Goal: Information Seeking & Learning: Check status

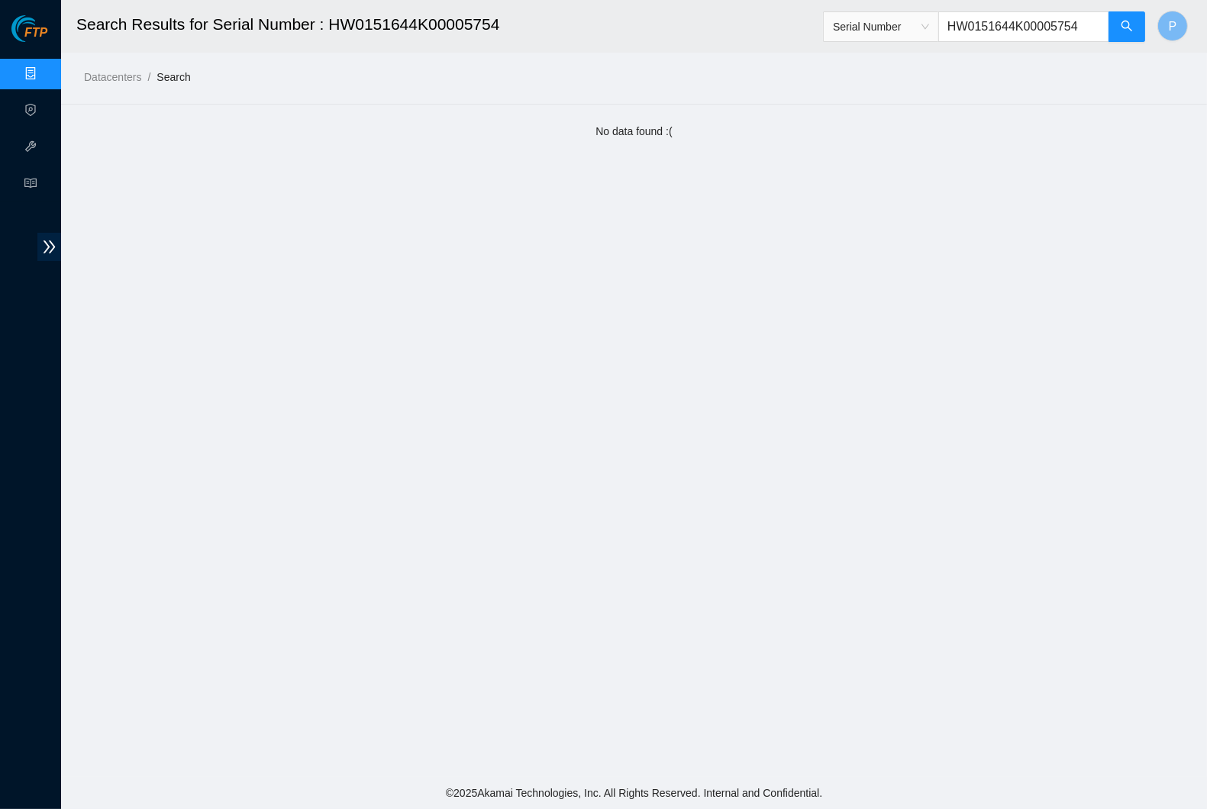
click at [44, 75] on link "Data Centers" at bounding box center [75, 74] width 63 height 12
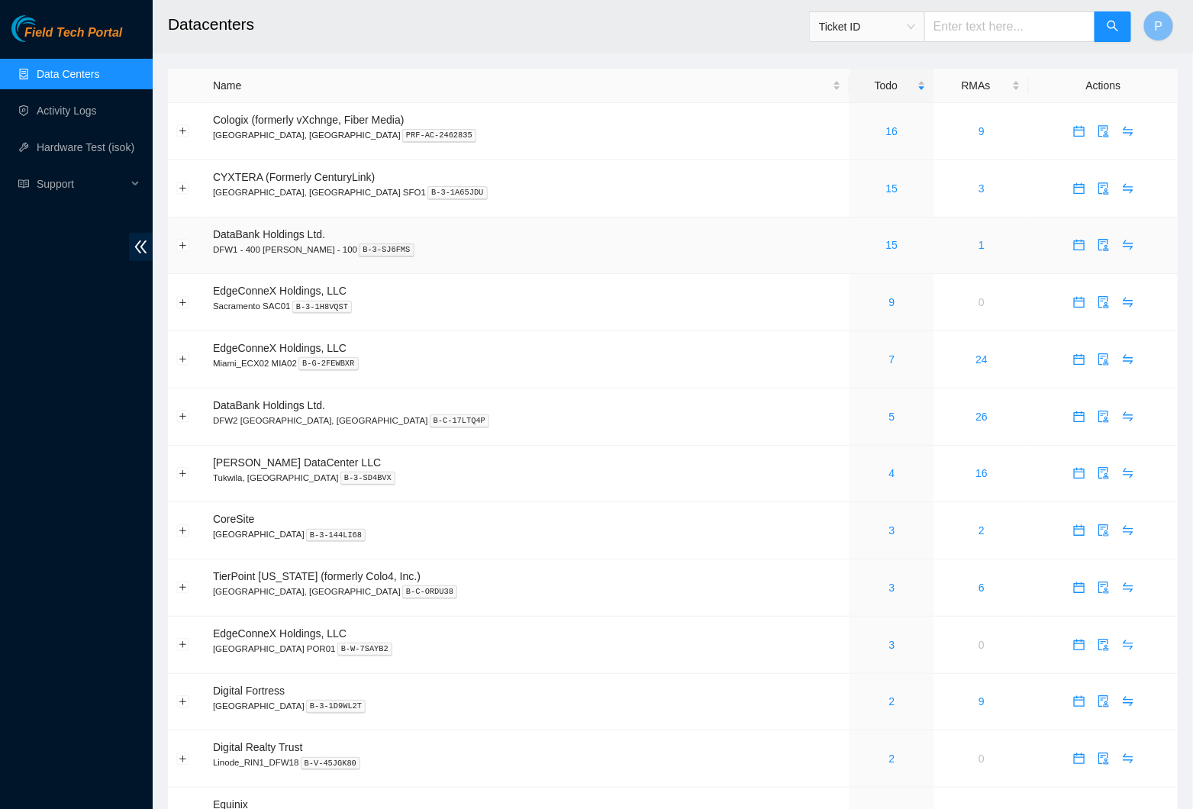
drag, startPoint x: 145, startPoint y: 237, endPoint x: 156, endPoint y: 232, distance: 12.0
click at [145, 237] on span "double-left" at bounding box center [141, 247] width 24 height 28
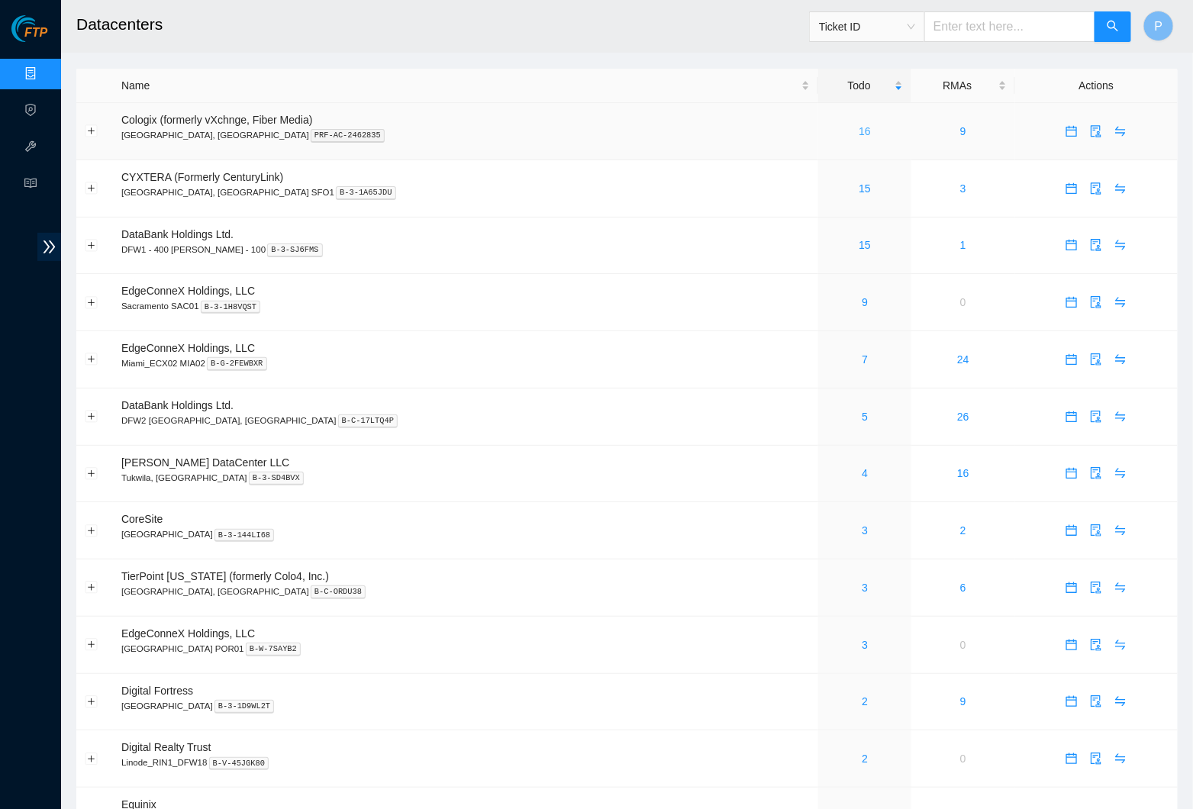
click at [859, 134] on link "16" at bounding box center [865, 131] width 12 height 12
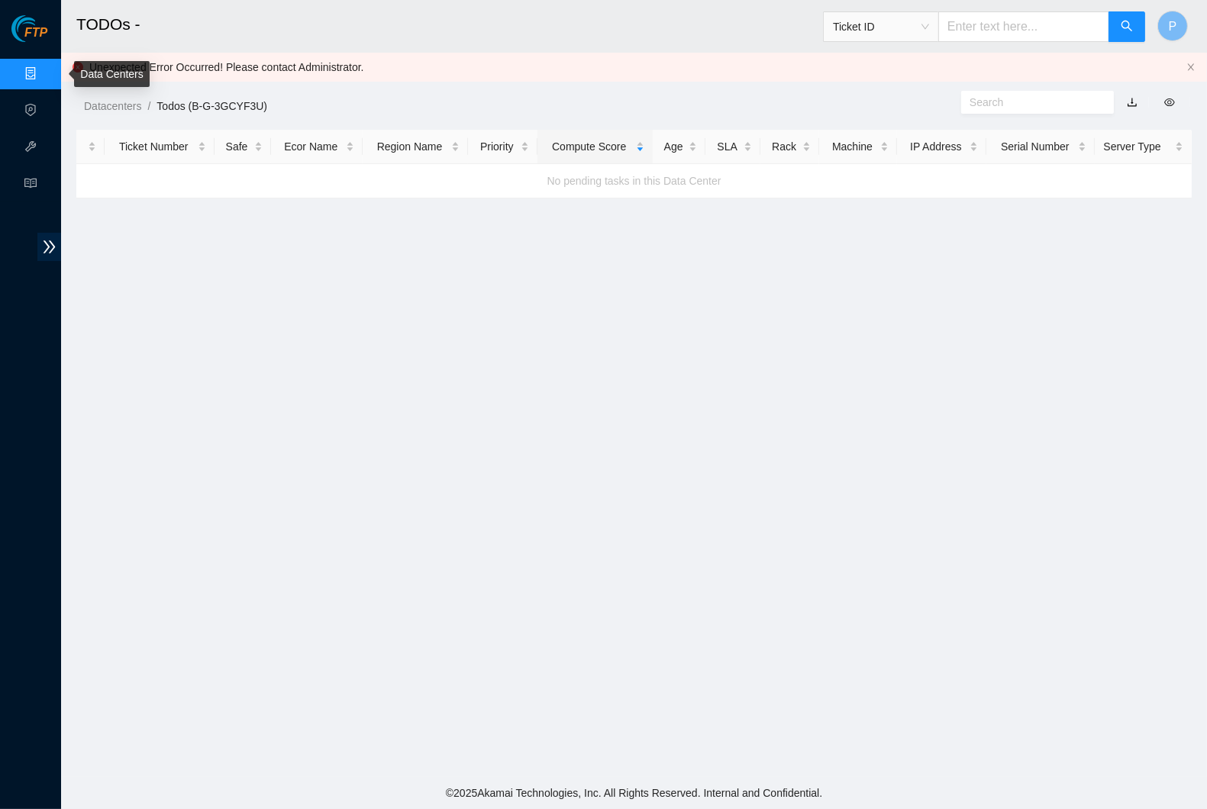
click at [48, 68] on link "Data Centers" at bounding box center [75, 74] width 63 height 12
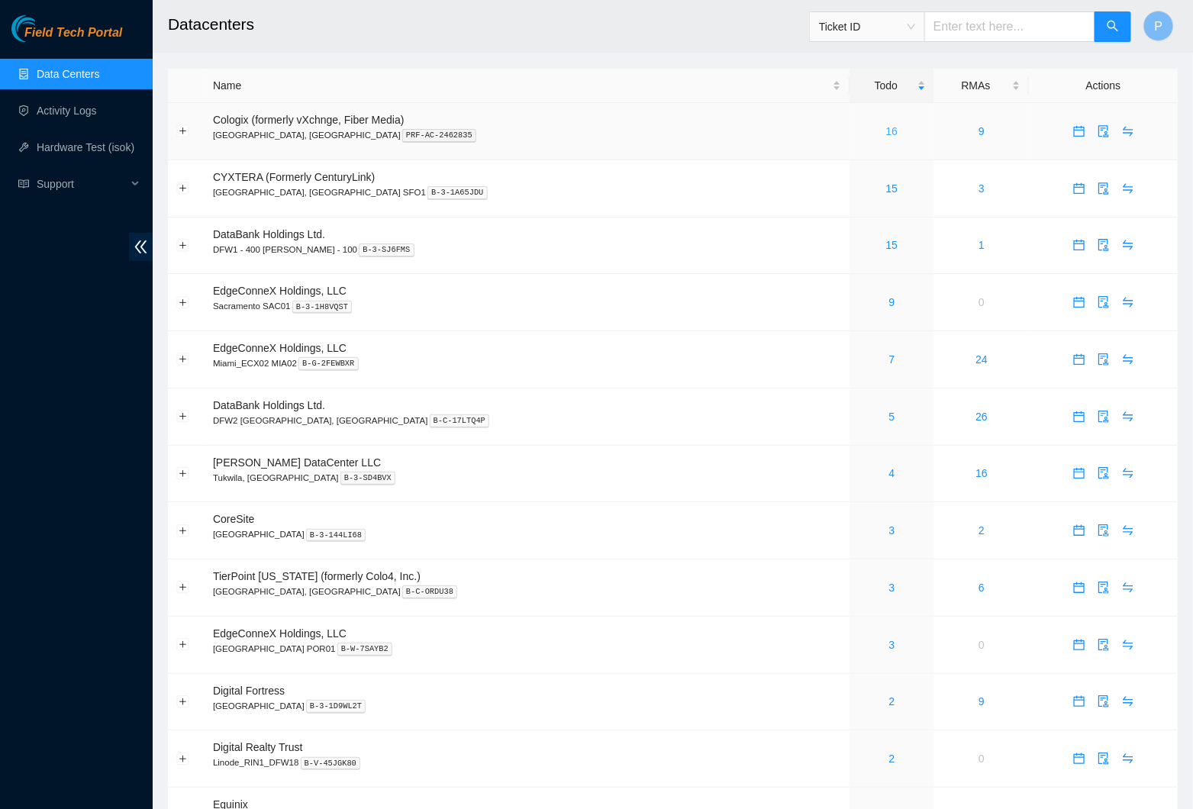
click at [886, 125] on link "16" at bounding box center [892, 131] width 12 height 12
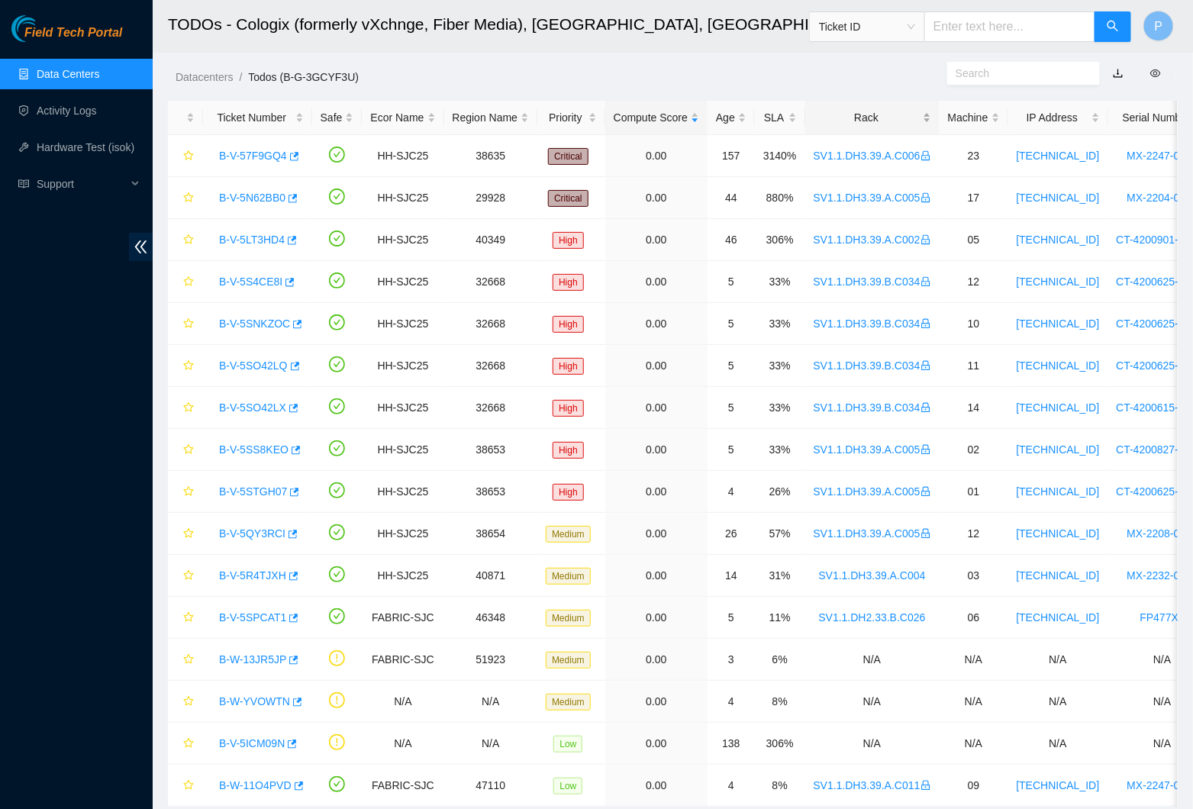
click at [872, 118] on div "Rack" at bounding box center [873, 117] width 118 height 17
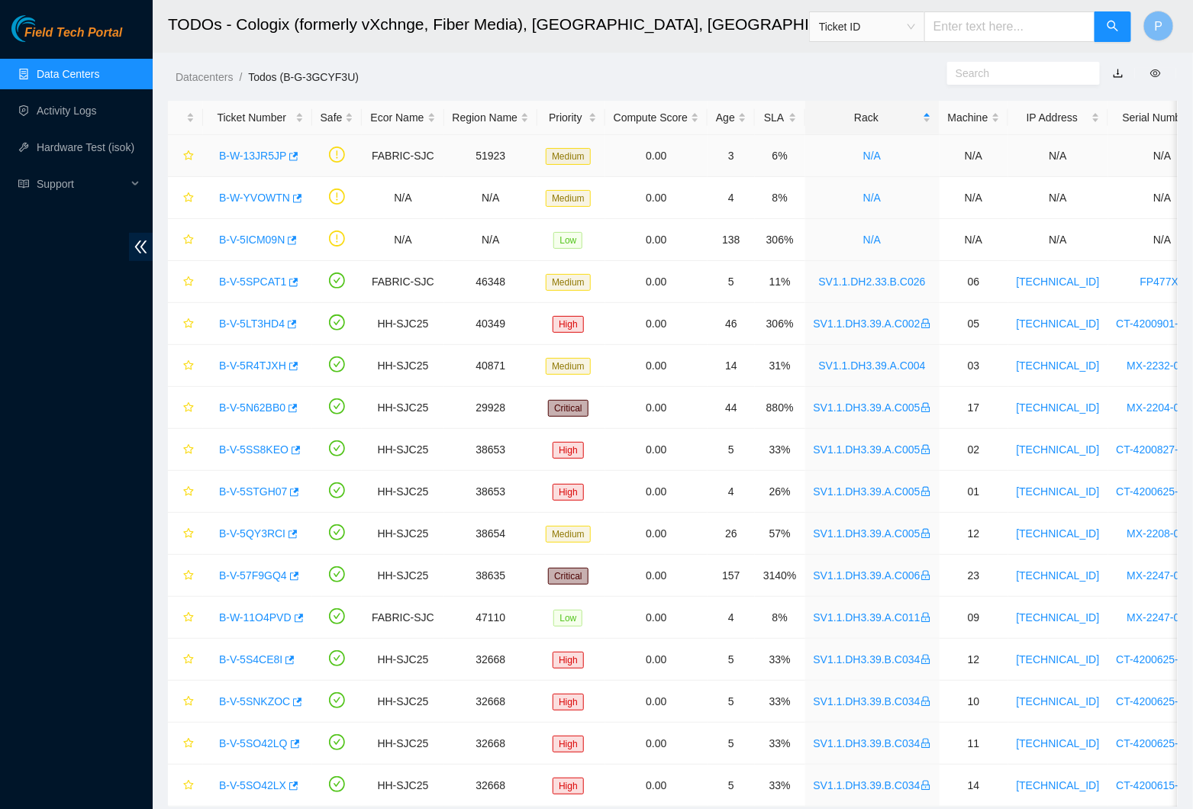
click at [247, 150] on link "B-W-13JR5JP" at bounding box center [252, 156] width 67 height 12
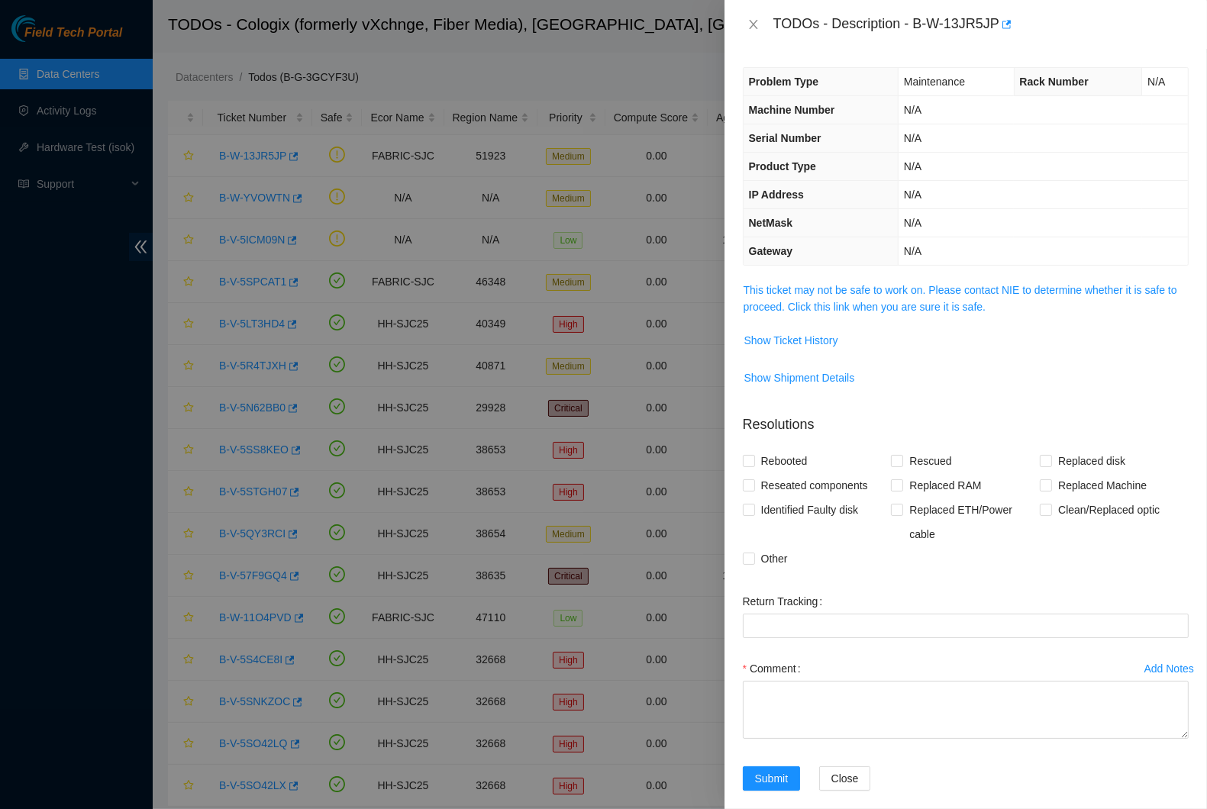
click at [877, 298] on link "This ticket may not be safe to work on. Please contact NIE to determine whether…" at bounding box center [961, 298] width 434 height 29
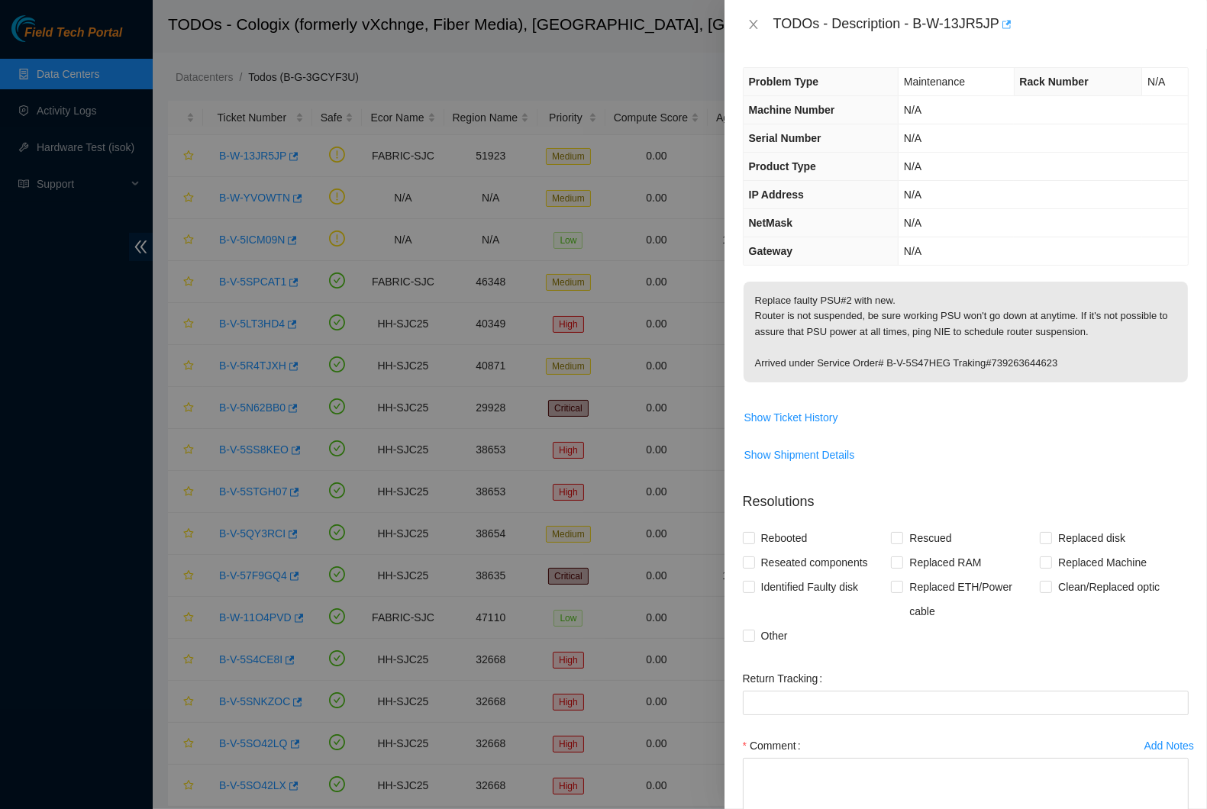
click at [1012, 22] on icon "button" at bounding box center [1007, 24] width 9 height 8
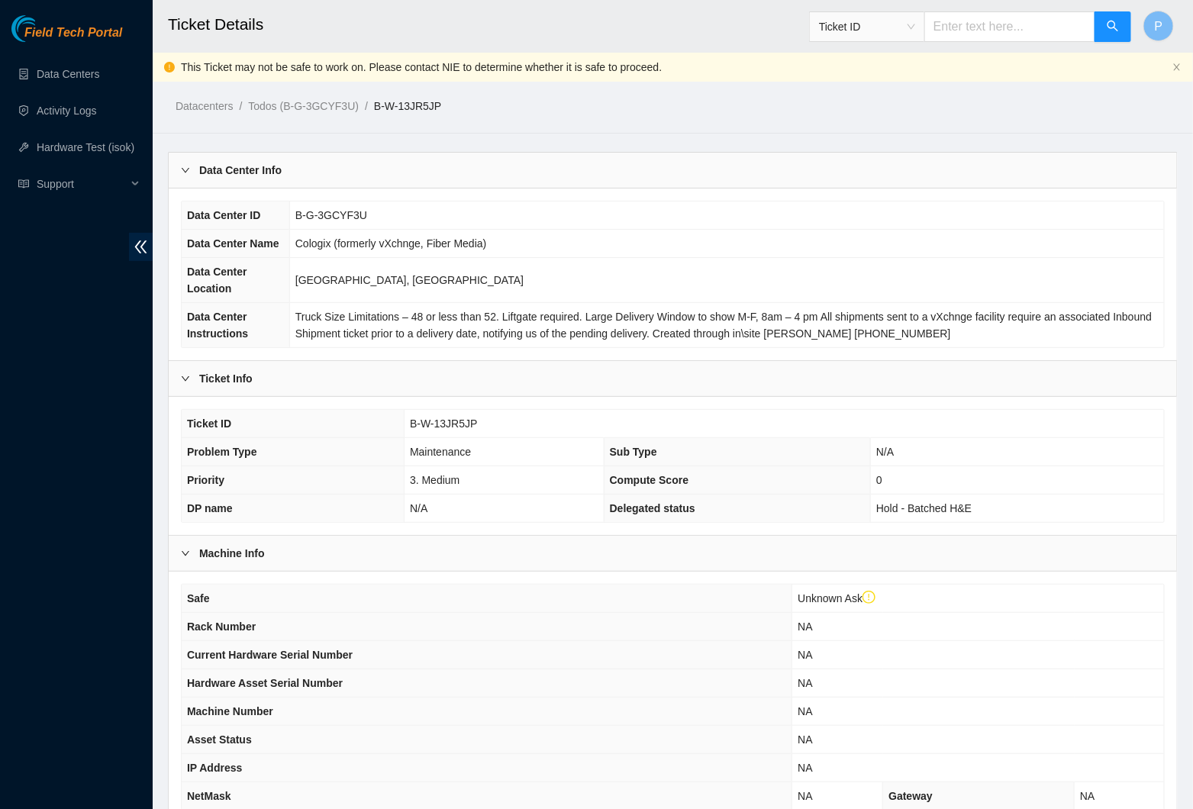
scroll to position [223, 0]
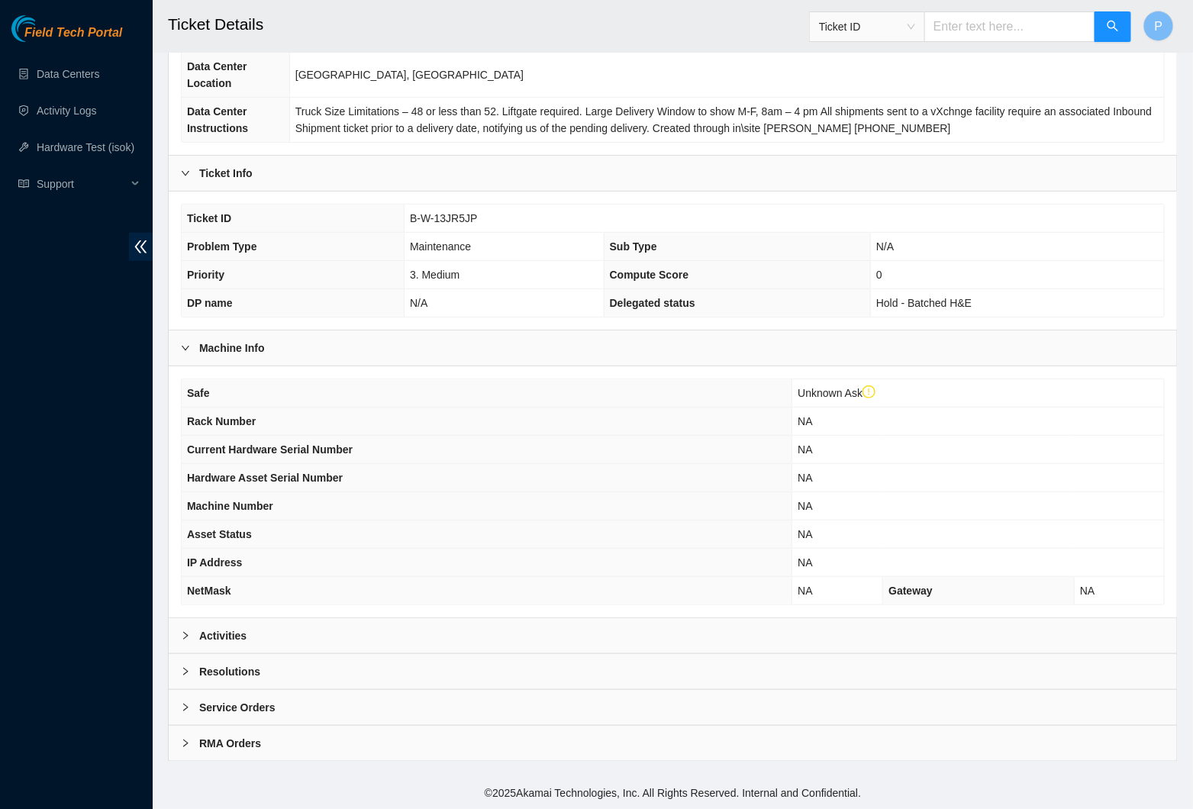
click at [507, 631] on div "Activities" at bounding box center [673, 635] width 1009 height 35
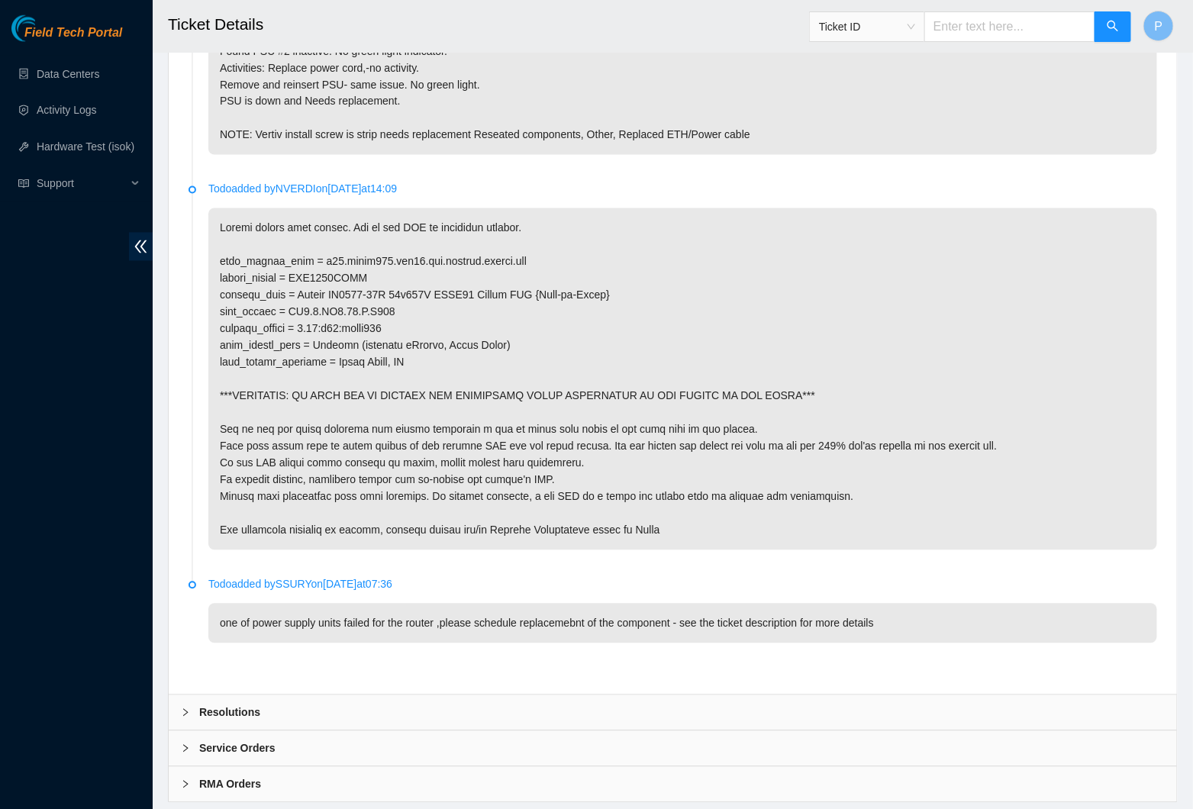
scroll to position [1069, 0]
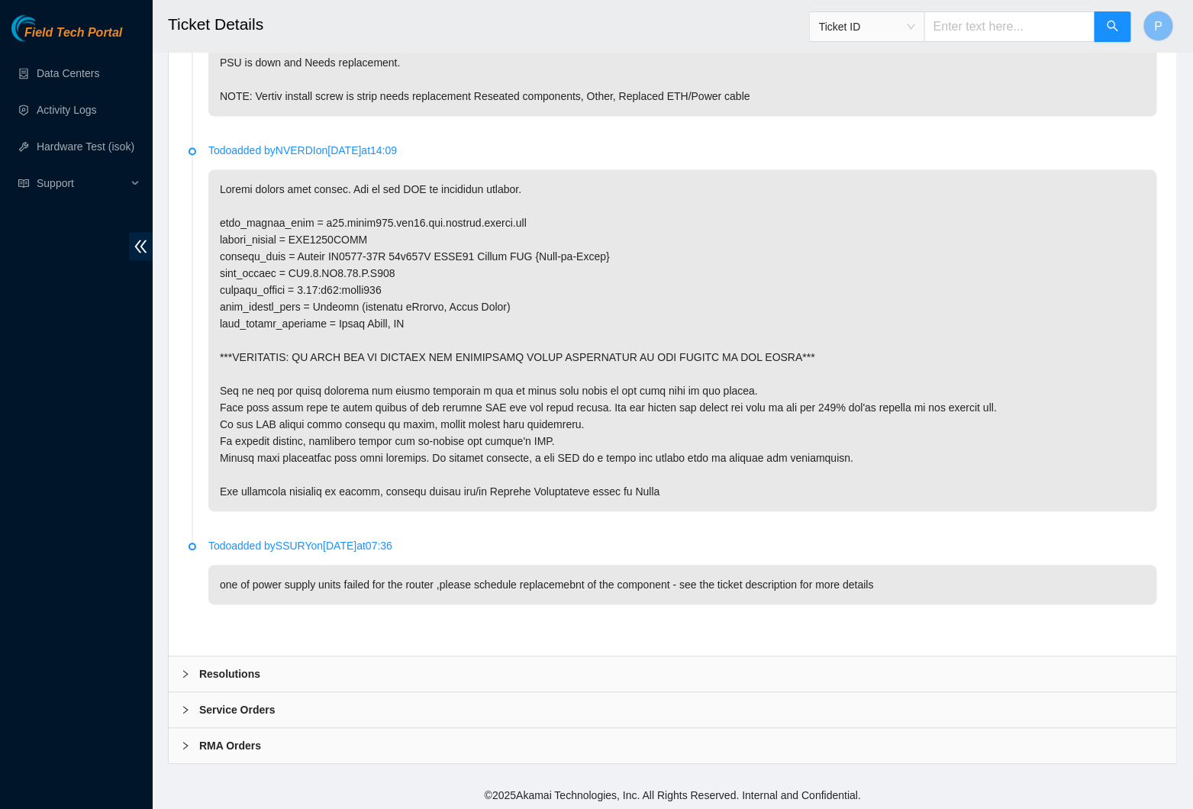
click at [429, 742] on div "RMA Orders" at bounding box center [673, 746] width 1009 height 35
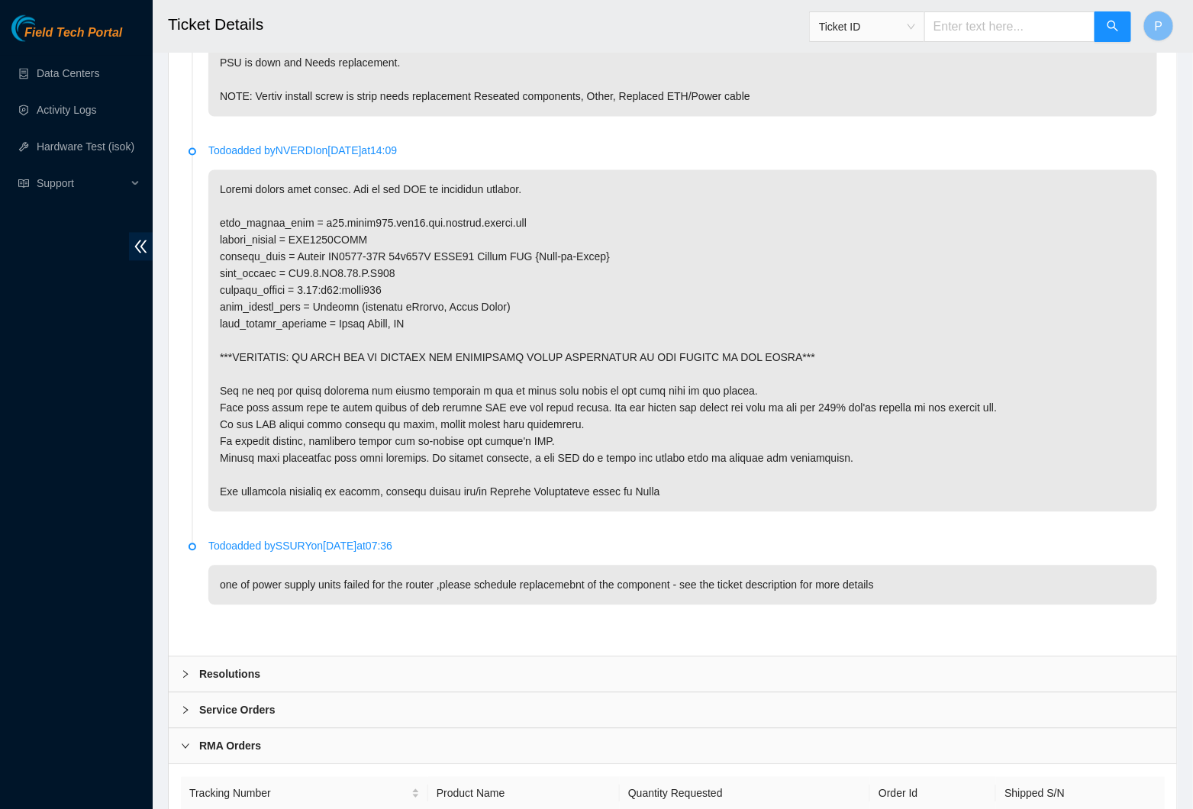
scroll to position [1174, 0]
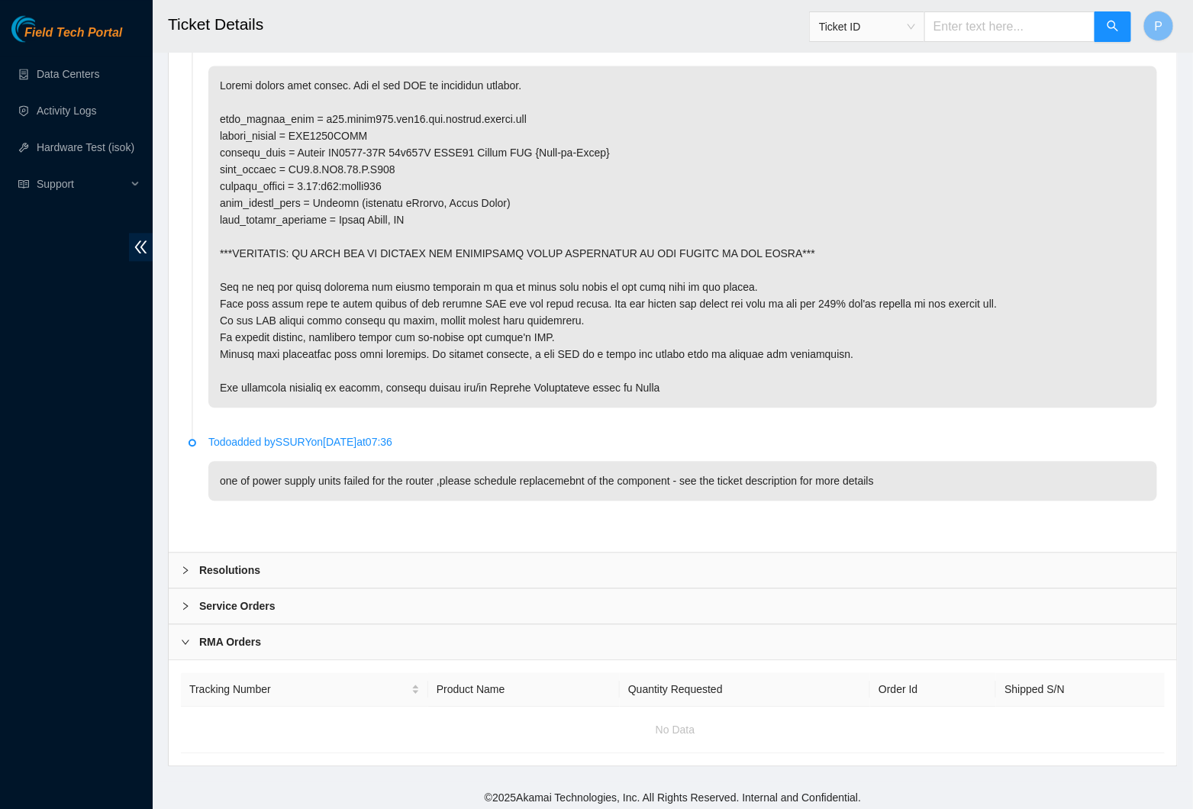
click at [463, 602] on div "Service Orders" at bounding box center [673, 606] width 1009 height 35
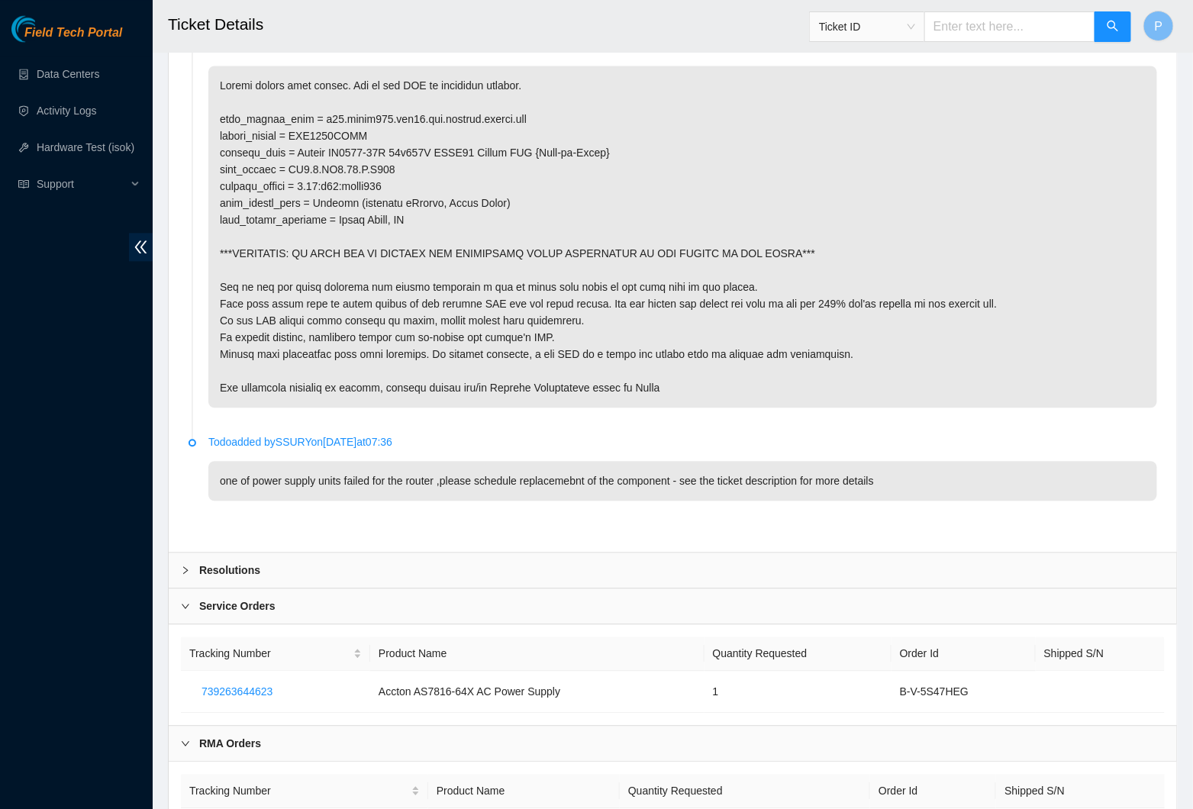
click at [269, 216] on p at bounding box center [682, 237] width 949 height 342
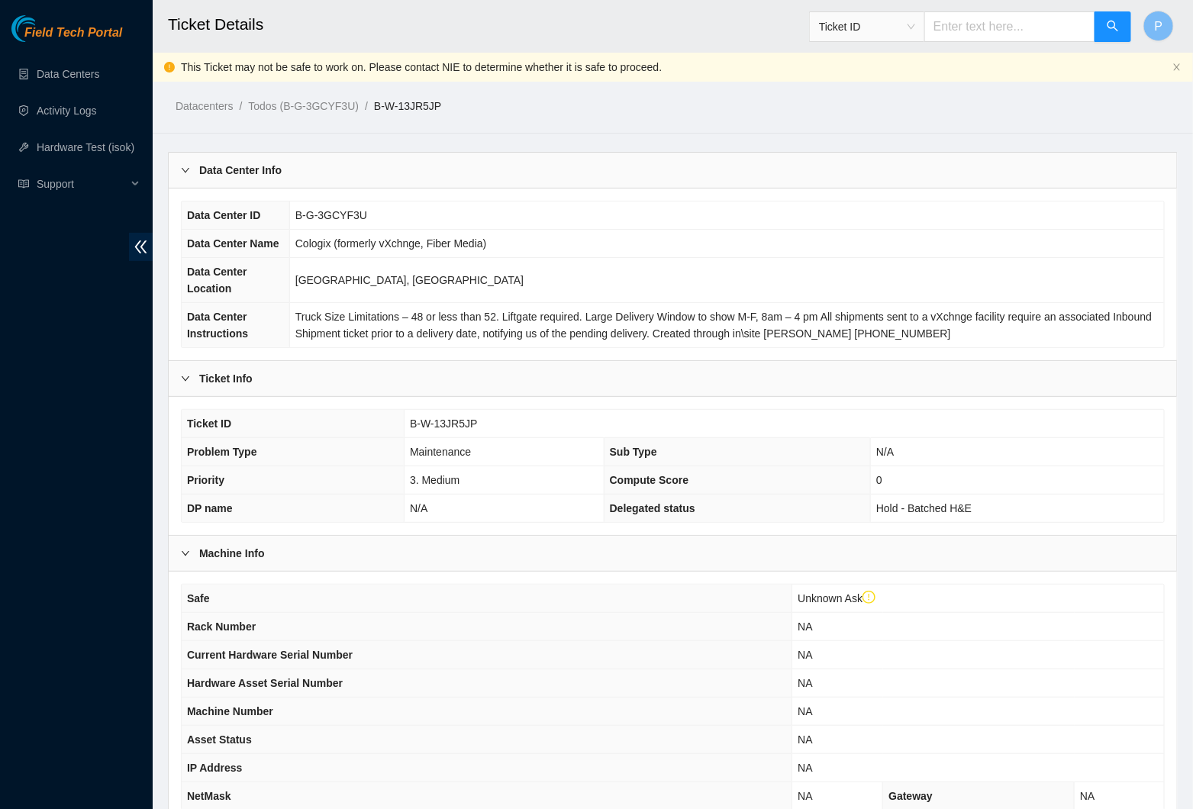
scroll to position [0, 0]
click at [144, 247] on icon "double-left" at bounding box center [141, 247] width 16 height 16
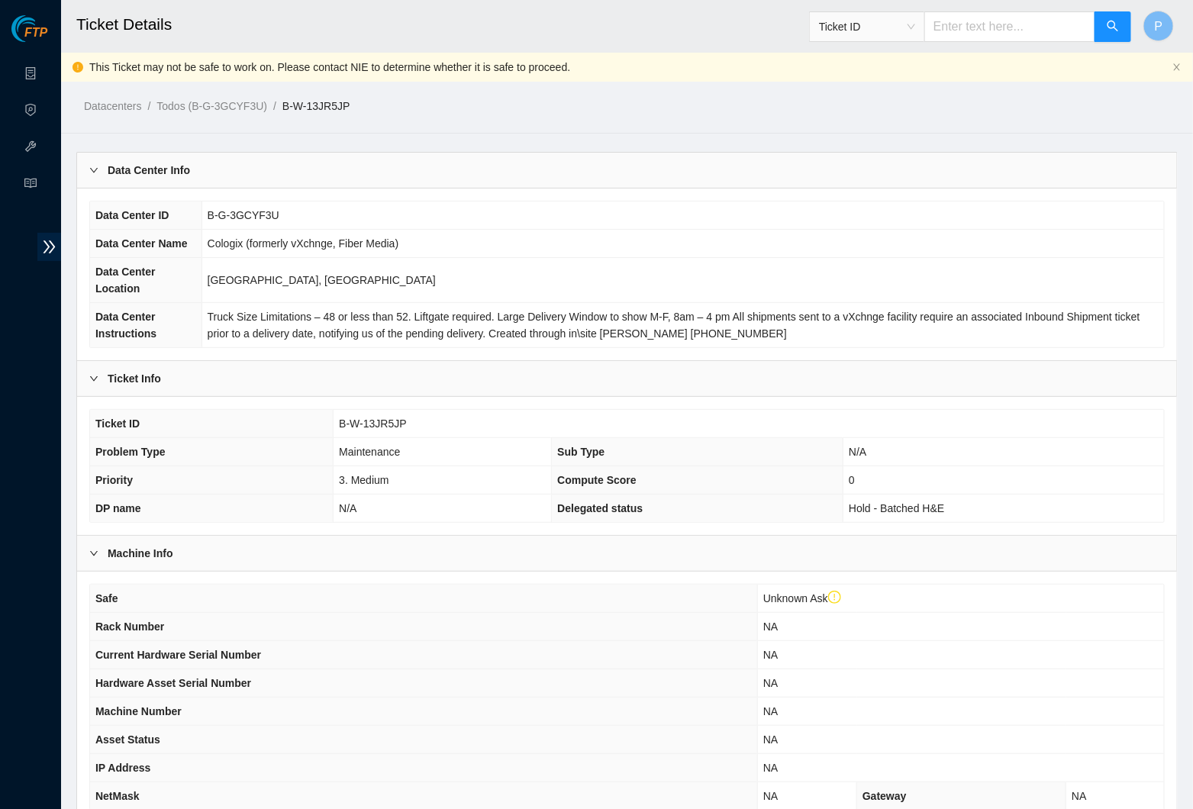
scroll to position [5, 0]
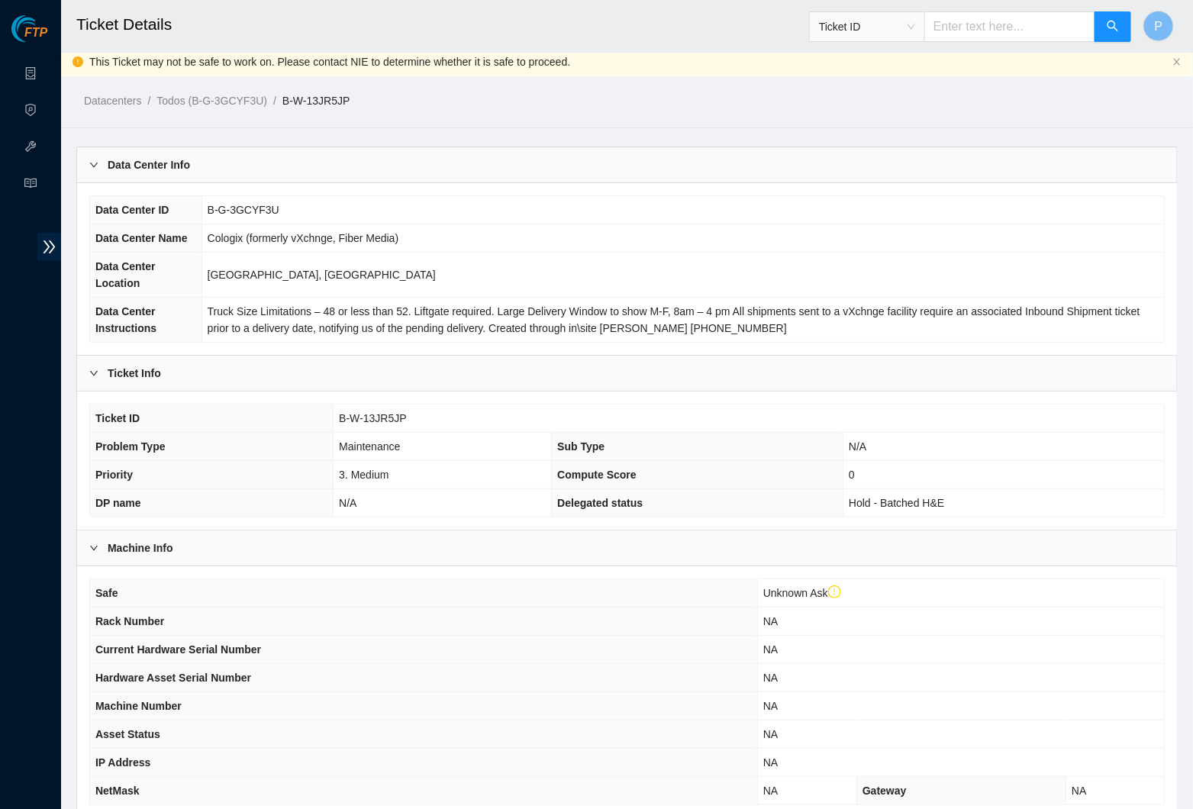
click at [444, 147] on div "Data Center Info" at bounding box center [627, 164] width 1100 height 35
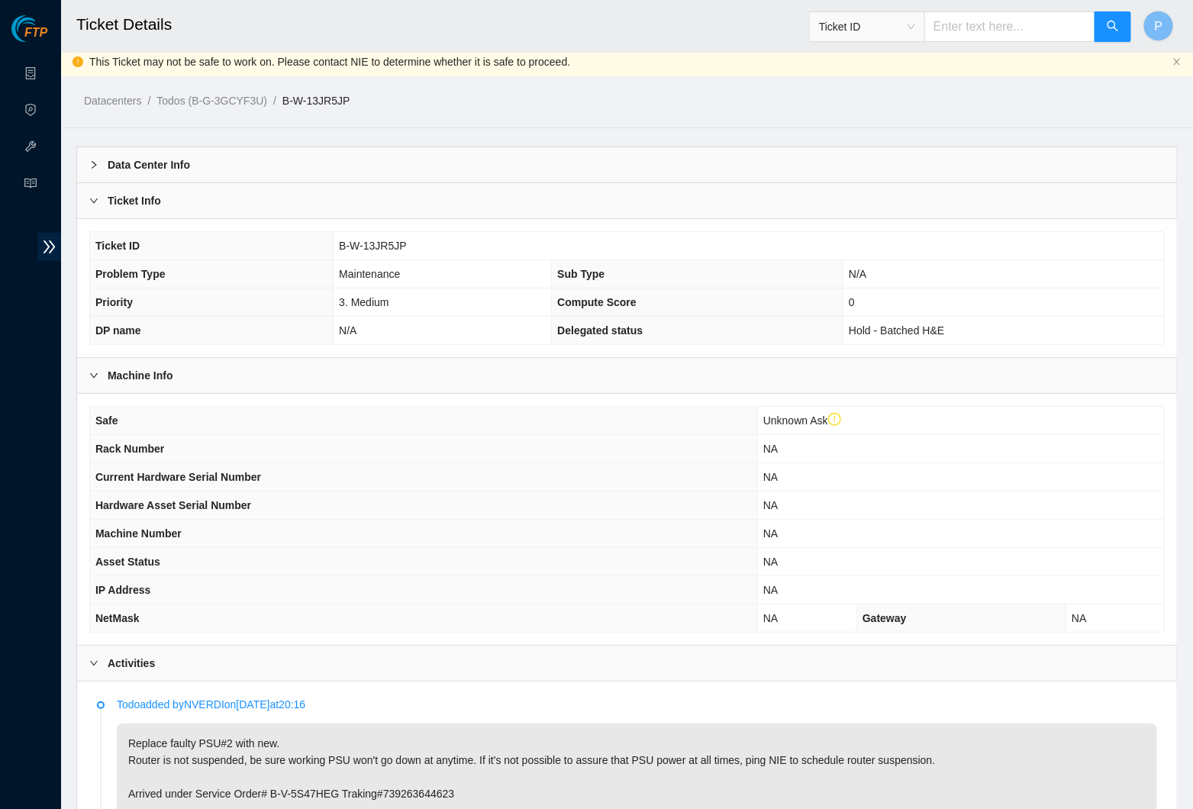
click at [451, 190] on div "Ticket Info" at bounding box center [627, 200] width 1100 height 35
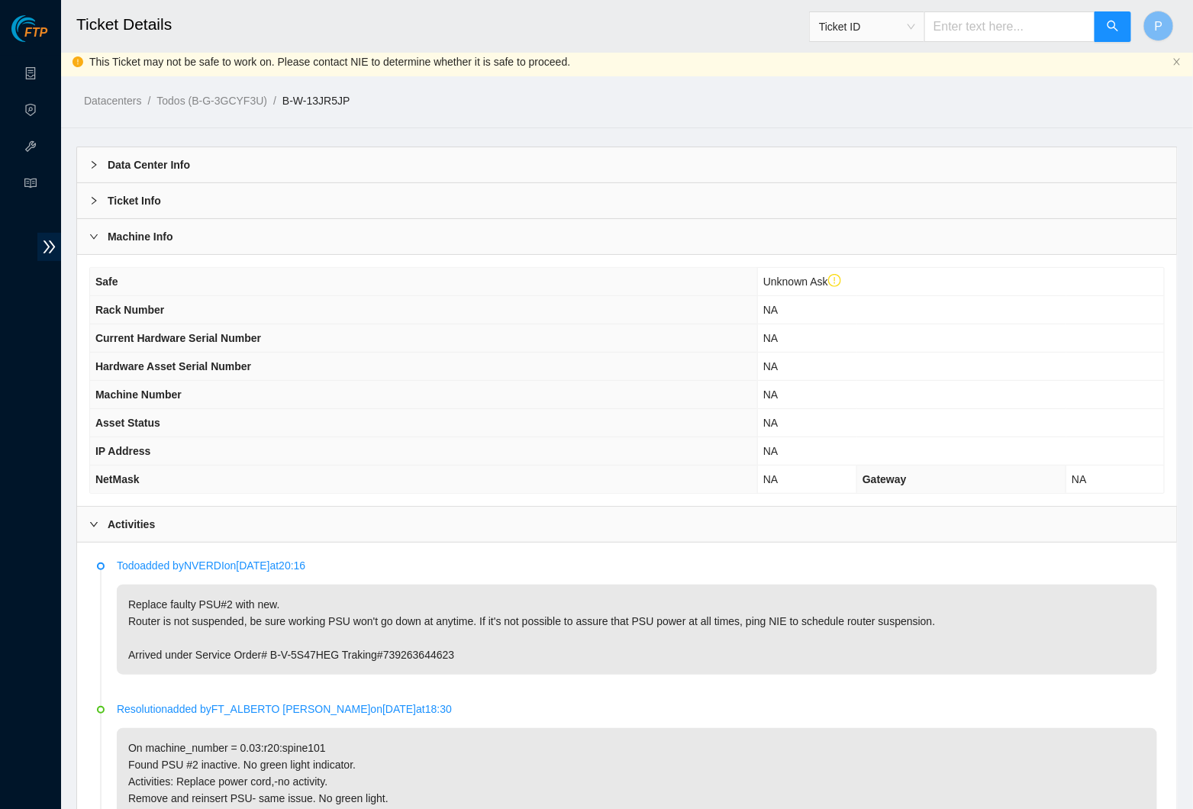
scroll to position [138, 0]
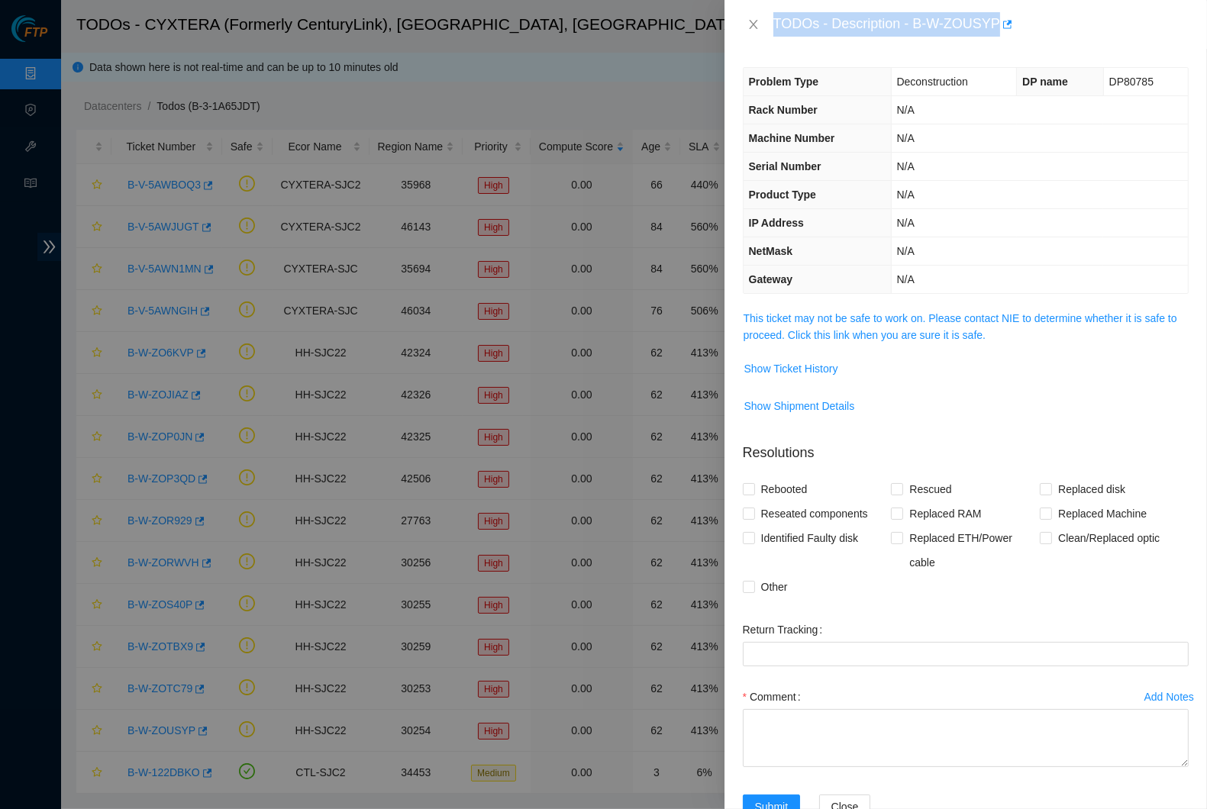
click at [765, 41] on div "TODOs - Description - B-W-ZOUSYP" at bounding box center [966, 24] width 483 height 49
click at [755, 21] on icon "close" at bounding box center [753, 24] width 8 height 9
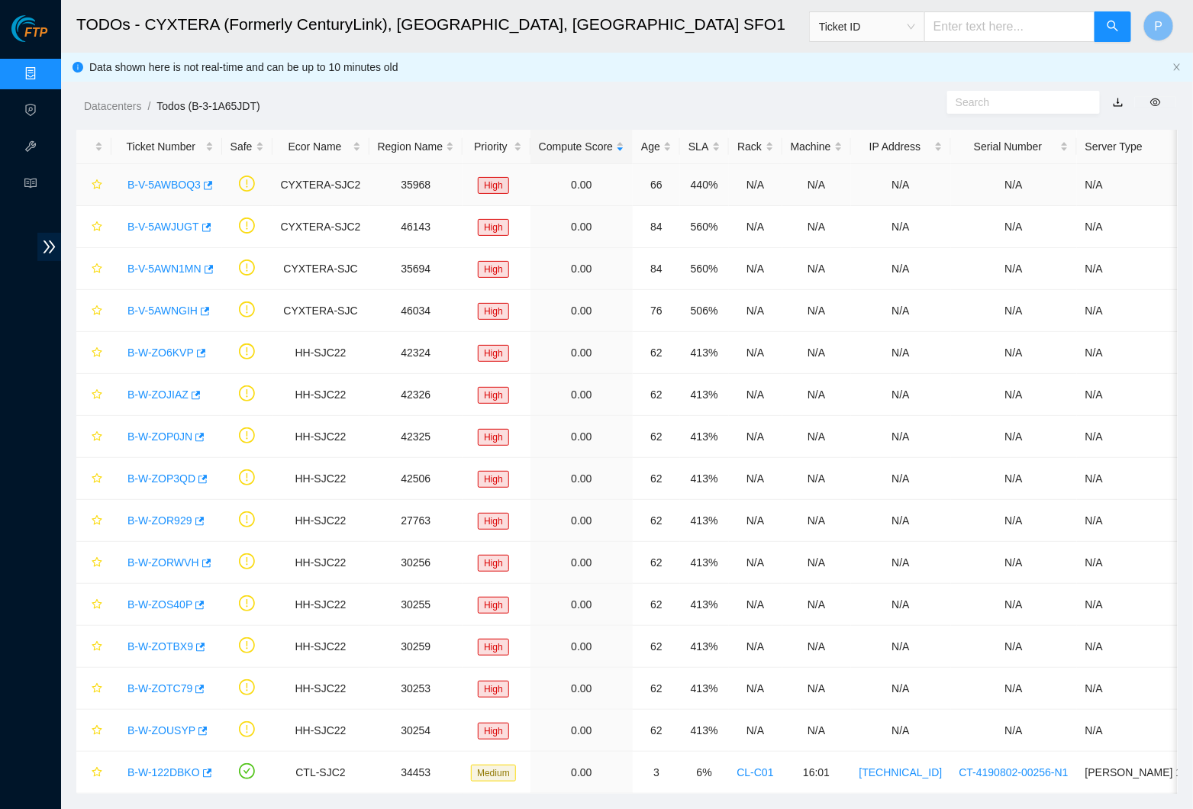
click at [180, 180] on link "B-V-5AWBOQ3" at bounding box center [164, 185] width 73 height 12
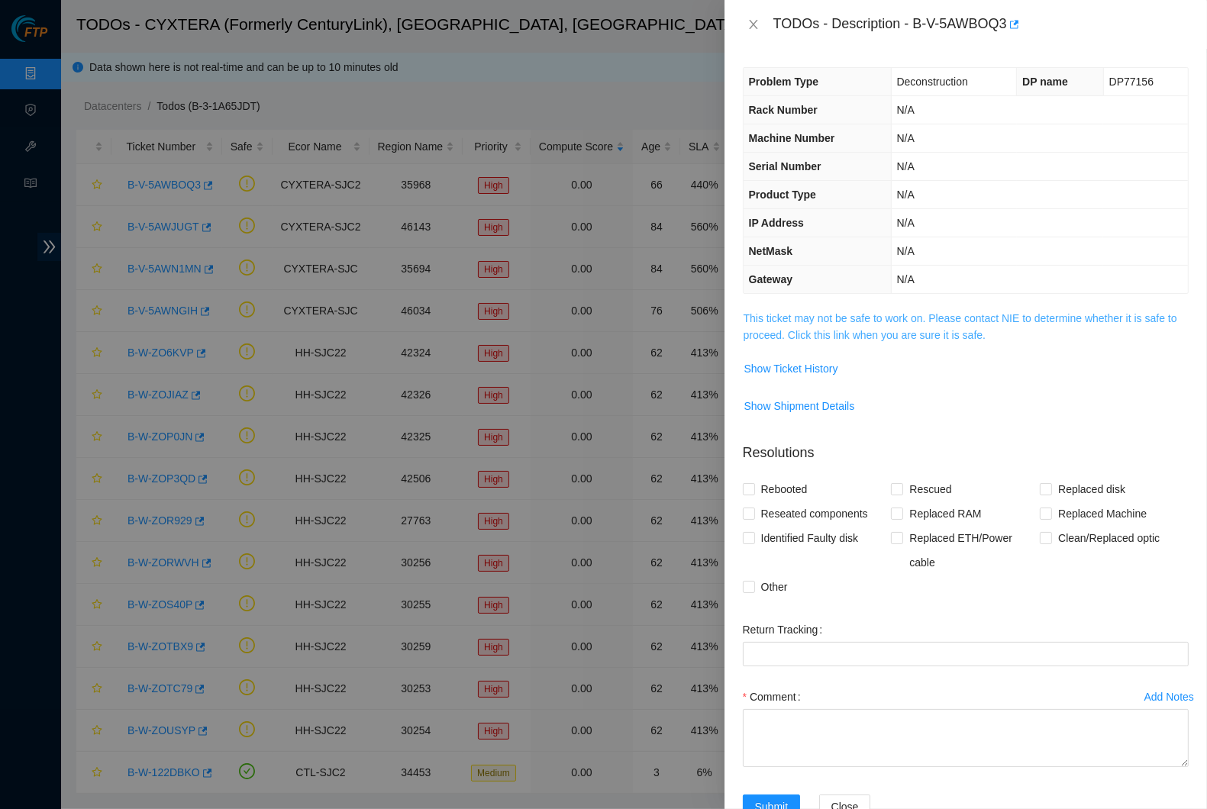
click at [945, 314] on link "This ticket may not be safe to work on. Please contact NIE to determine whether…" at bounding box center [961, 326] width 434 height 29
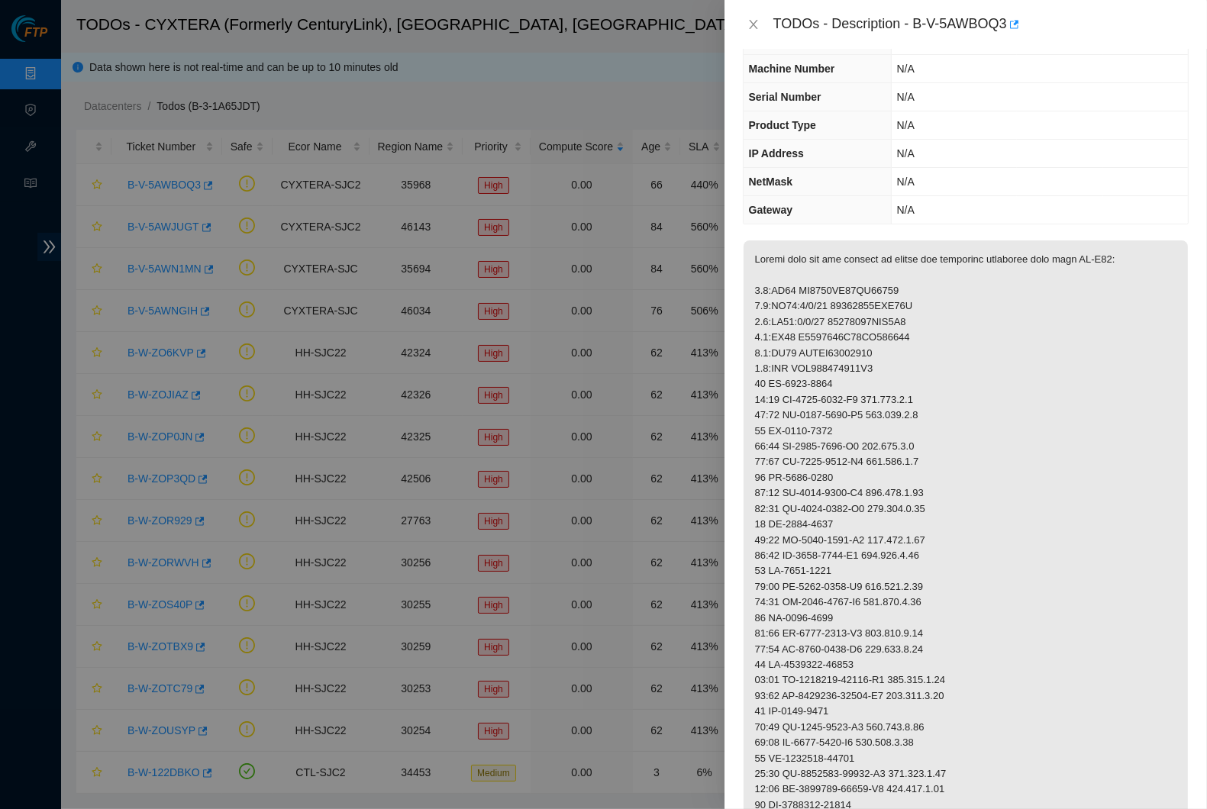
scroll to position [126, 0]
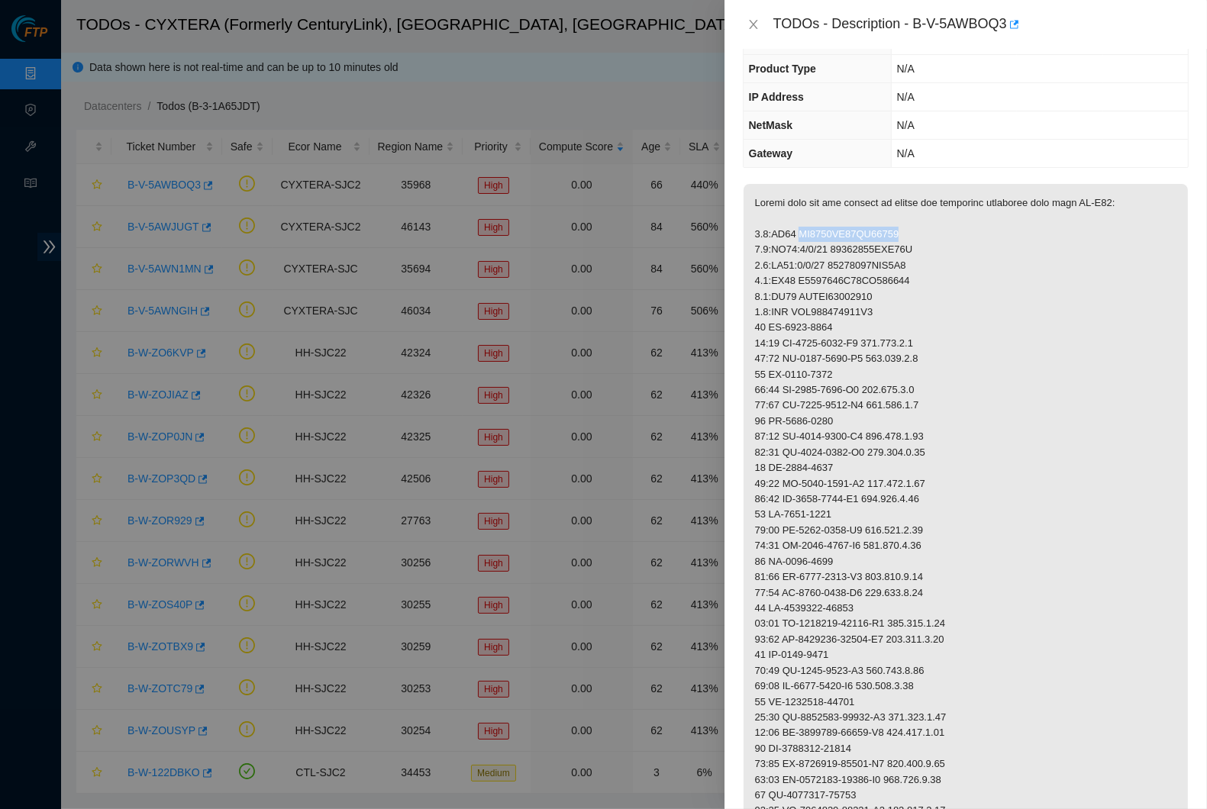
drag, startPoint x: 799, startPoint y: 227, endPoint x: 950, endPoint y: 225, distance: 150.4
drag, startPoint x: 801, startPoint y: 246, endPoint x: 963, endPoint y: 248, distance: 161.9
drag, startPoint x: 795, startPoint y: 261, endPoint x: 980, endPoint y: 259, distance: 185.6
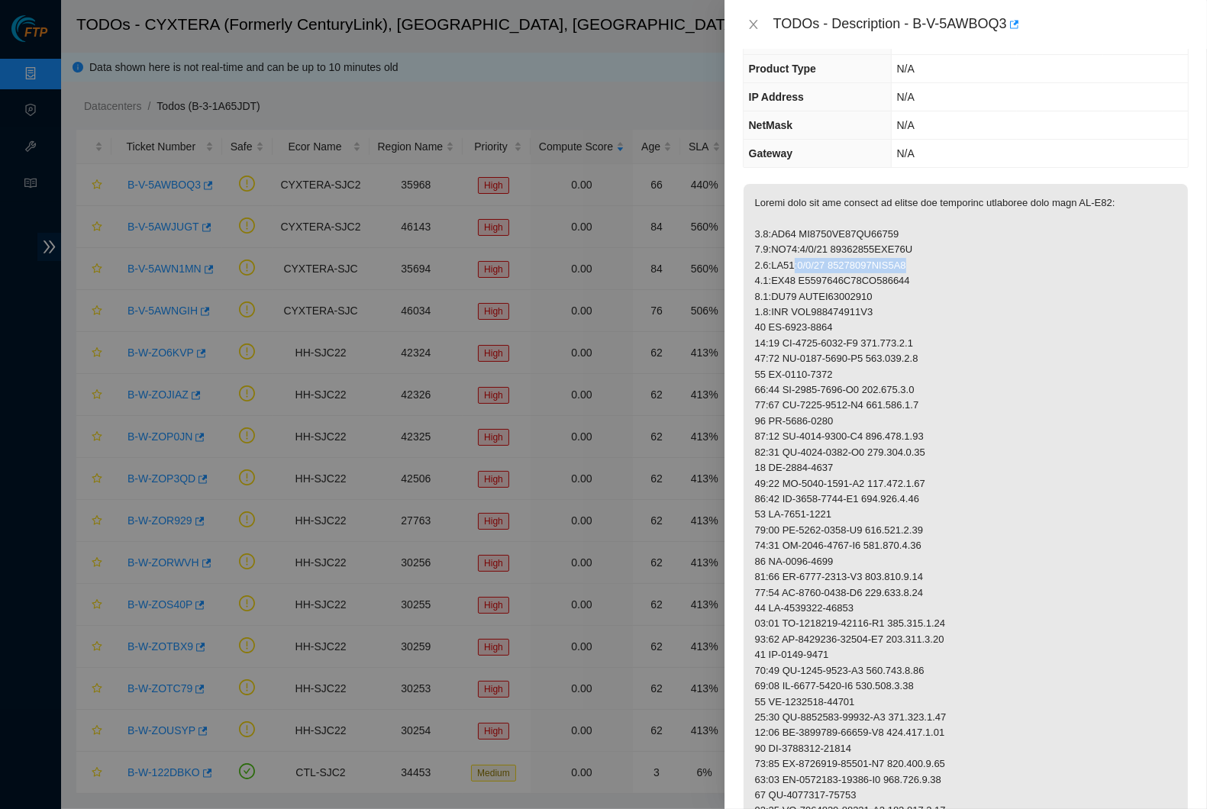
drag, startPoint x: 803, startPoint y: 271, endPoint x: 1005, endPoint y: 267, distance: 201.6
drag, startPoint x: 802, startPoint y: 291, endPoint x: 966, endPoint y: 289, distance: 164.2
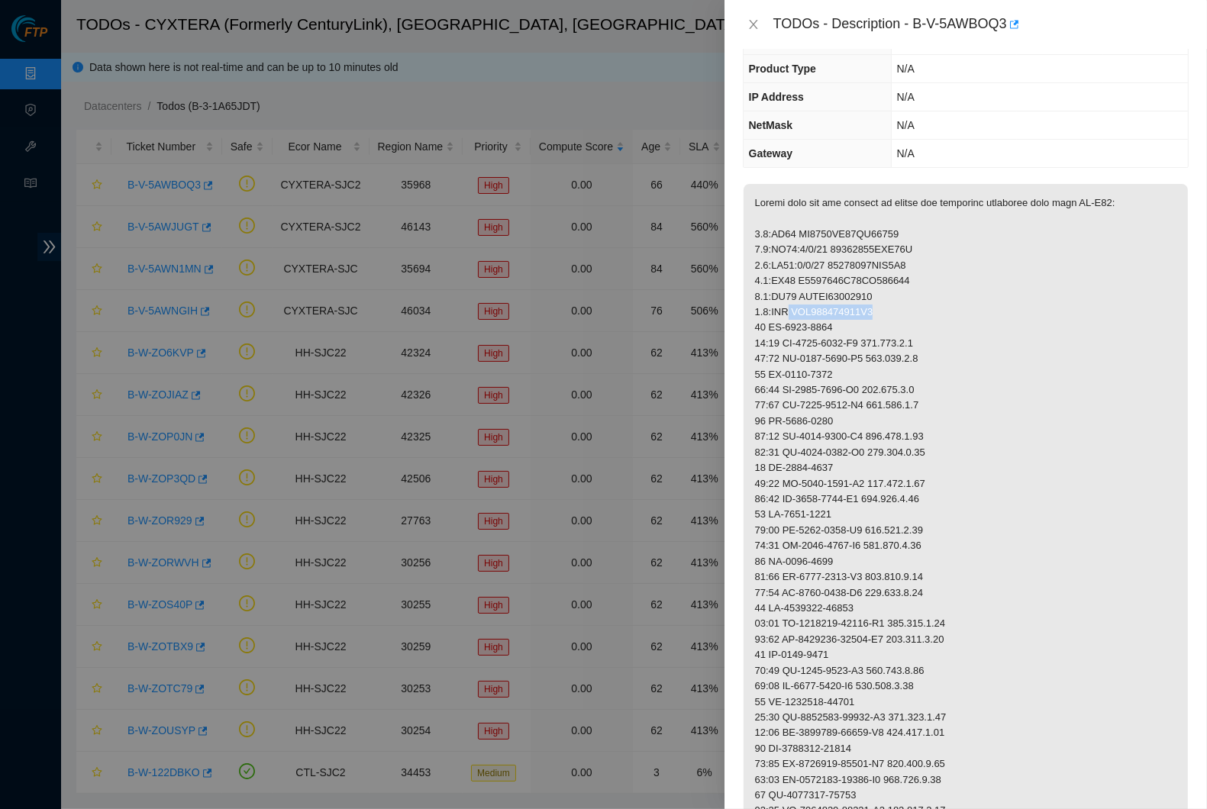
drag, startPoint x: 915, startPoint y: 305, endPoint x: 981, endPoint y: 305, distance: 66.4
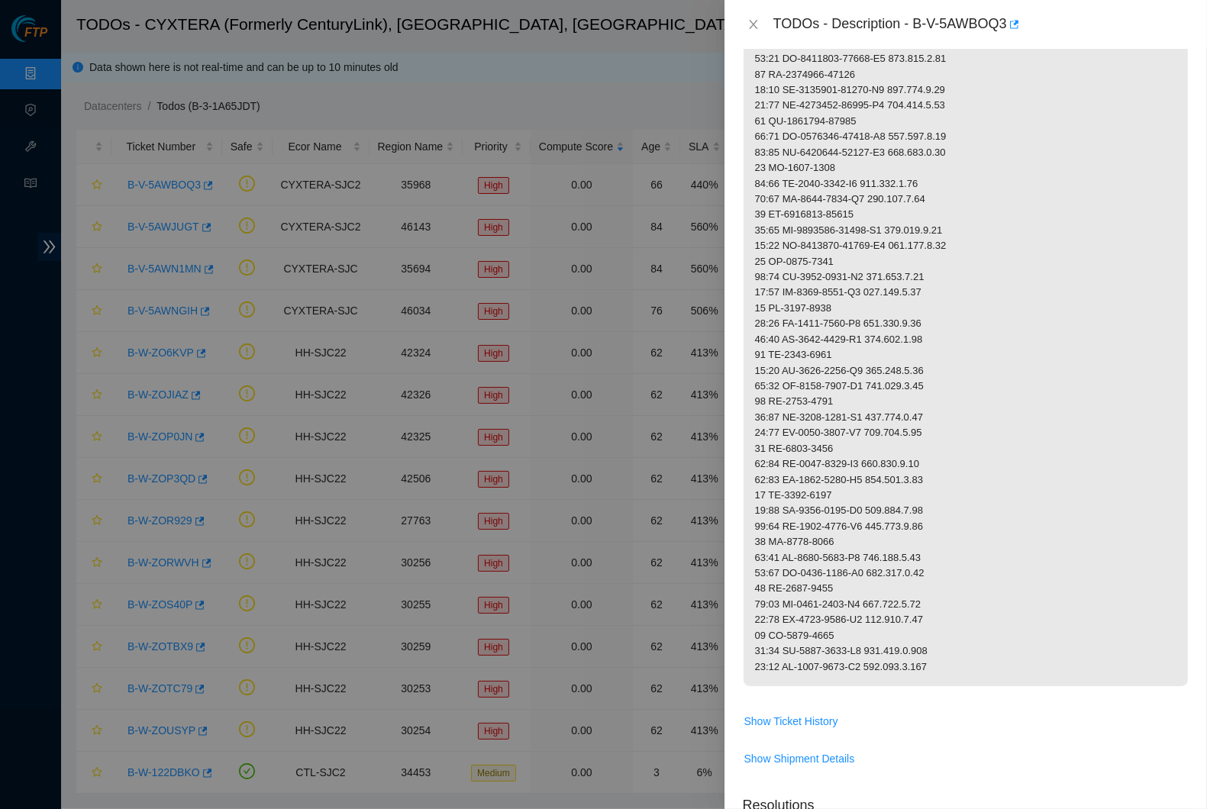
scroll to position [1306, 0]
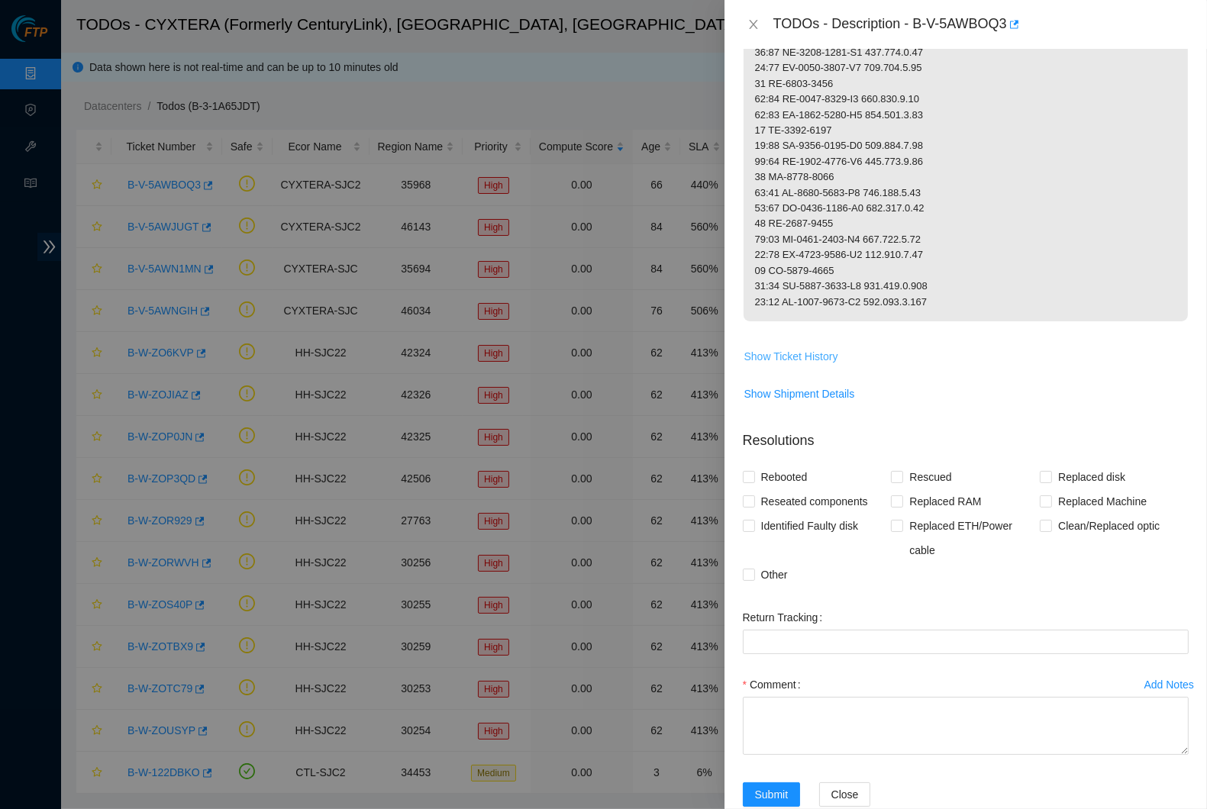
click at [820, 348] on span "Show Ticket History" at bounding box center [791, 356] width 94 height 17
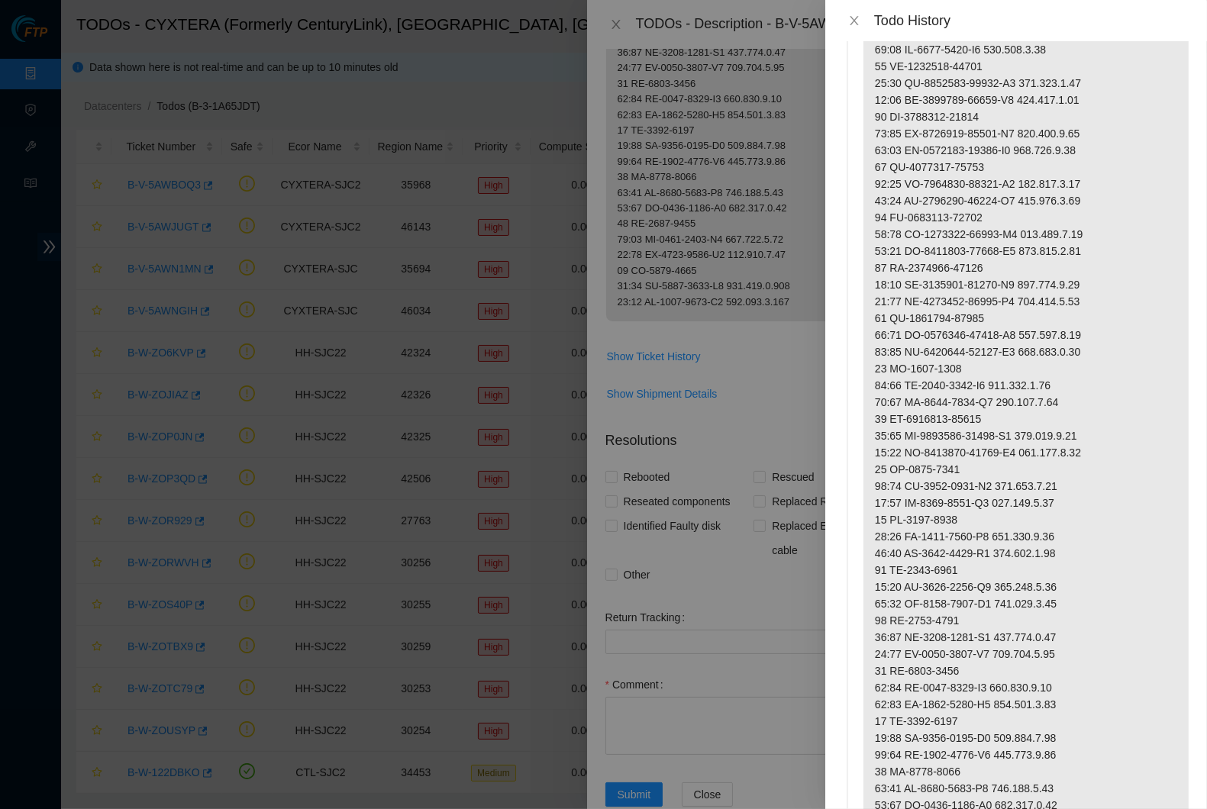
scroll to position [0, 0]
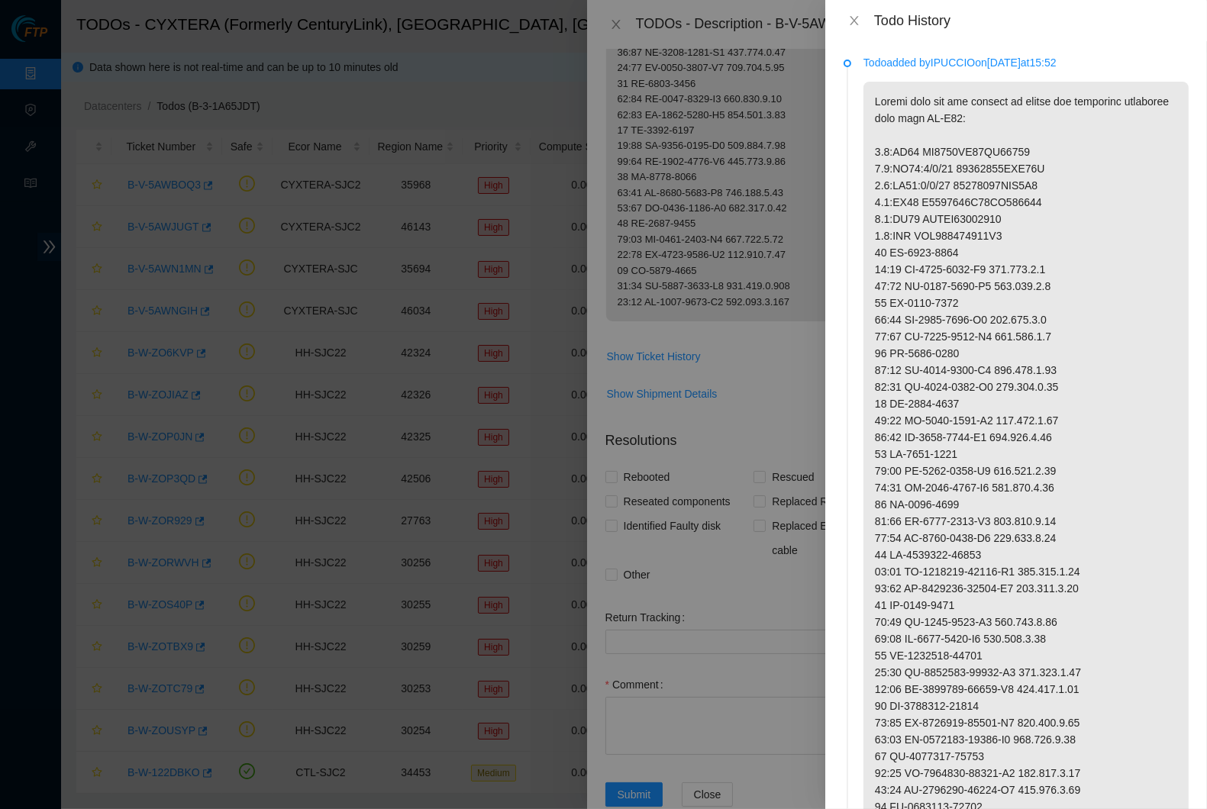
click at [927, 135] on p at bounding box center [1026, 799] width 325 height 1434
click at [863, 14] on button "Close" at bounding box center [854, 21] width 21 height 15
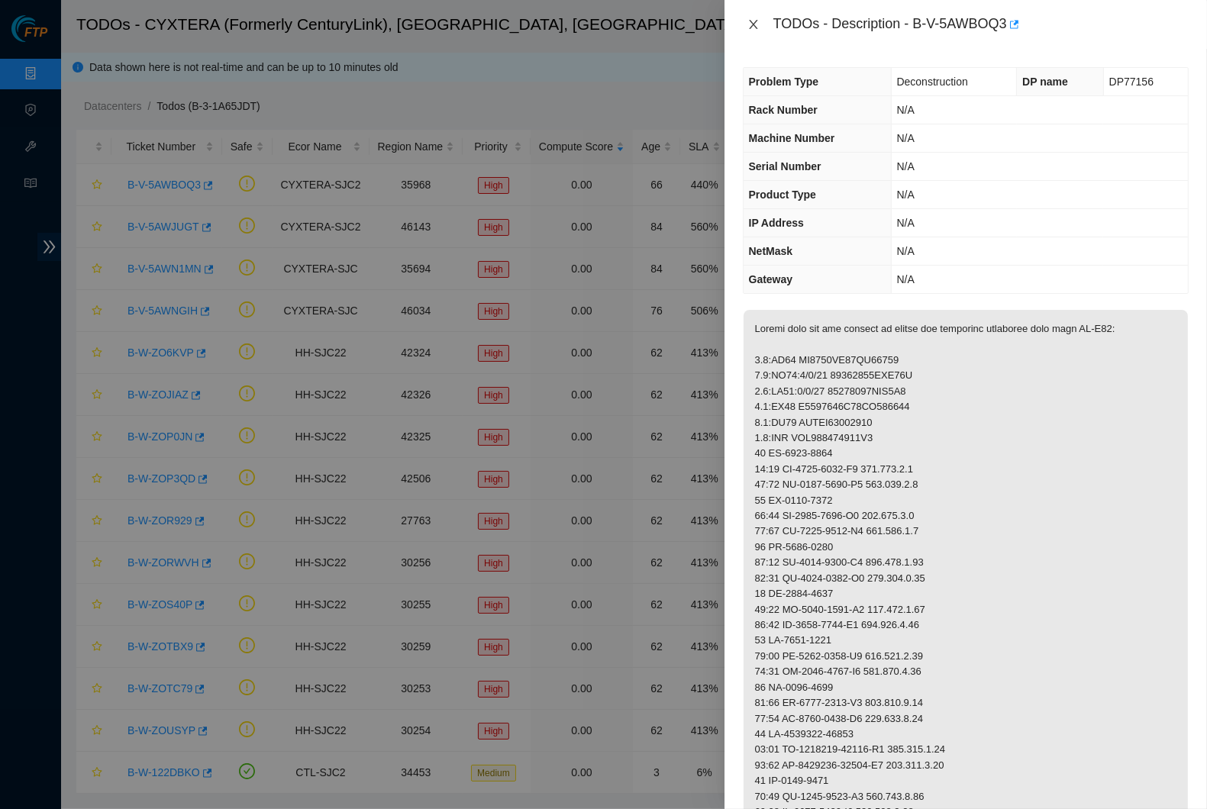
click at [760, 27] on button "Close" at bounding box center [753, 25] width 21 height 15
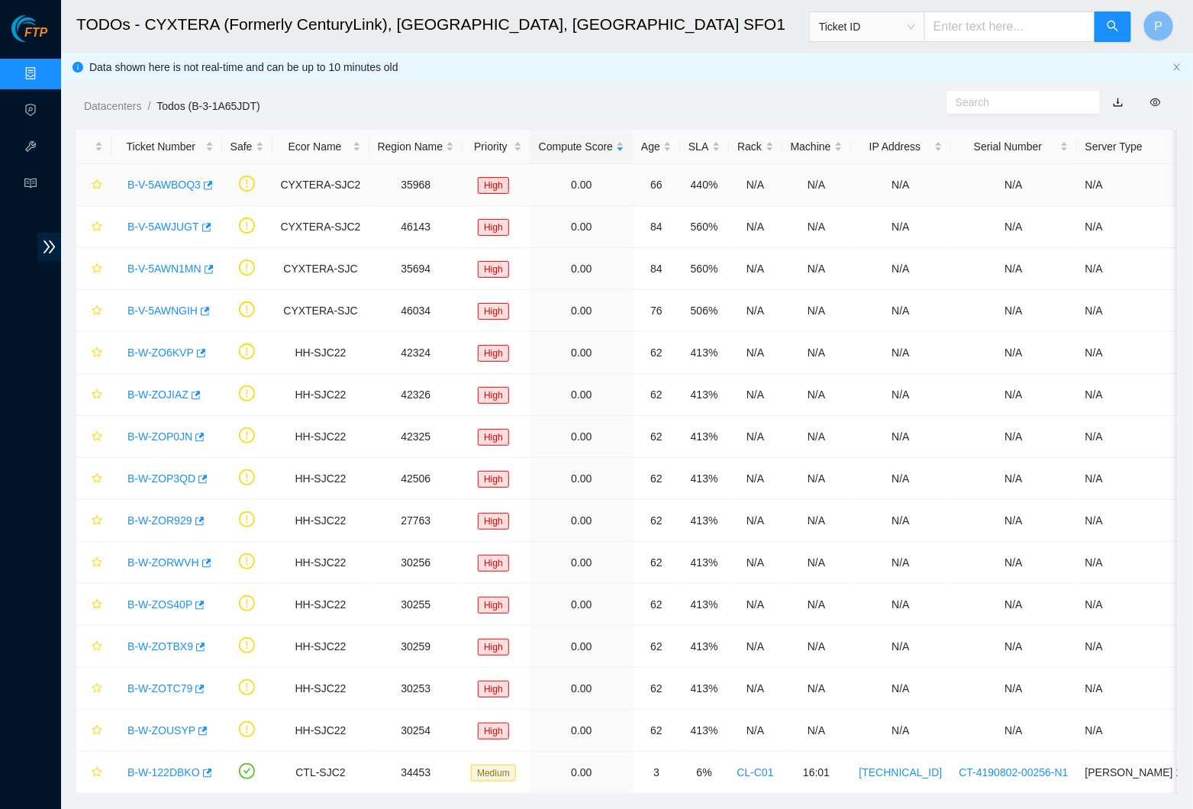
click at [189, 179] on link "B-V-5AWBOQ3" at bounding box center [164, 185] width 73 height 12
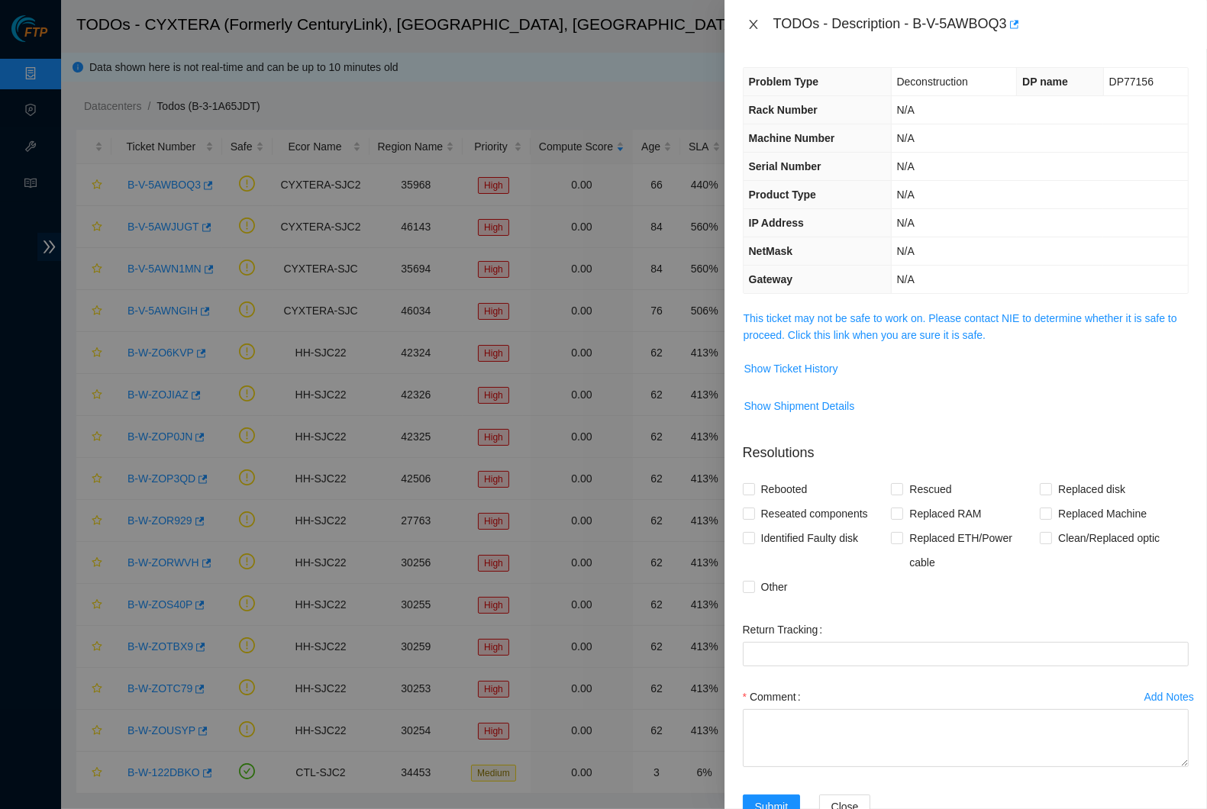
click at [759, 18] on div "TODOs - Description - B-V-5AWBOQ3" at bounding box center [966, 24] width 446 height 24
click at [757, 19] on icon "close" at bounding box center [754, 24] width 12 height 12
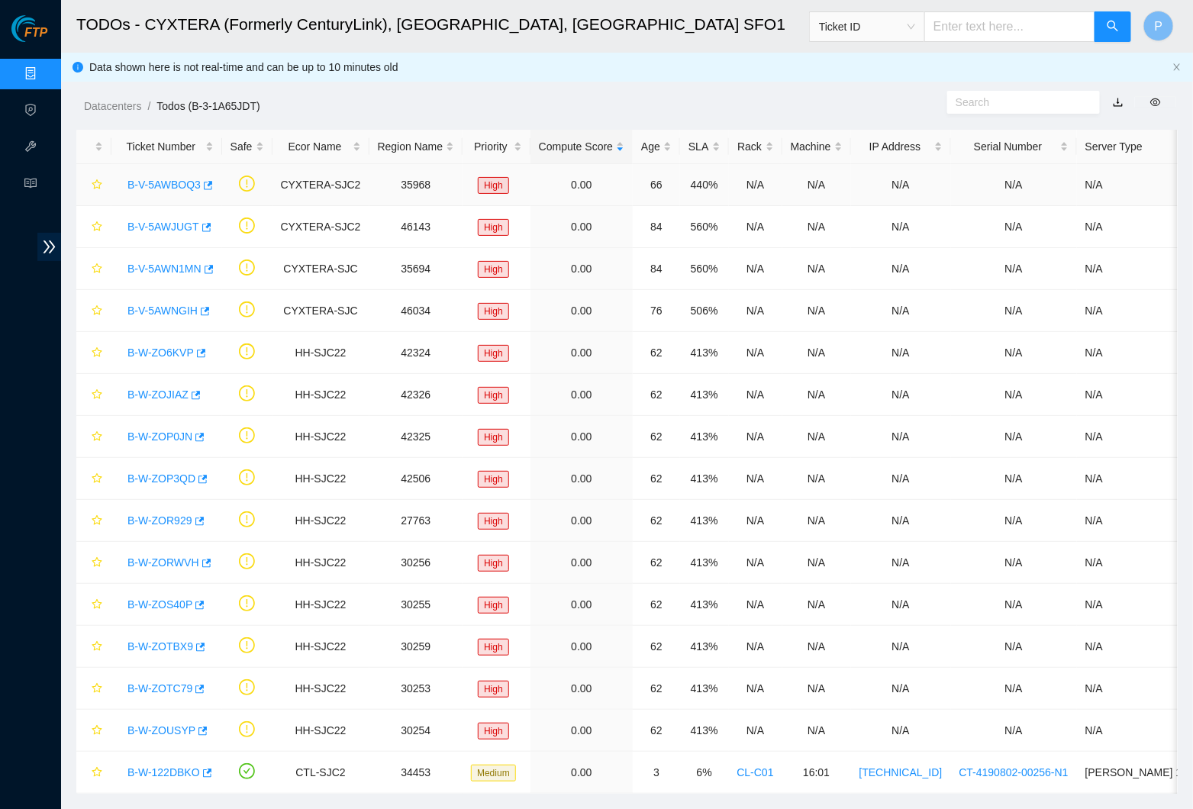
click at [179, 175] on div "B-V-5AWBOQ3" at bounding box center [167, 185] width 94 height 24
click at [180, 179] on link "B-V-5AWBOQ3" at bounding box center [164, 185] width 73 height 12
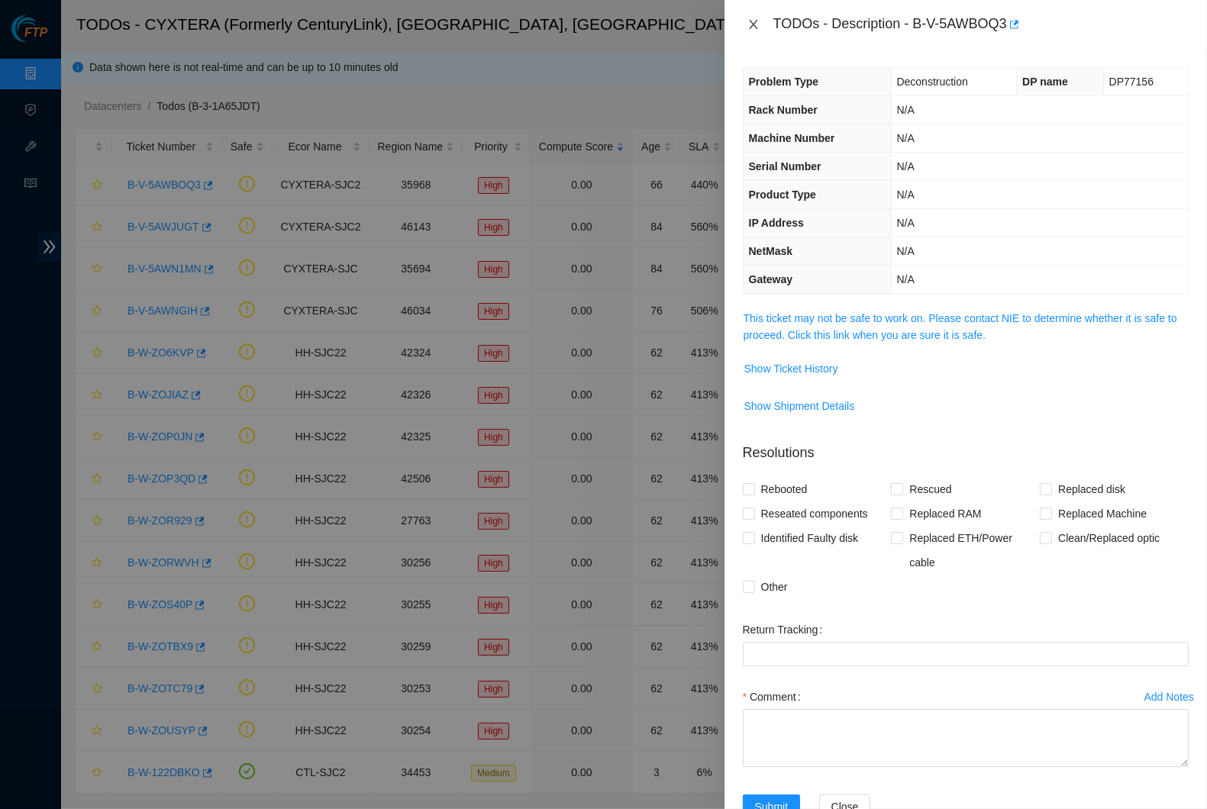
click at [761, 18] on button "Close" at bounding box center [753, 25] width 21 height 15
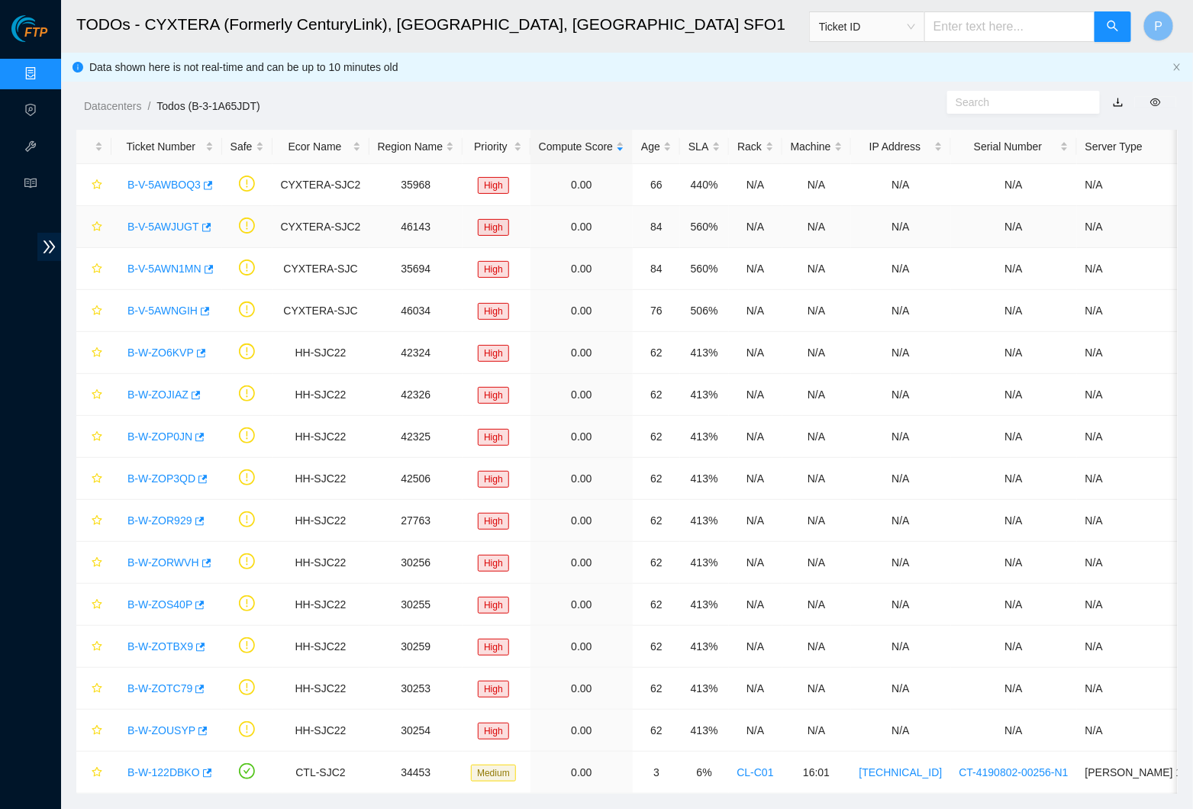
click at [159, 221] on link "B-V-5AWJUGT" at bounding box center [164, 227] width 72 height 12
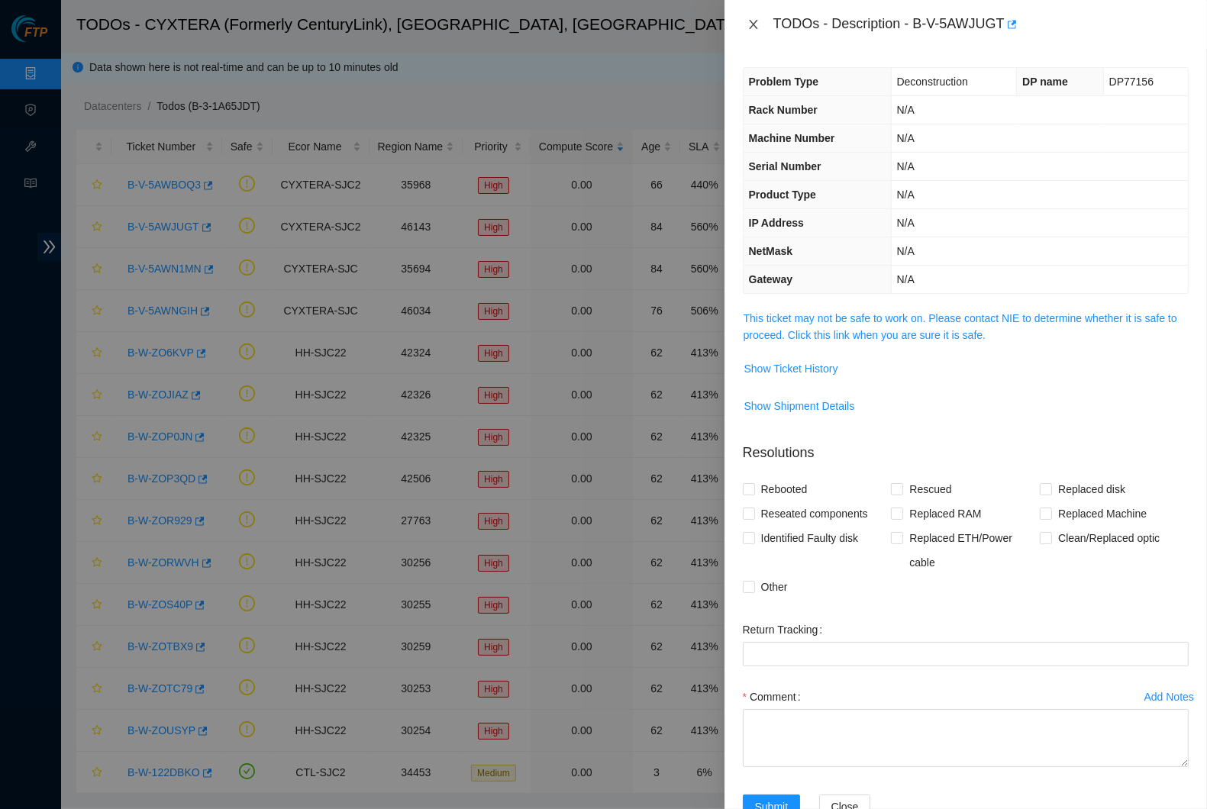
click at [744, 26] on button "Close" at bounding box center [753, 25] width 21 height 15
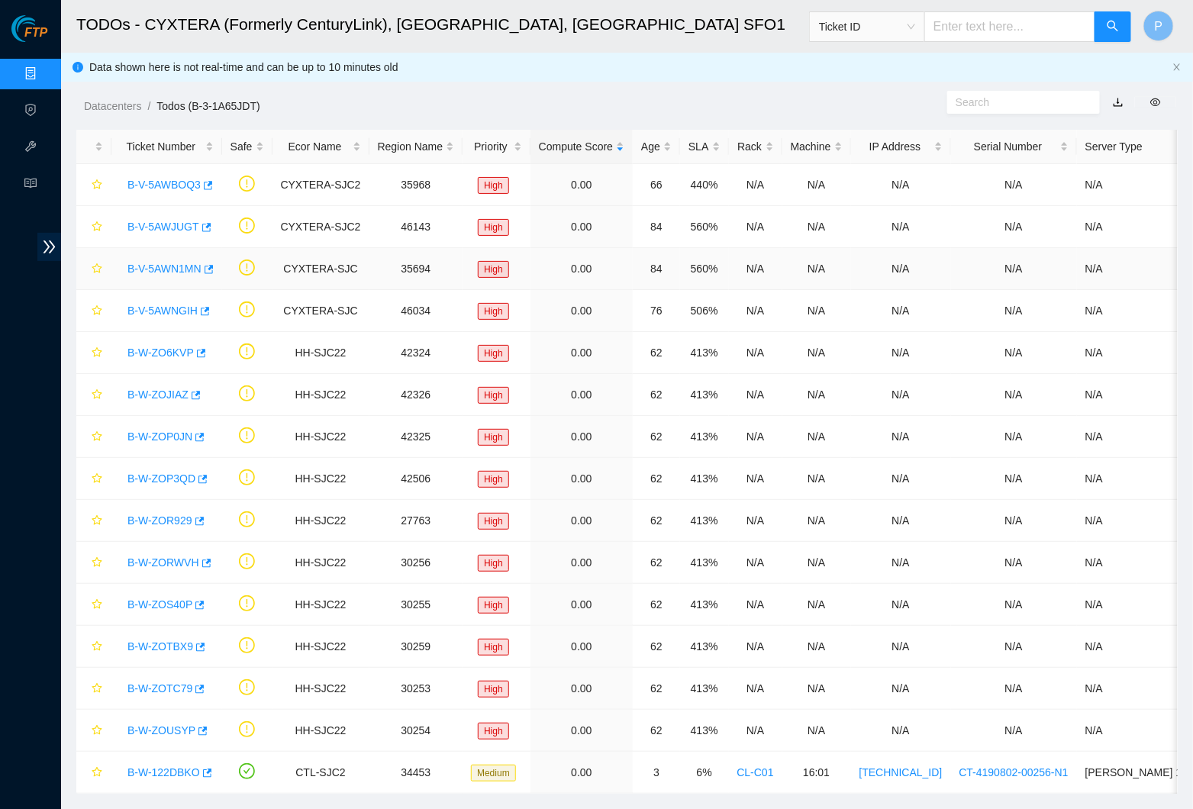
click at [170, 263] on link "B-V-5AWN1MN" at bounding box center [165, 269] width 74 height 12
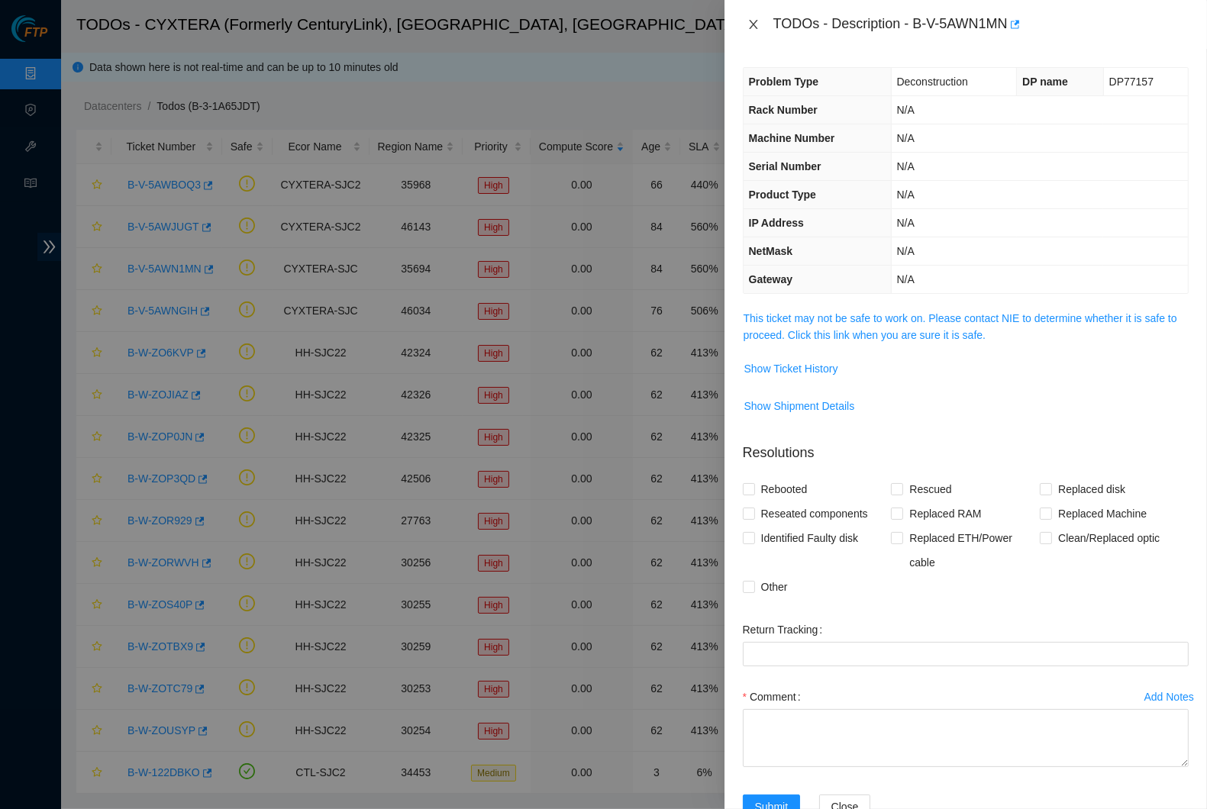
click at [755, 21] on icon "close" at bounding box center [753, 24] width 8 height 9
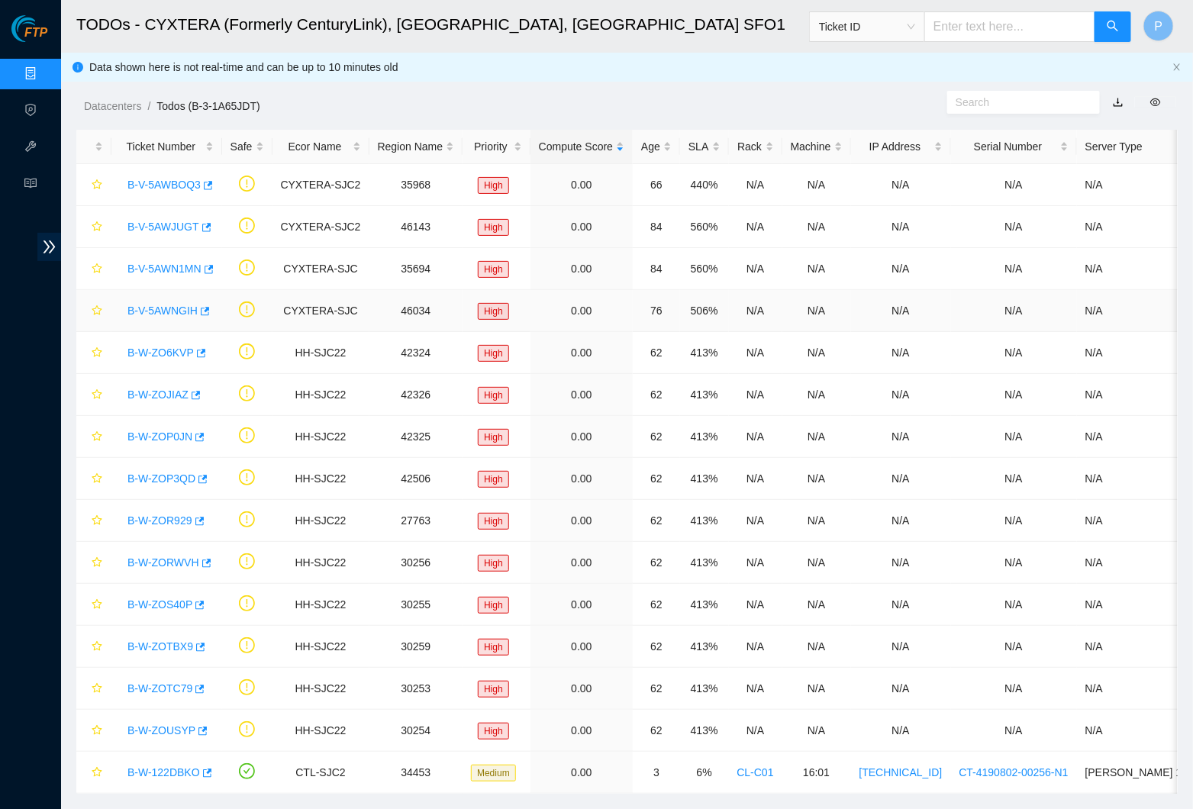
click at [179, 306] on link "B-V-5AWNGIH" at bounding box center [163, 311] width 70 height 12
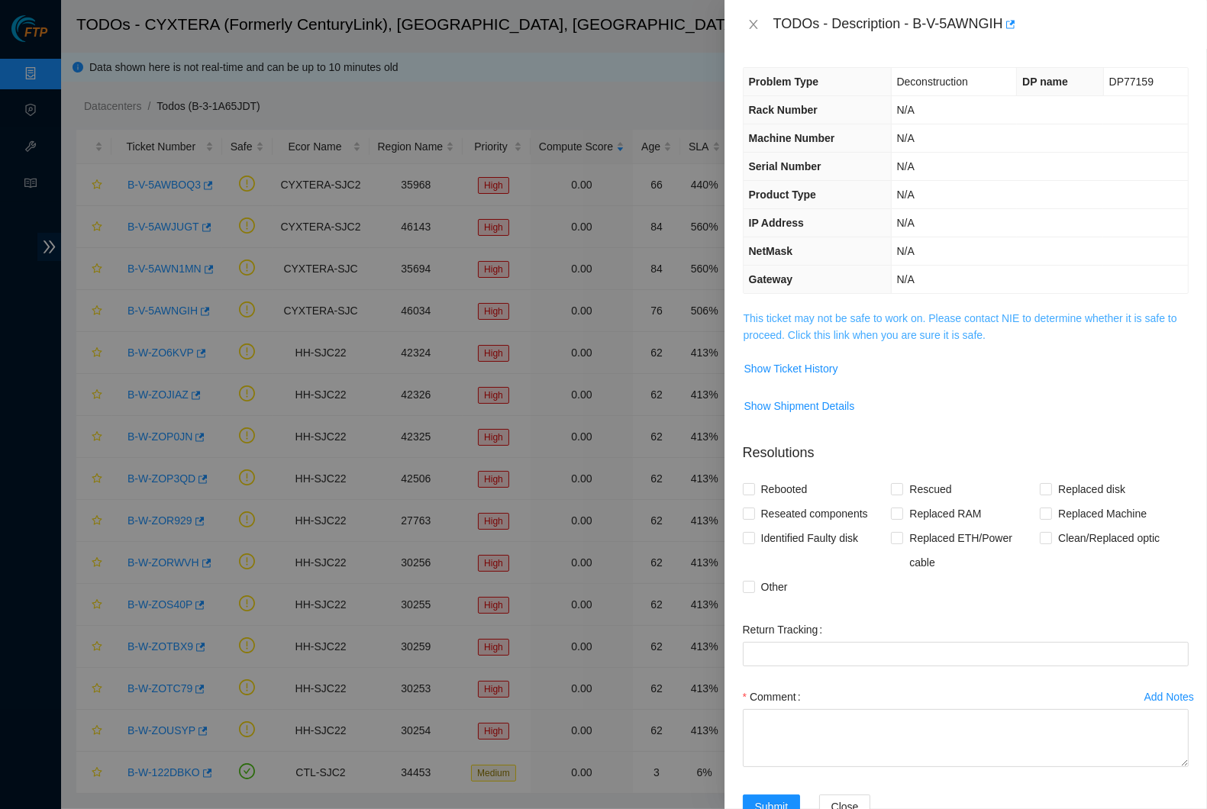
click at [981, 322] on link "This ticket may not be safe to work on. Please contact NIE to determine whether…" at bounding box center [961, 326] width 434 height 29
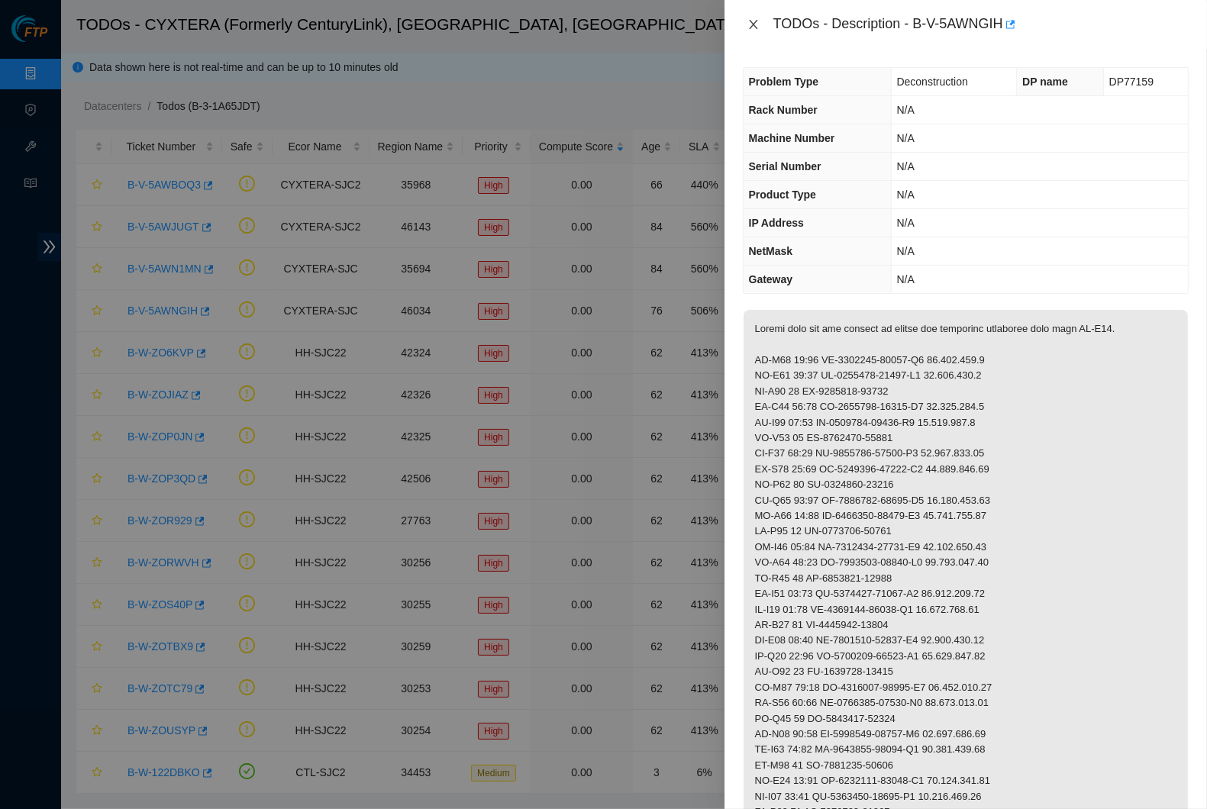
click at [757, 24] on icon "close" at bounding box center [754, 24] width 12 height 12
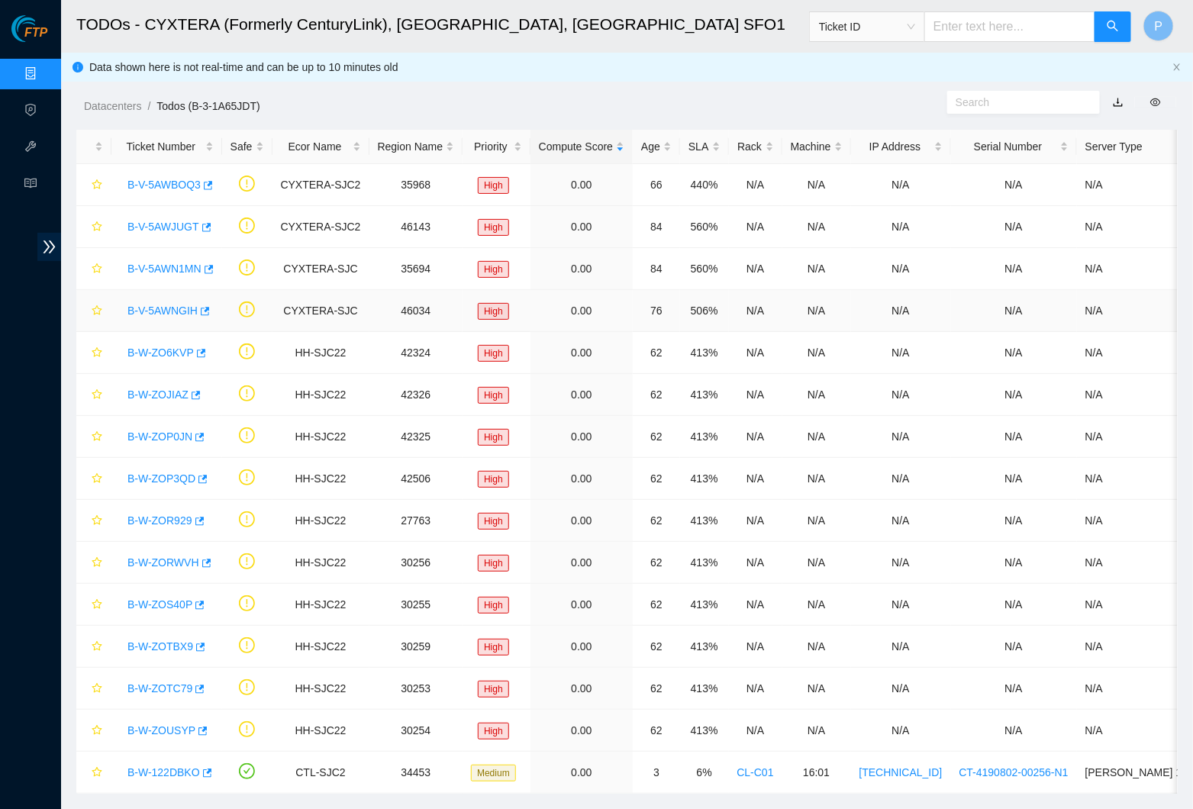
click at [171, 308] on link "B-V-5AWNGIH" at bounding box center [163, 311] width 70 height 12
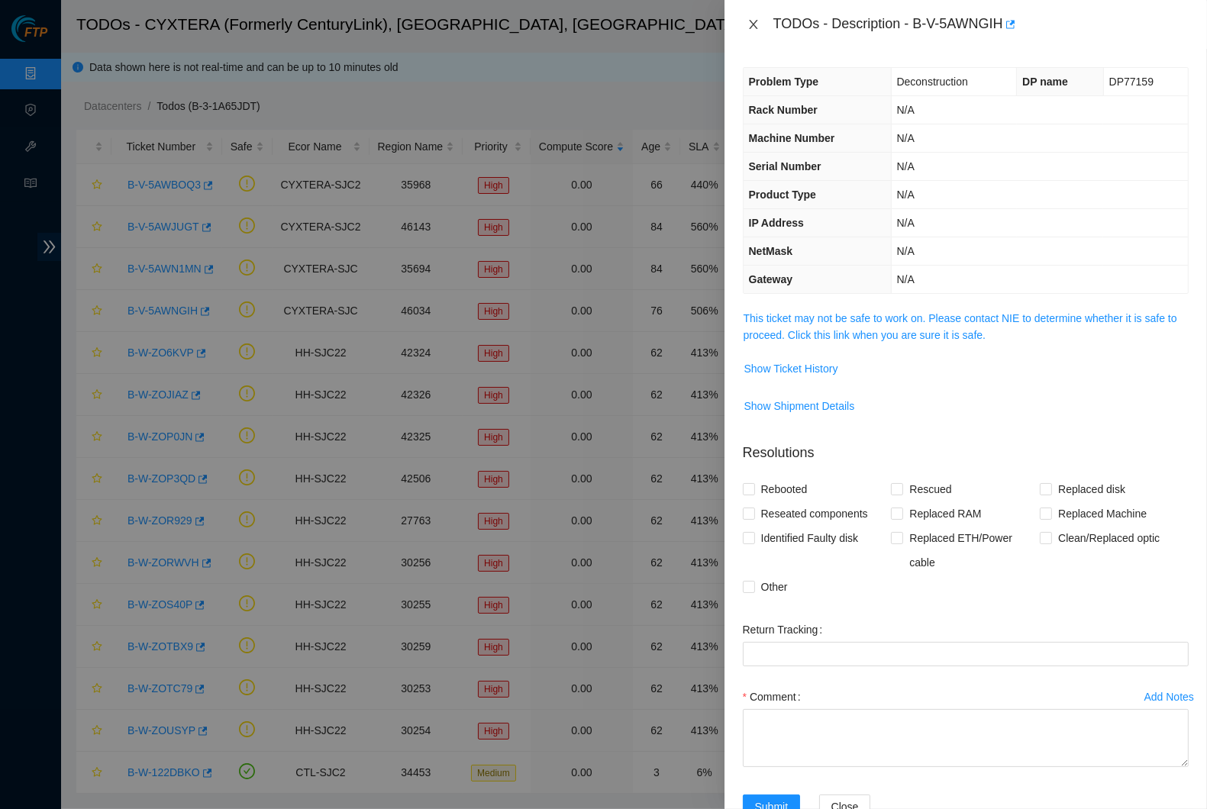
click at [754, 26] on icon "close" at bounding box center [754, 24] width 12 height 12
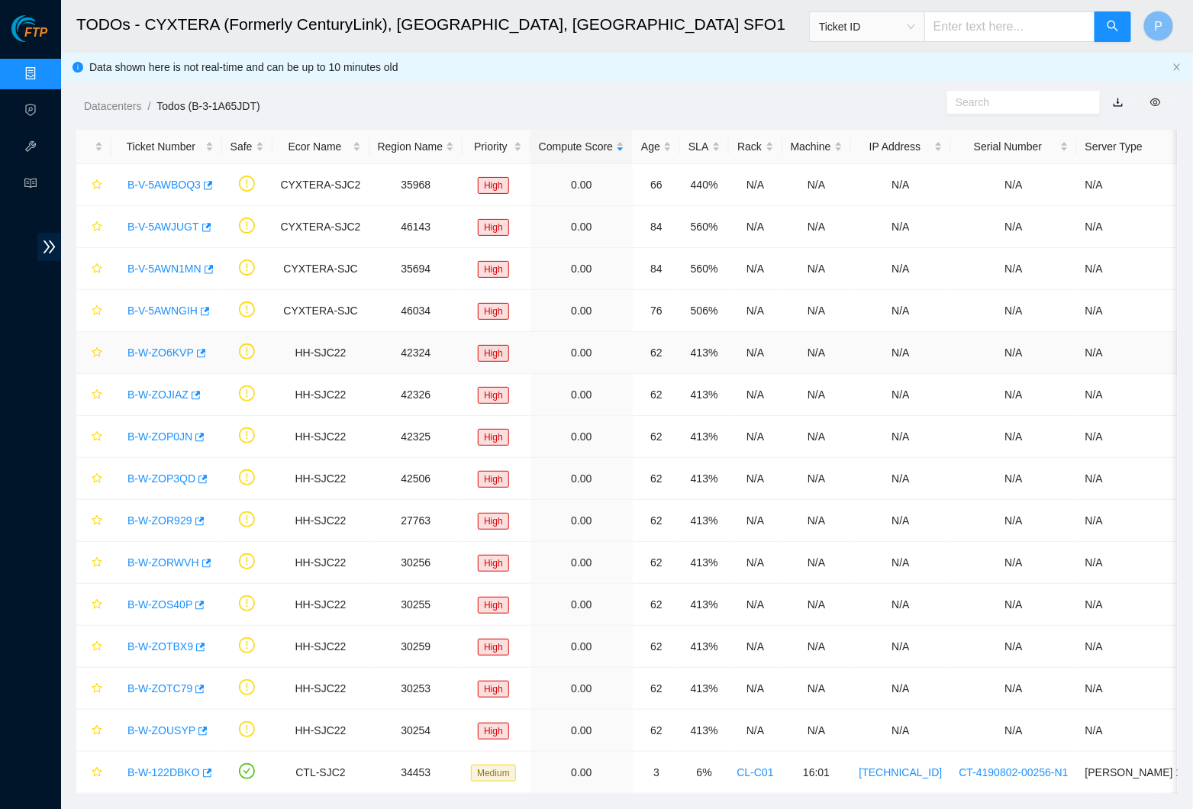
click at [177, 347] on link "B-W-ZO6KVP" at bounding box center [161, 353] width 66 height 12
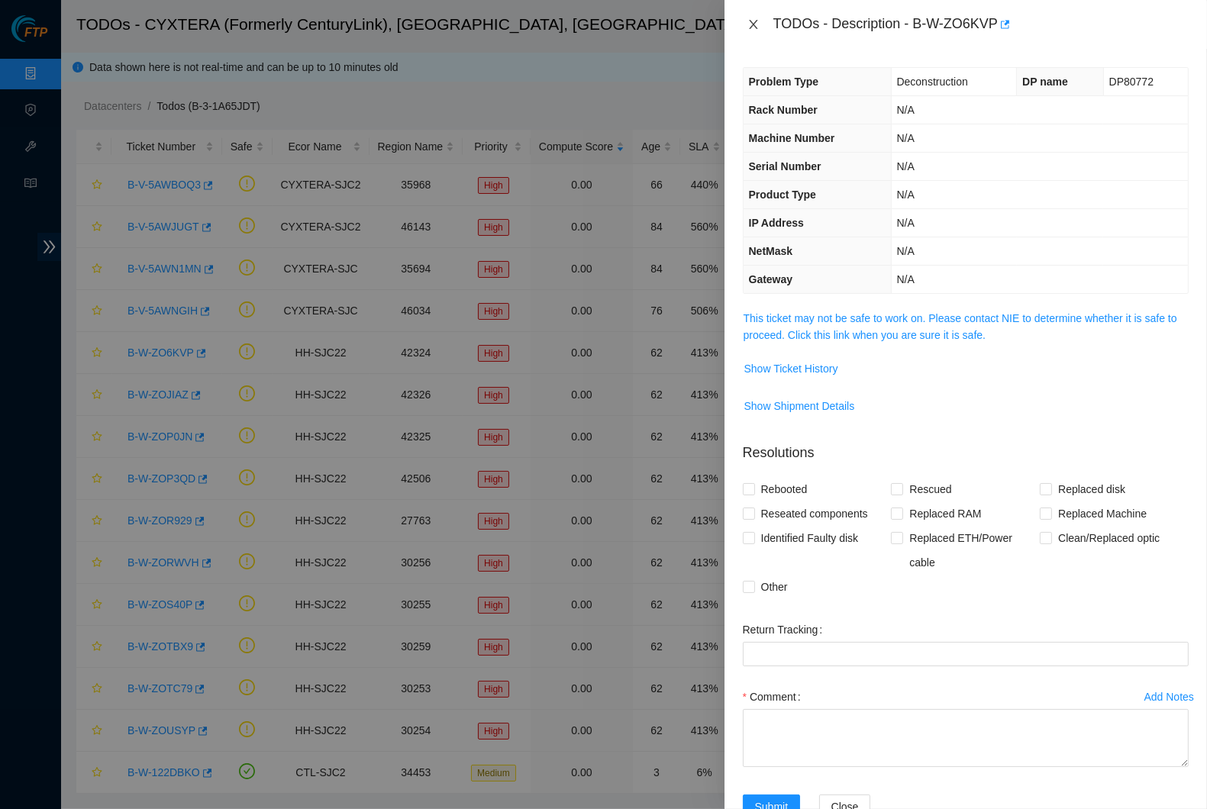
click at [759, 32] on button "Close" at bounding box center [753, 25] width 21 height 15
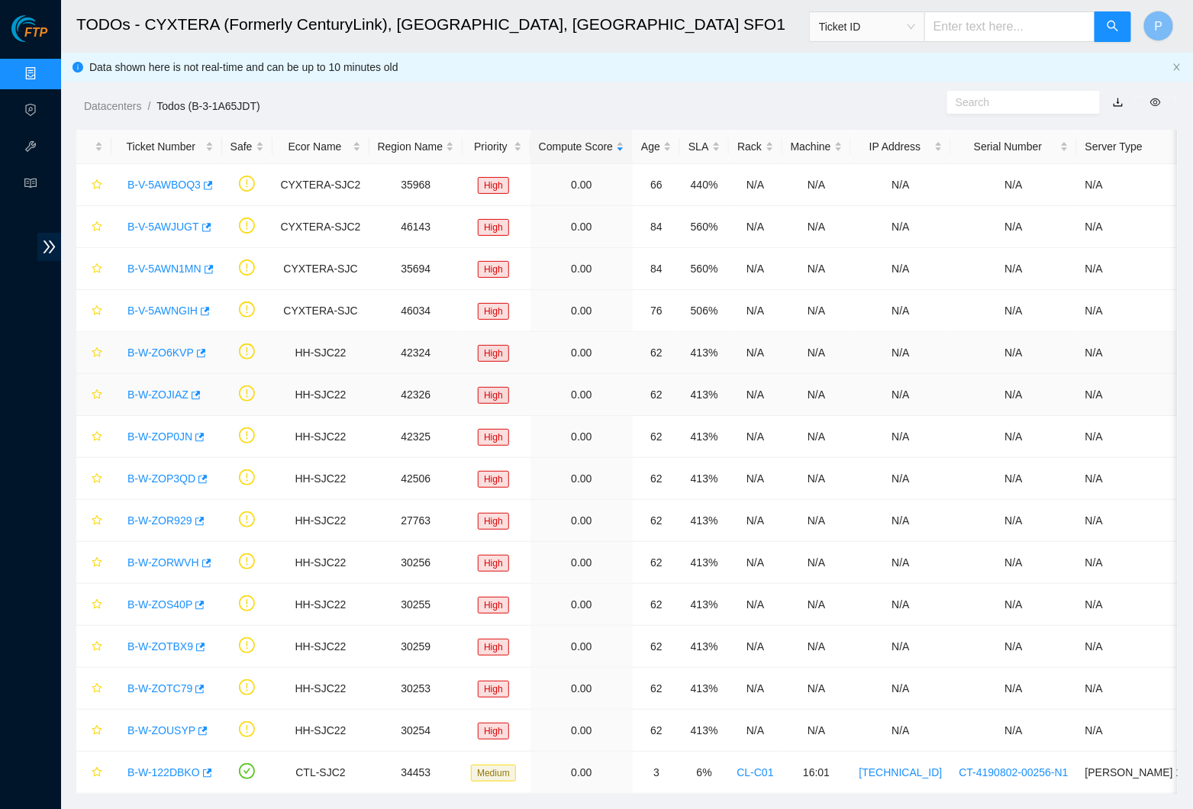
click at [159, 390] on link "B-W-ZOJIAZ" at bounding box center [158, 395] width 61 height 12
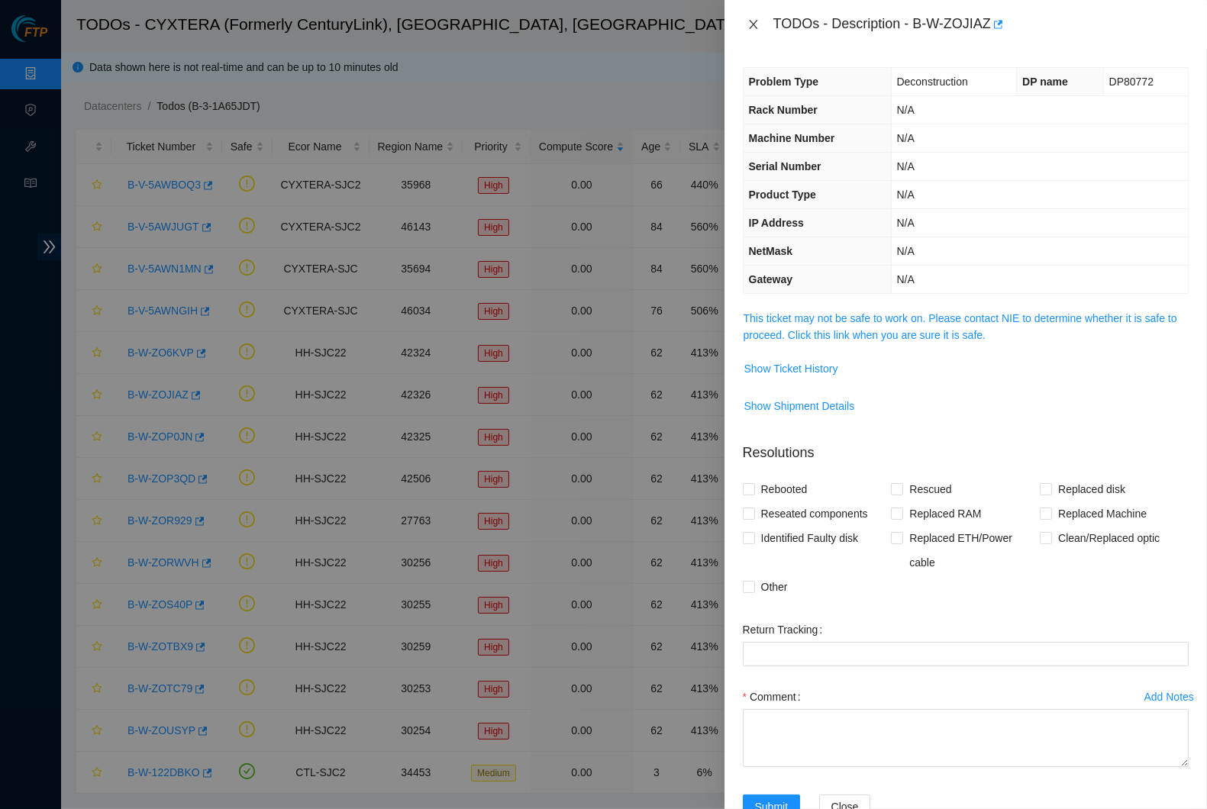
click at [757, 18] on icon "close" at bounding box center [754, 24] width 12 height 12
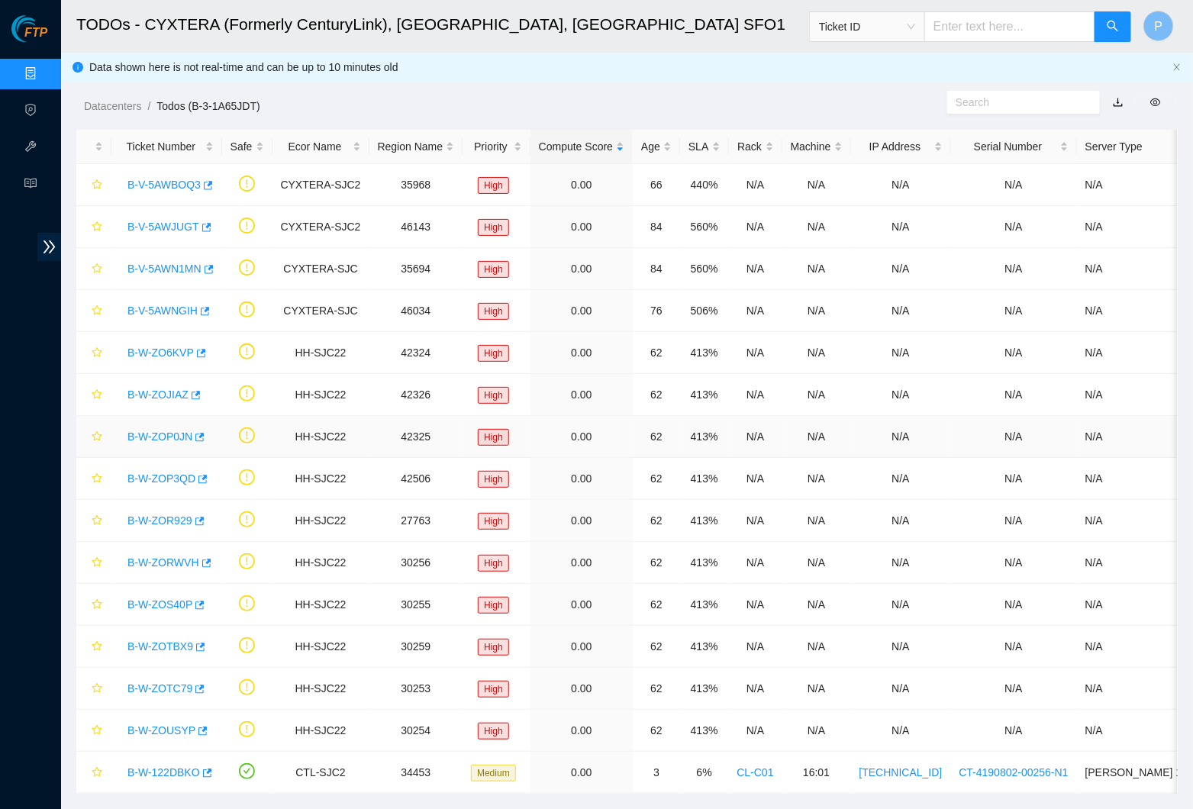
click at [170, 425] on div "B-W-ZOP0JN" at bounding box center [167, 437] width 94 height 24
click at [170, 431] on link "B-W-ZOP0JN" at bounding box center [160, 437] width 65 height 12
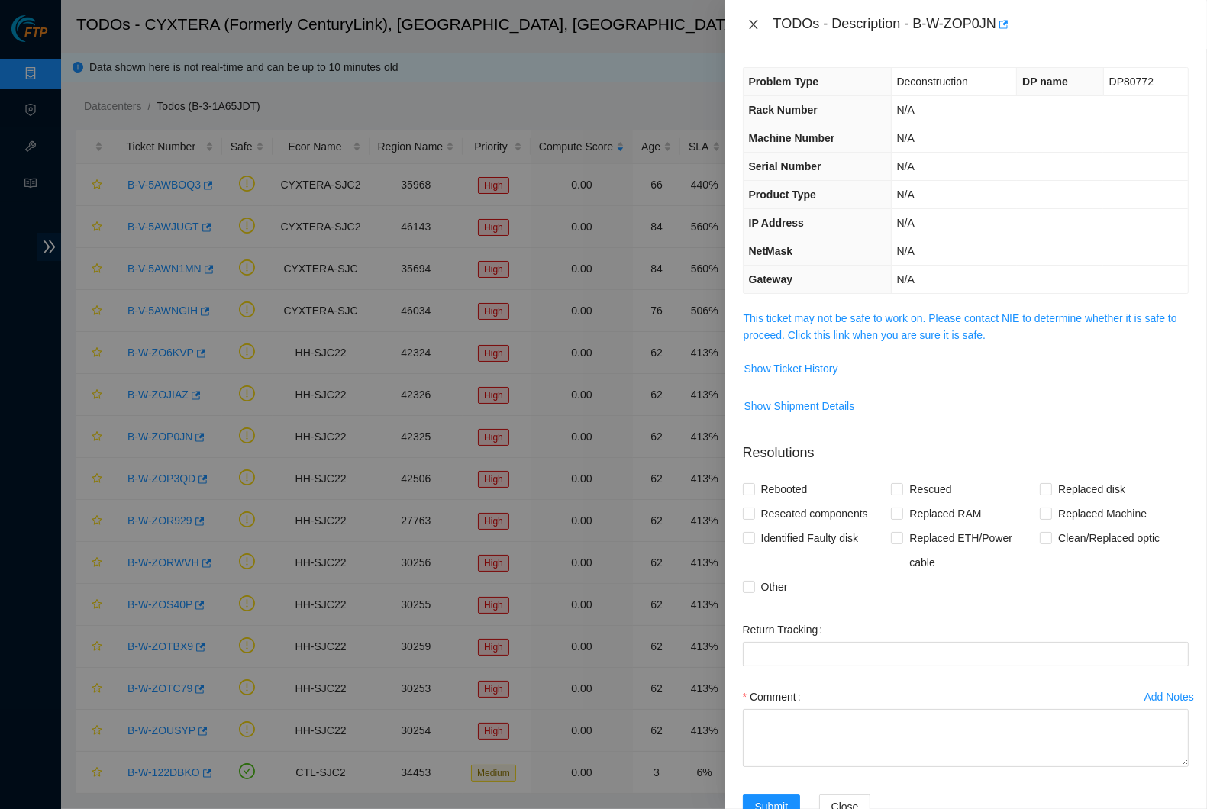
click at [743, 24] on button "Close" at bounding box center [753, 25] width 21 height 15
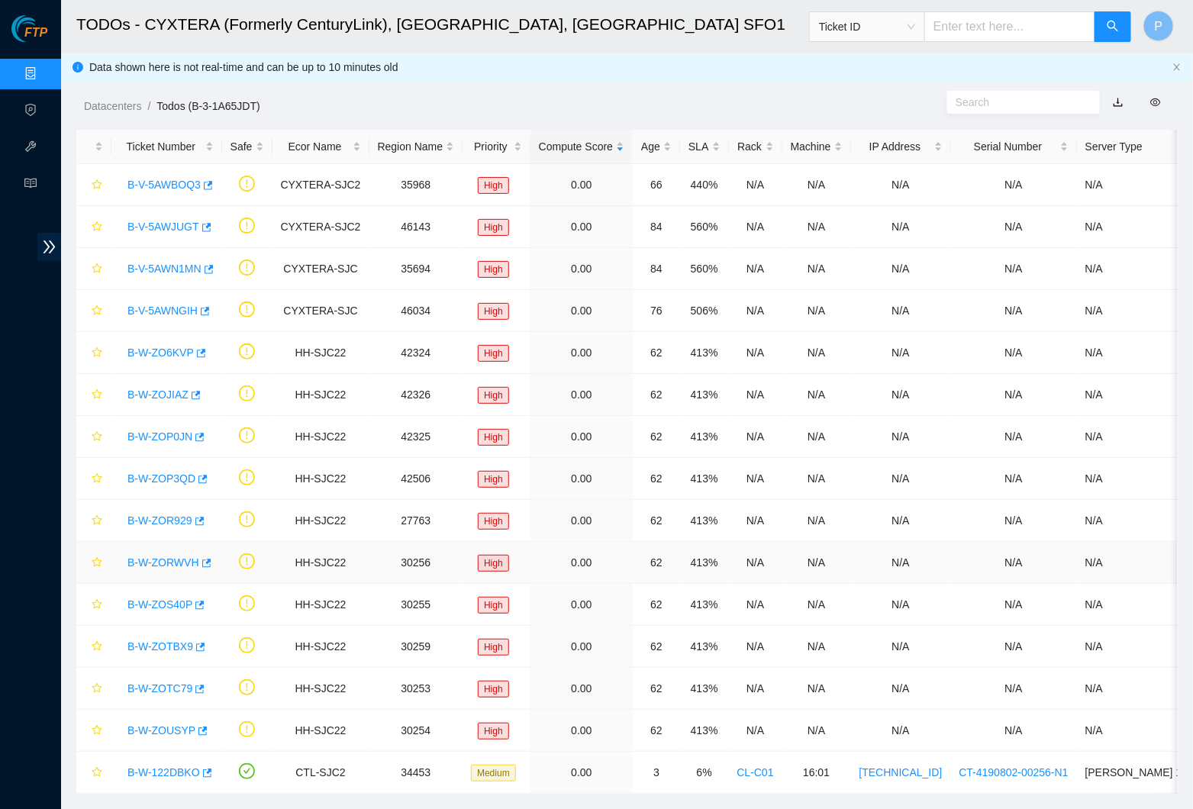
scroll to position [43, 0]
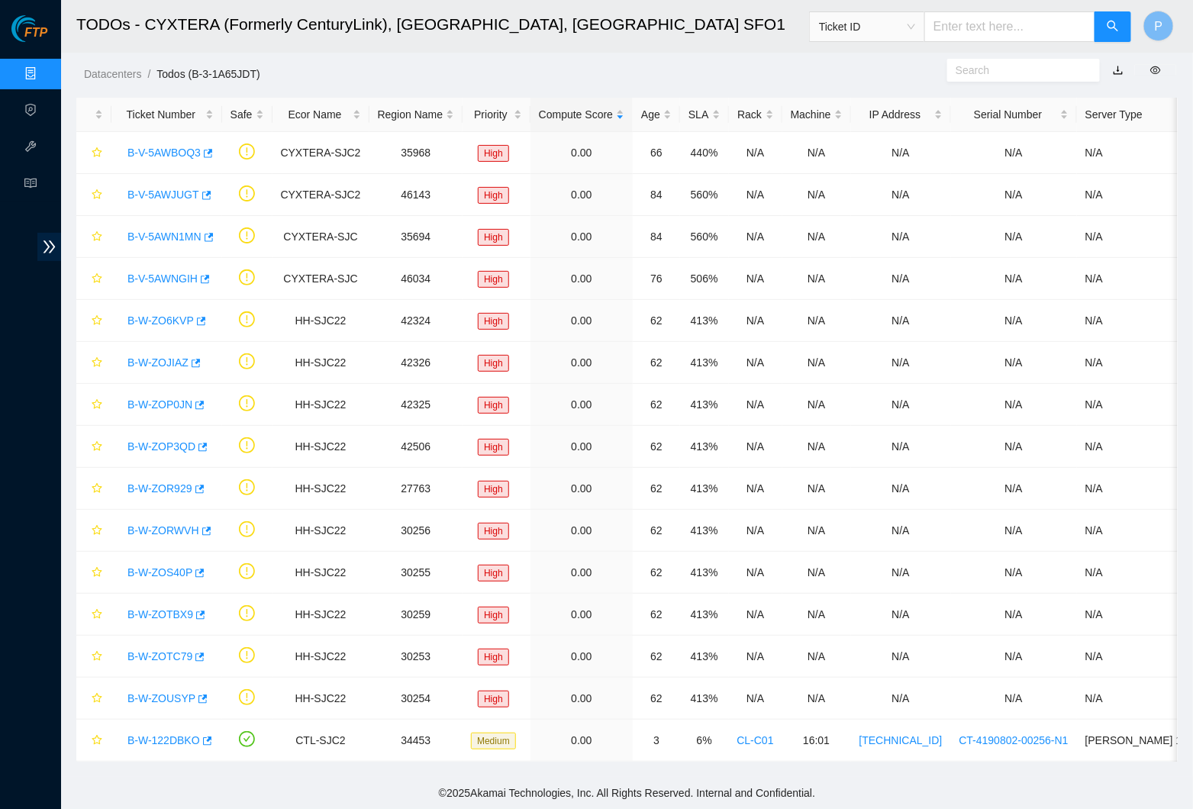
click at [966, 24] on input "text" at bounding box center [1010, 26] width 171 height 31
paste input "B-V-509N32O"
type input "B-V-509N32O"
click at [1127, 26] on button "button" at bounding box center [1113, 26] width 37 height 31
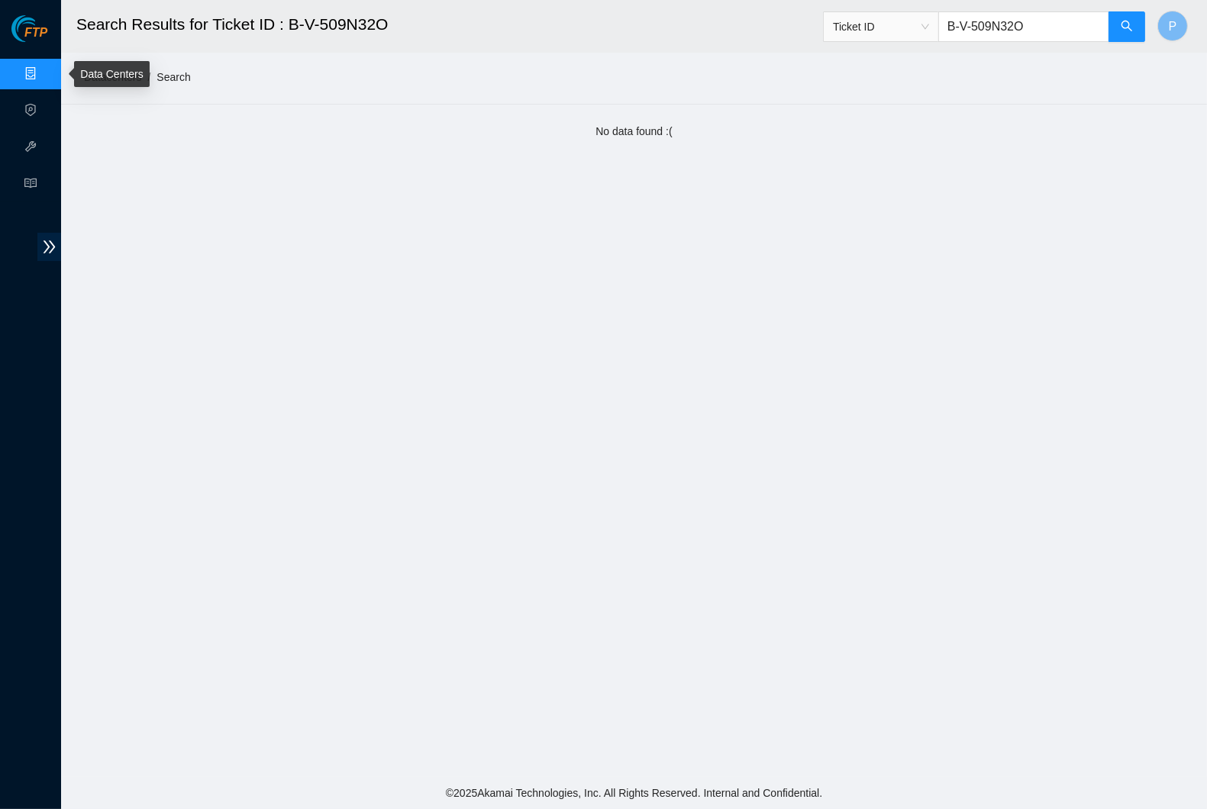
click at [47, 68] on link "Data Centers" at bounding box center [75, 74] width 63 height 12
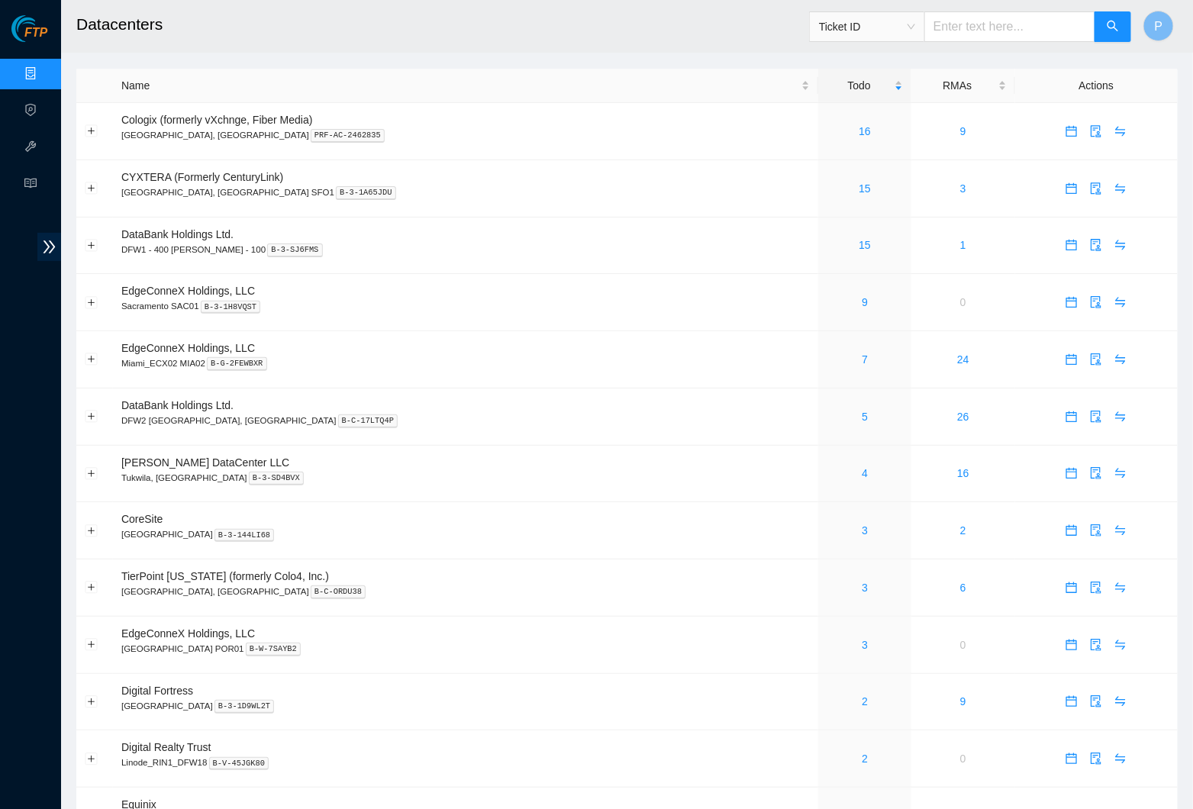
click at [960, 19] on input "text" at bounding box center [1010, 26] width 171 height 31
paste input "B-V-509N32O"
type input "B-V-509N32O"
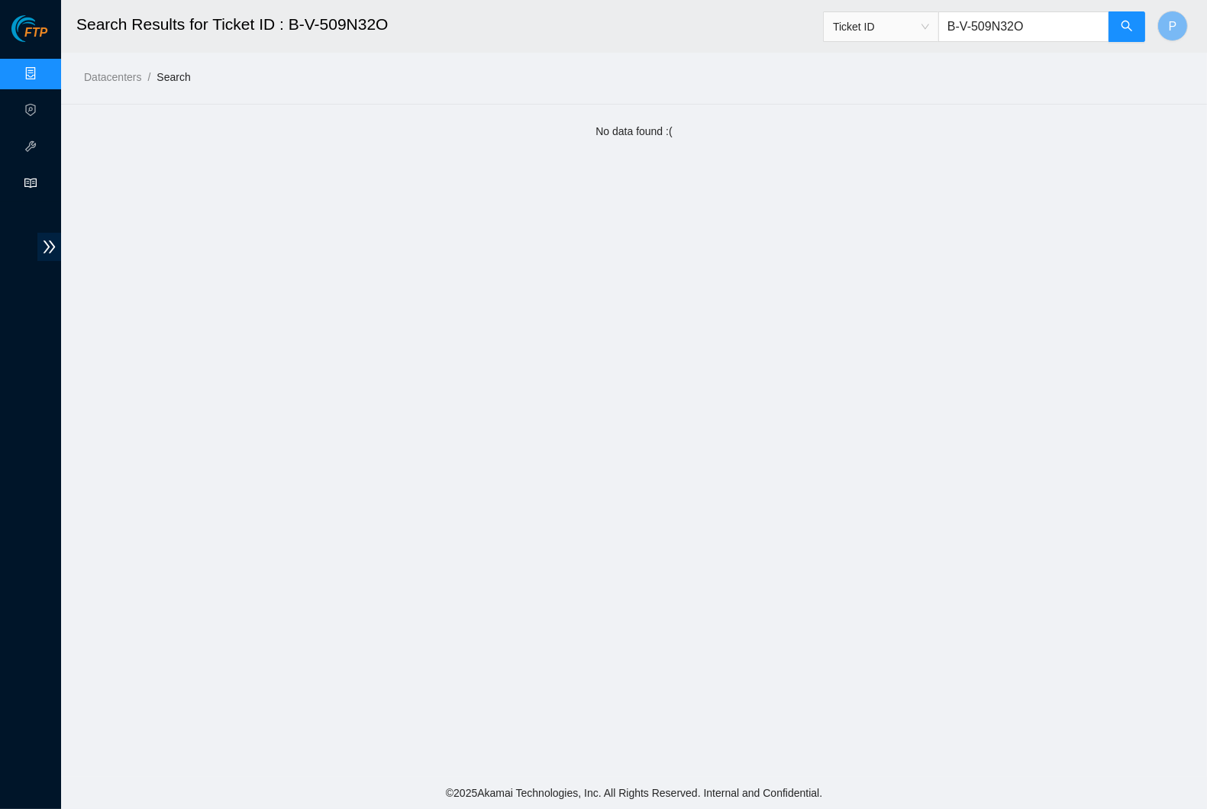
click at [33, 179] on icon "read" at bounding box center [30, 183] width 12 height 12
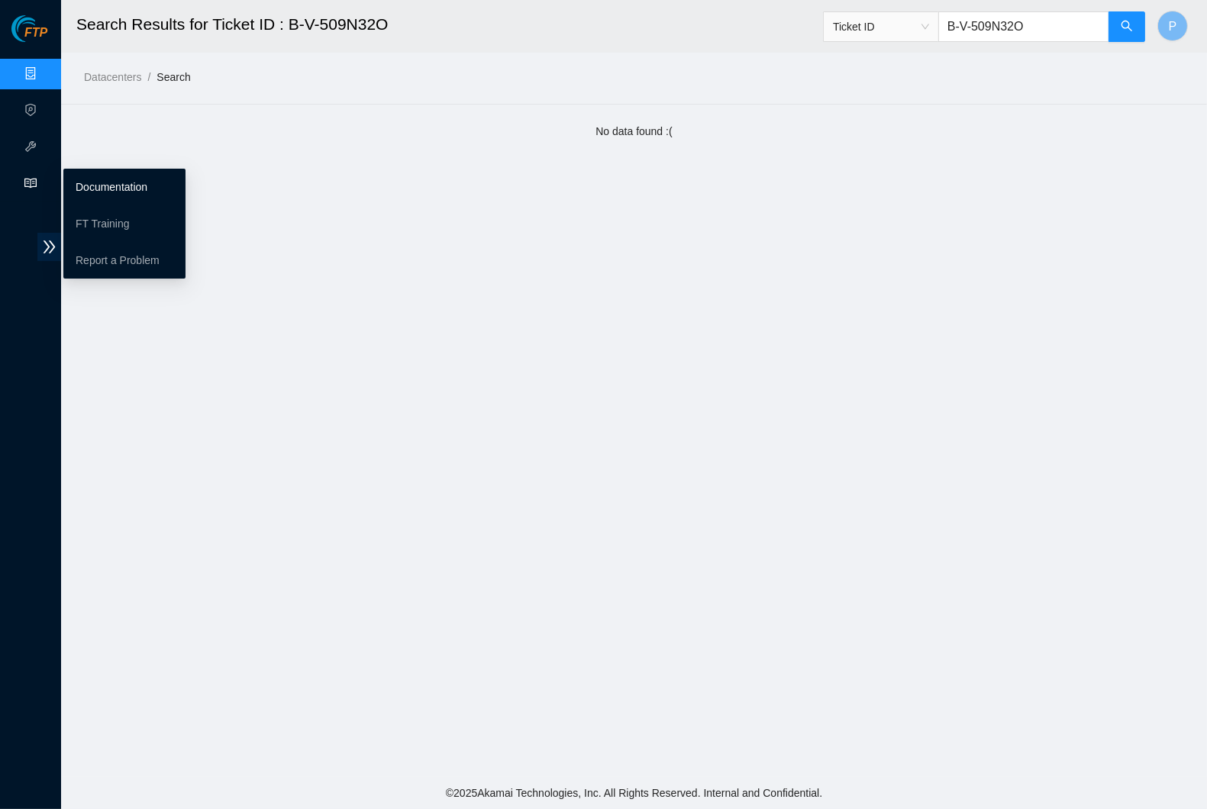
click at [83, 185] on link "Documentation" at bounding box center [112, 187] width 72 height 12
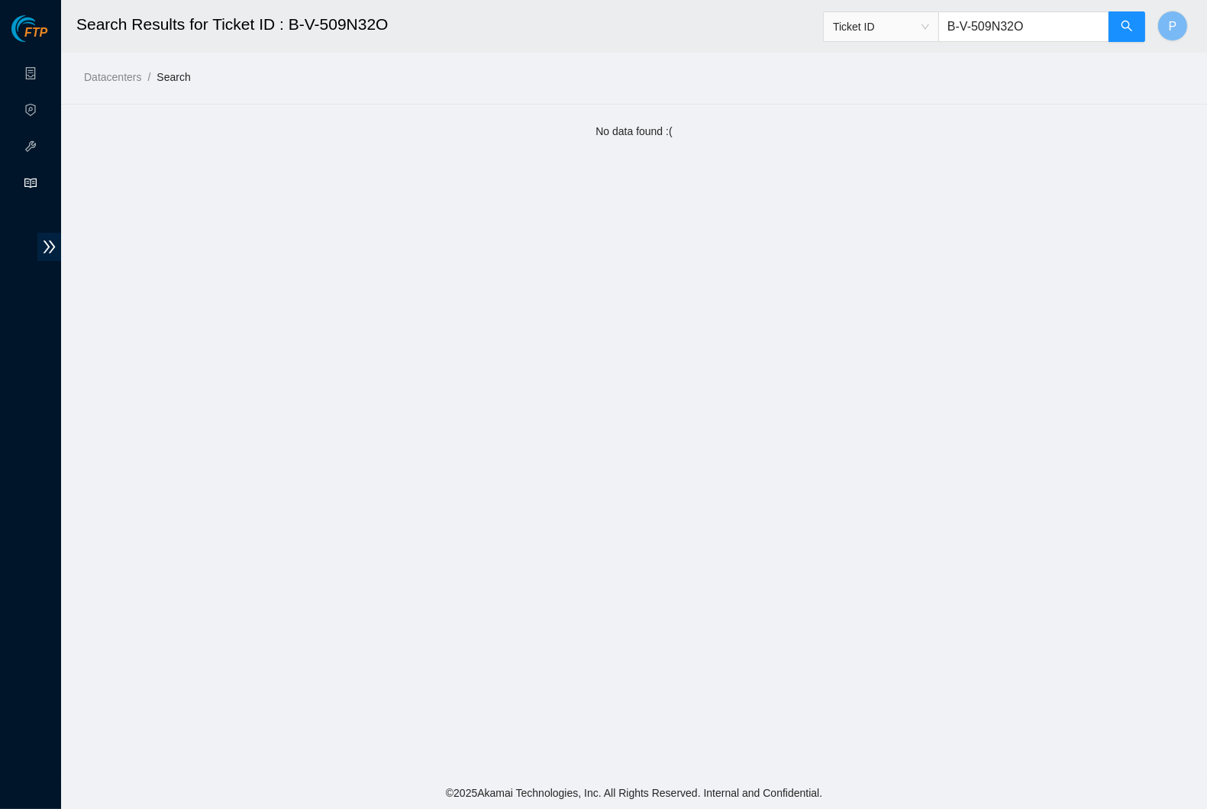
click at [360, 182] on main "Search Results for Ticket ID : B-V-509N32O Ticket ID B-V-509N32O P Datacenters …" at bounding box center [634, 388] width 1146 height 777
click at [45, 68] on link "Data Centers" at bounding box center [75, 74] width 63 height 12
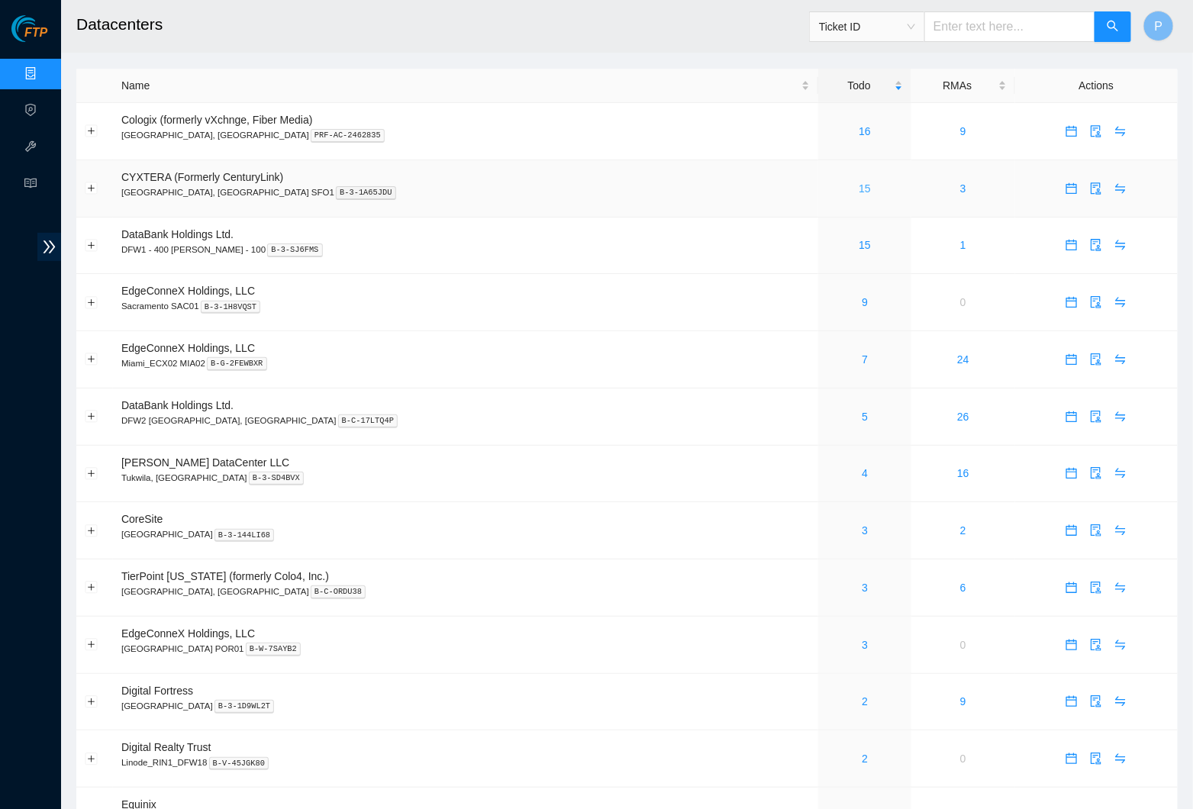
click at [859, 186] on link "15" at bounding box center [865, 188] width 12 height 12
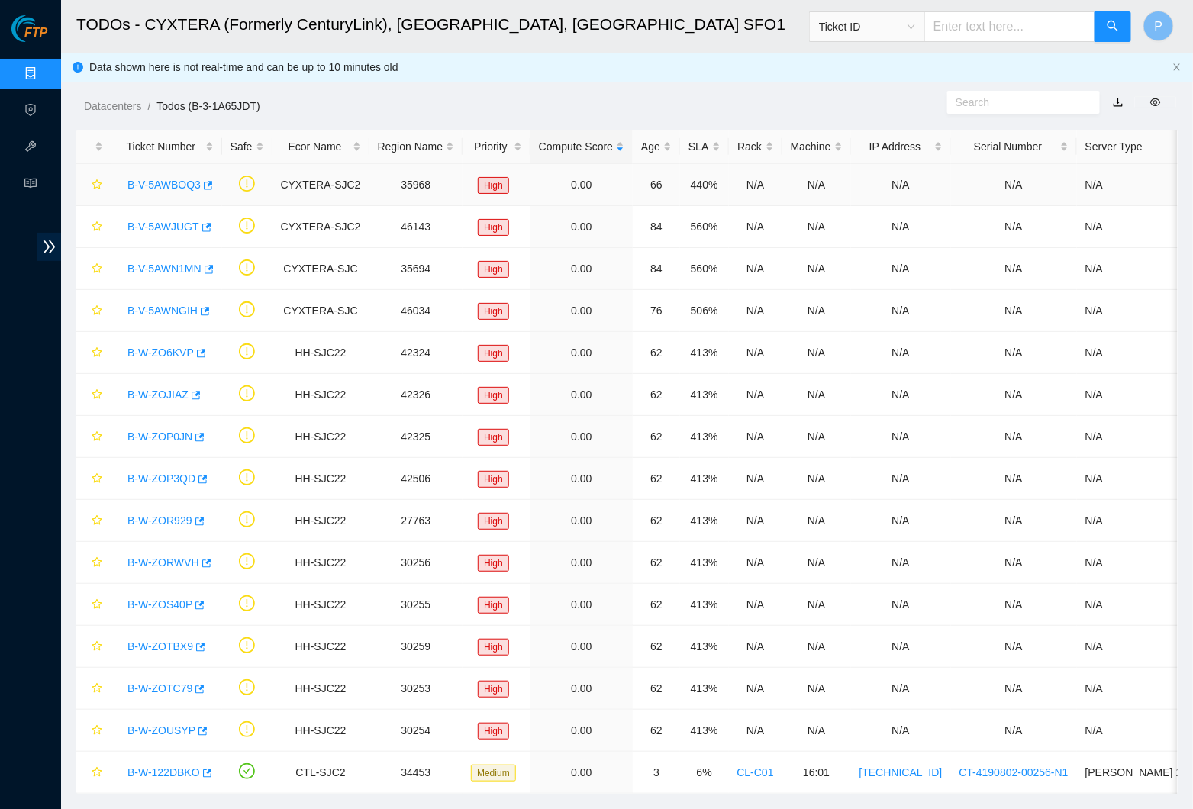
click at [164, 180] on link "B-V-5AWBOQ3" at bounding box center [164, 185] width 73 height 12
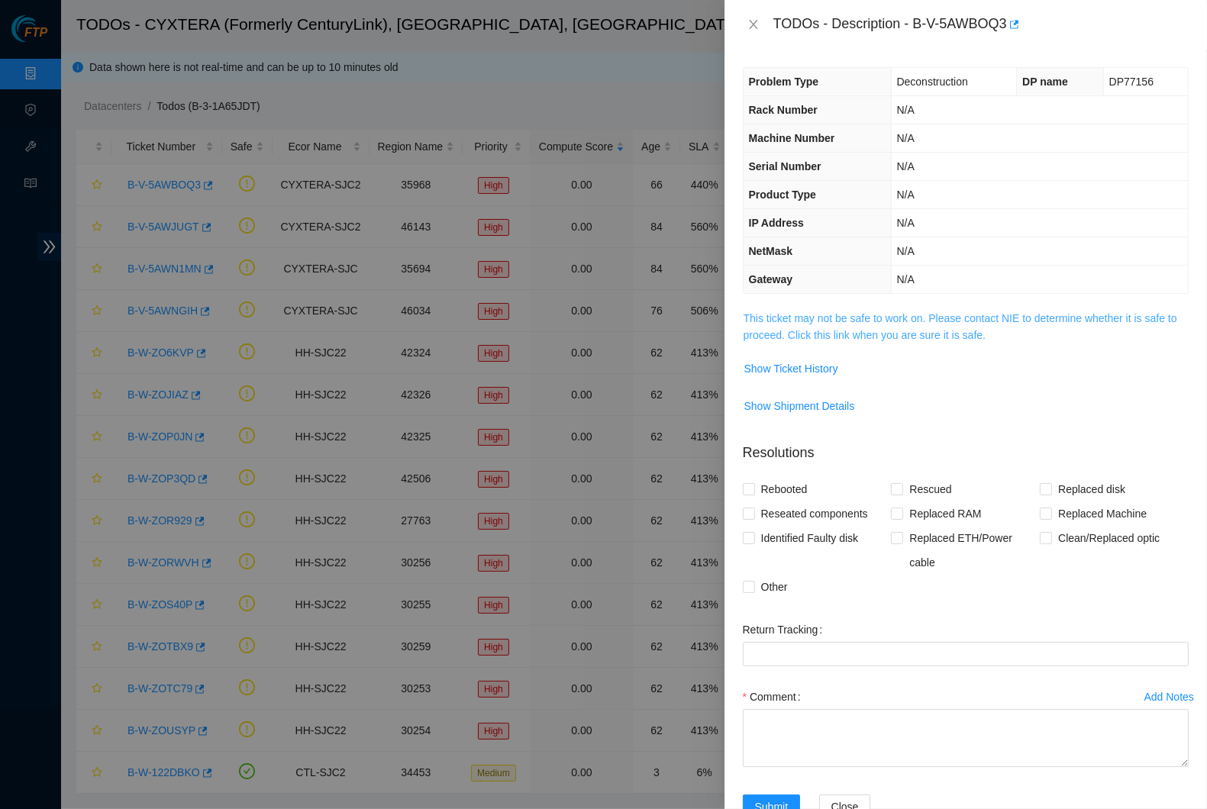
click at [916, 315] on link "This ticket may not be safe to work on. Please contact NIE to determine whether…" at bounding box center [961, 326] width 434 height 29
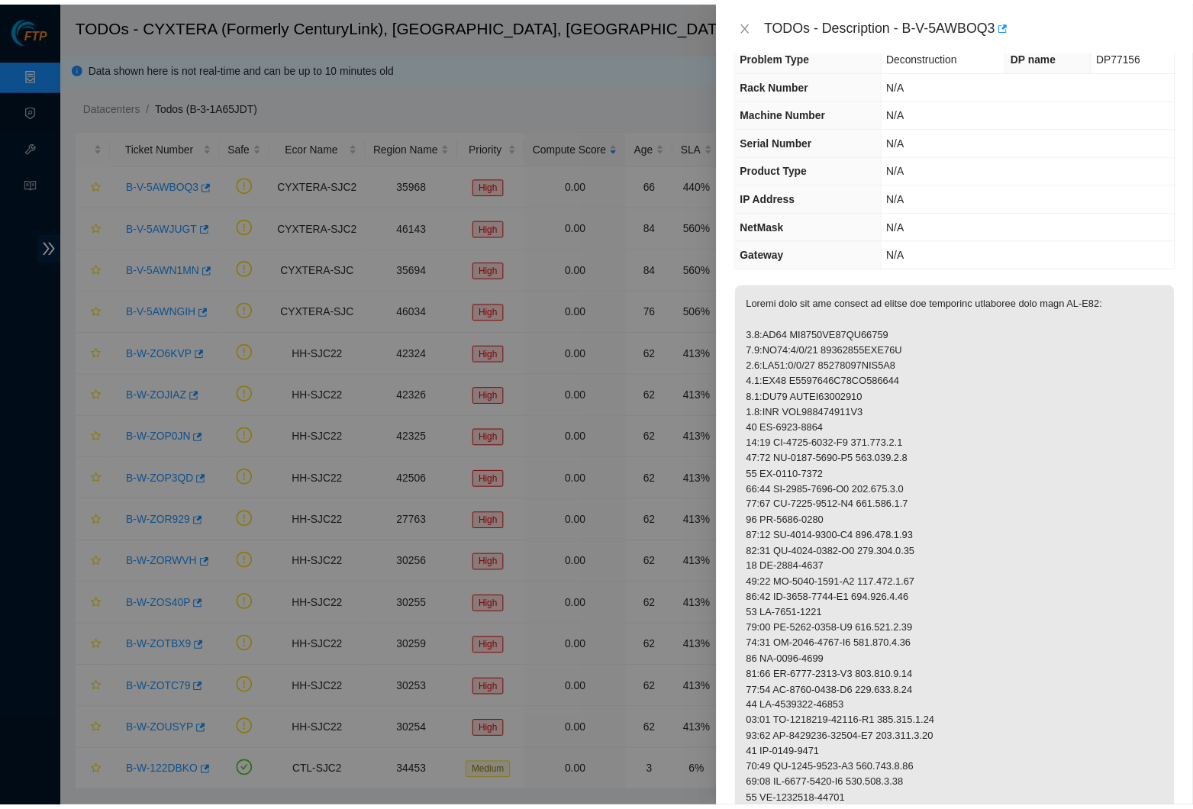
scroll to position [92, 0]
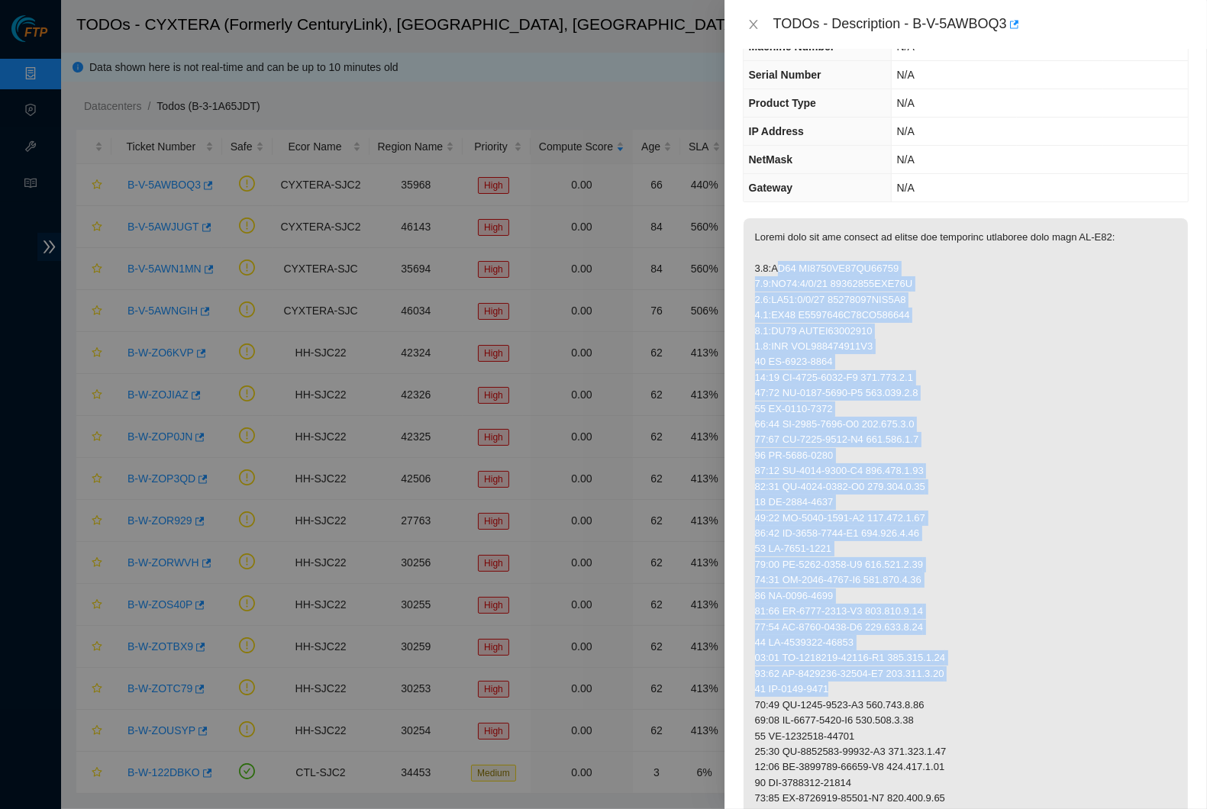
drag, startPoint x: 800, startPoint y: 318, endPoint x: 948, endPoint y: 647, distance: 360.2
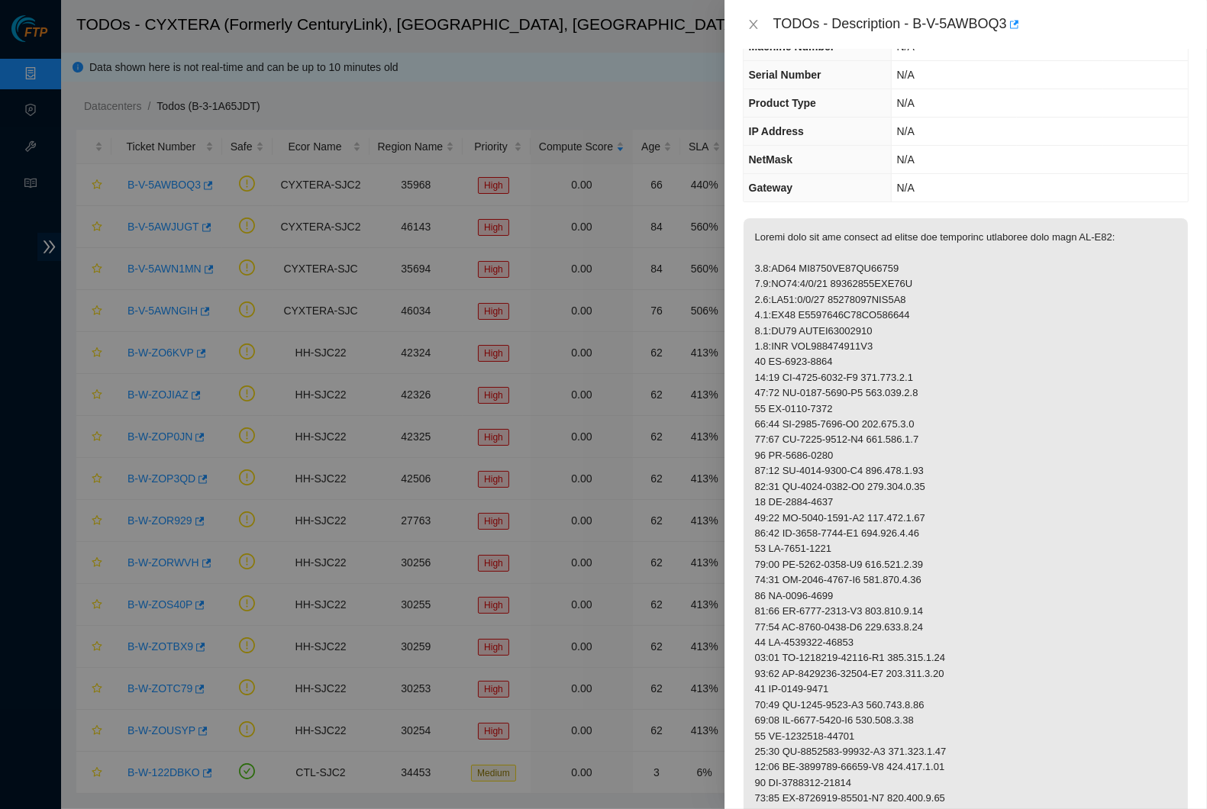
click at [792, 136] on th "IP Address" at bounding box center [817, 132] width 147 height 28
click at [755, 28] on icon "close" at bounding box center [754, 24] width 12 height 12
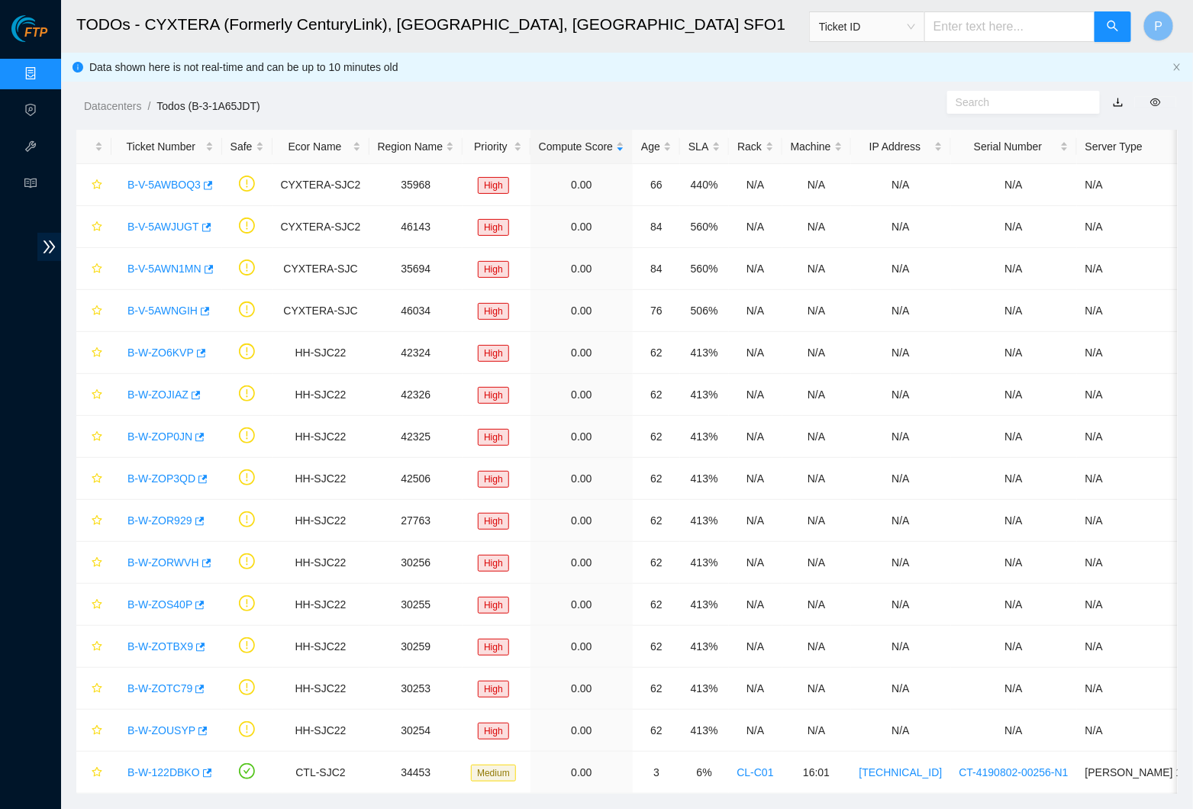
scroll to position [11, 0]
click at [156, 221] on link "B-V-5AWJUGT" at bounding box center [164, 227] width 72 height 12
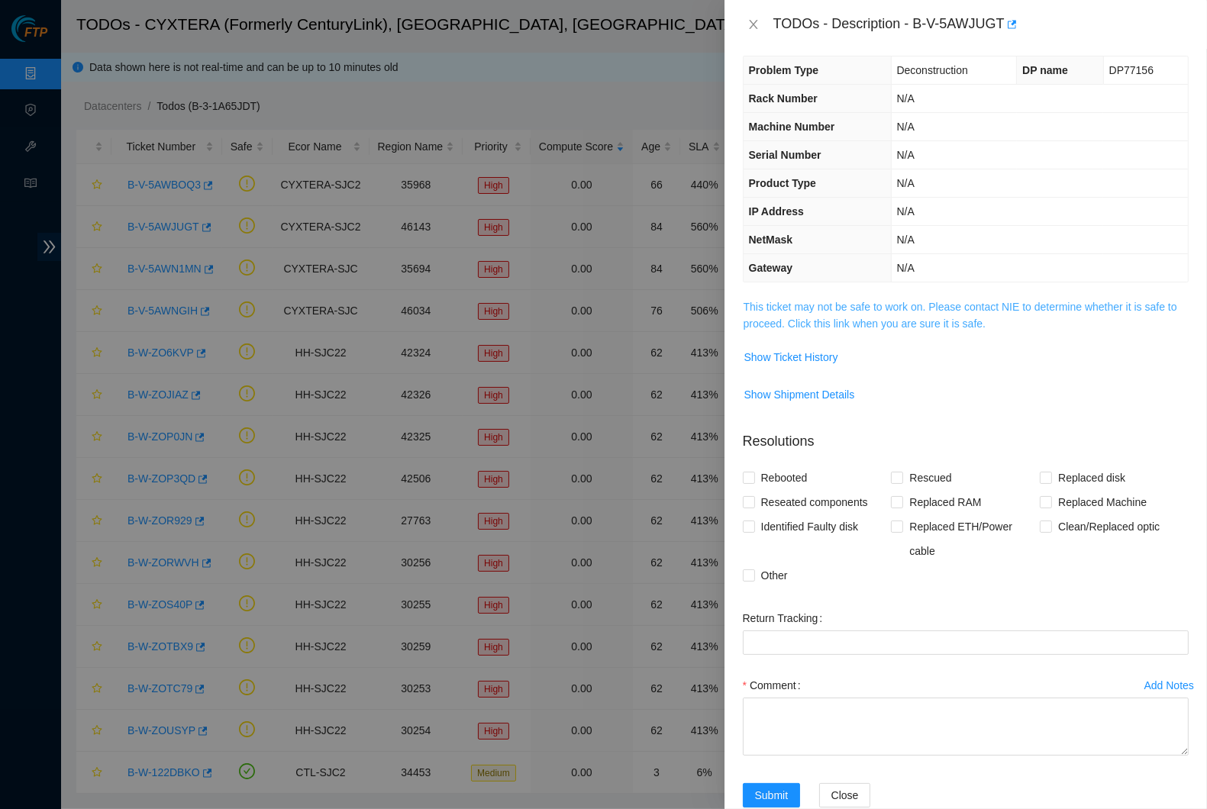
click at [943, 305] on link "This ticket may not be safe to work on. Please contact NIE to determine whether…" at bounding box center [961, 315] width 434 height 29
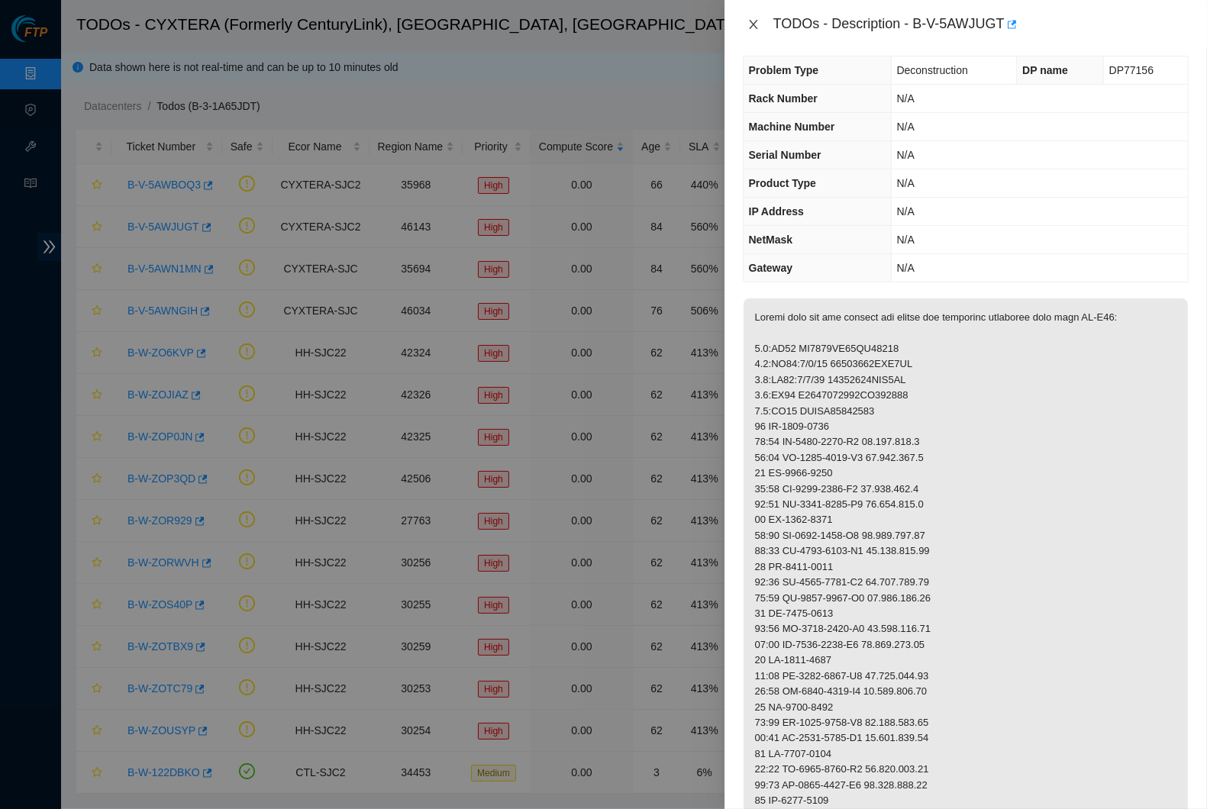
click at [751, 23] on icon "close" at bounding box center [754, 24] width 12 height 12
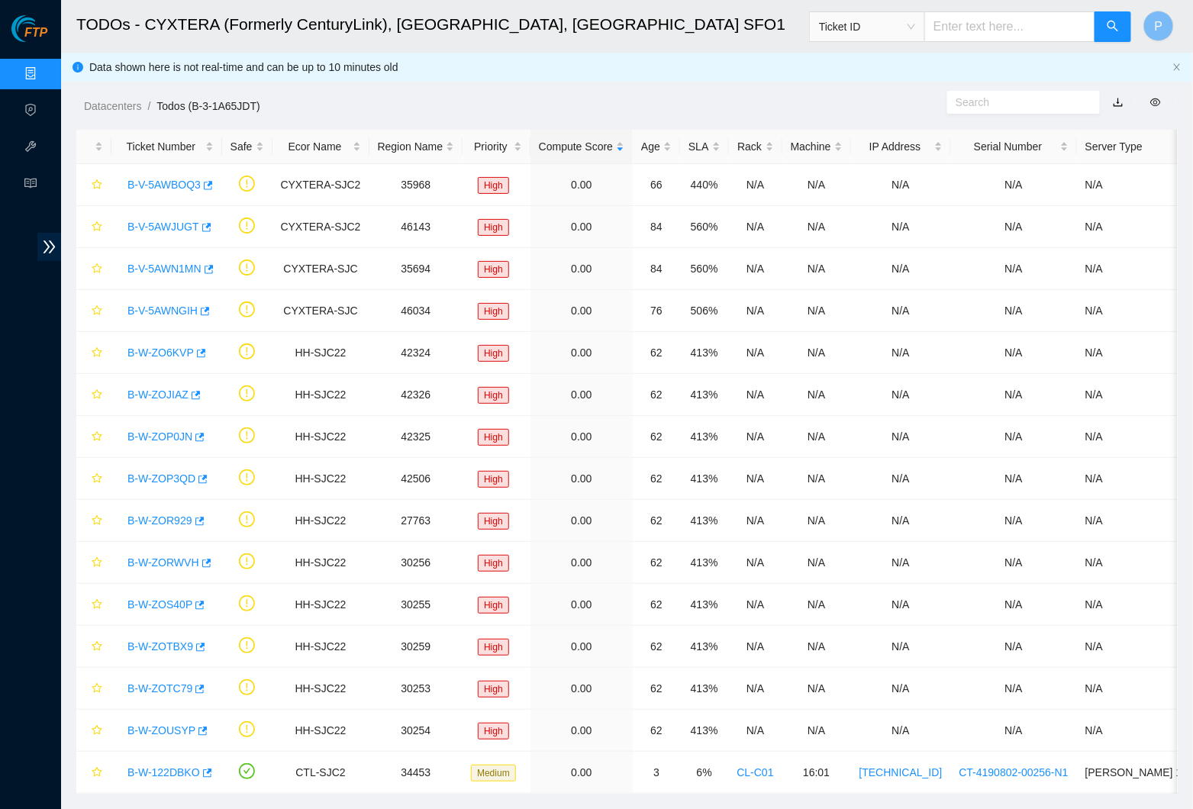
click at [903, 24] on span "Ticket ID" at bounding box center [867, 26] width 96 height 23
click at [876, 146] on div "Serial Number" at bounding box center [866, 153] width 97 height 17
click at [960, 27] on input "text" at bounding box center [1010, 26] width 171 height 31
paste input "MX-2344-0096"
type input "MX-2344-0096"
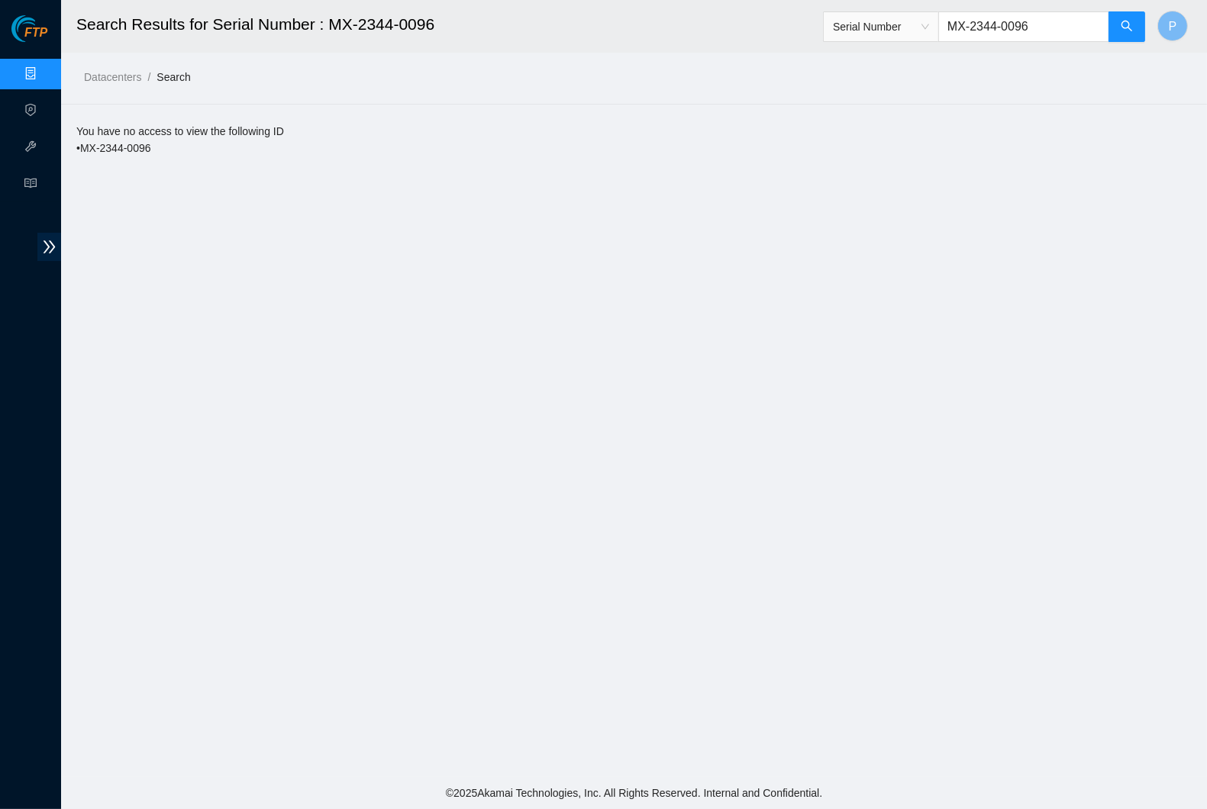
click at [748, 119] on main "Search Results for Serial Number : MX-2344-0096 Serial Number MX-2344-0096 P Da…" at bounding box center [634, 388] width 1146 height 777
click at [44, 75] on link "Data Centers" at bounding box center [75, 74] width 63 height 12
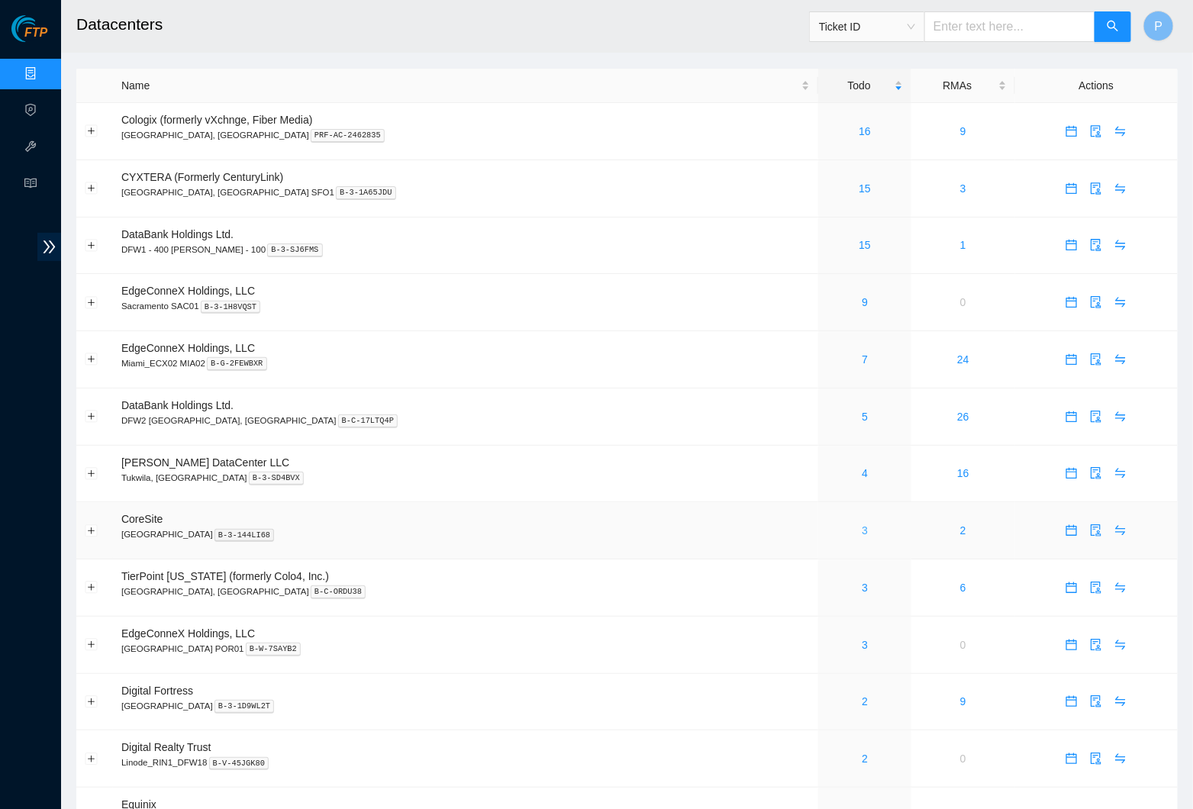
click at [862, 525] on link "3" at bounding box center [865, 531] width 6 height 12
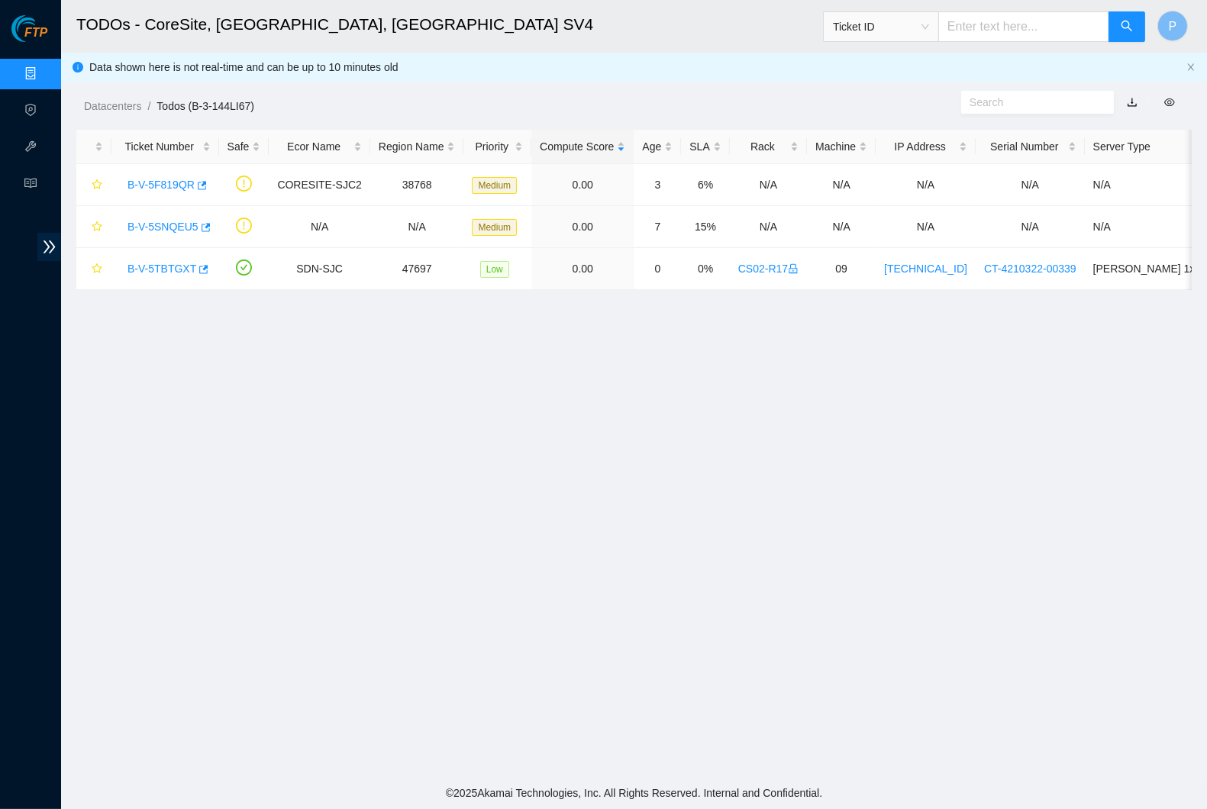
click at [1138, 96] on link "button" at bounding box center [1132, 102] width 11 height 12
click at [1189, 60] on div "Data shown here is not real-time and can be up to 10 minutes old" at bounding box center [634, 67] width 1146 height 29
click at [1190, 63] on icon "close" at bounding box center [1191, 67] width 9 height 9
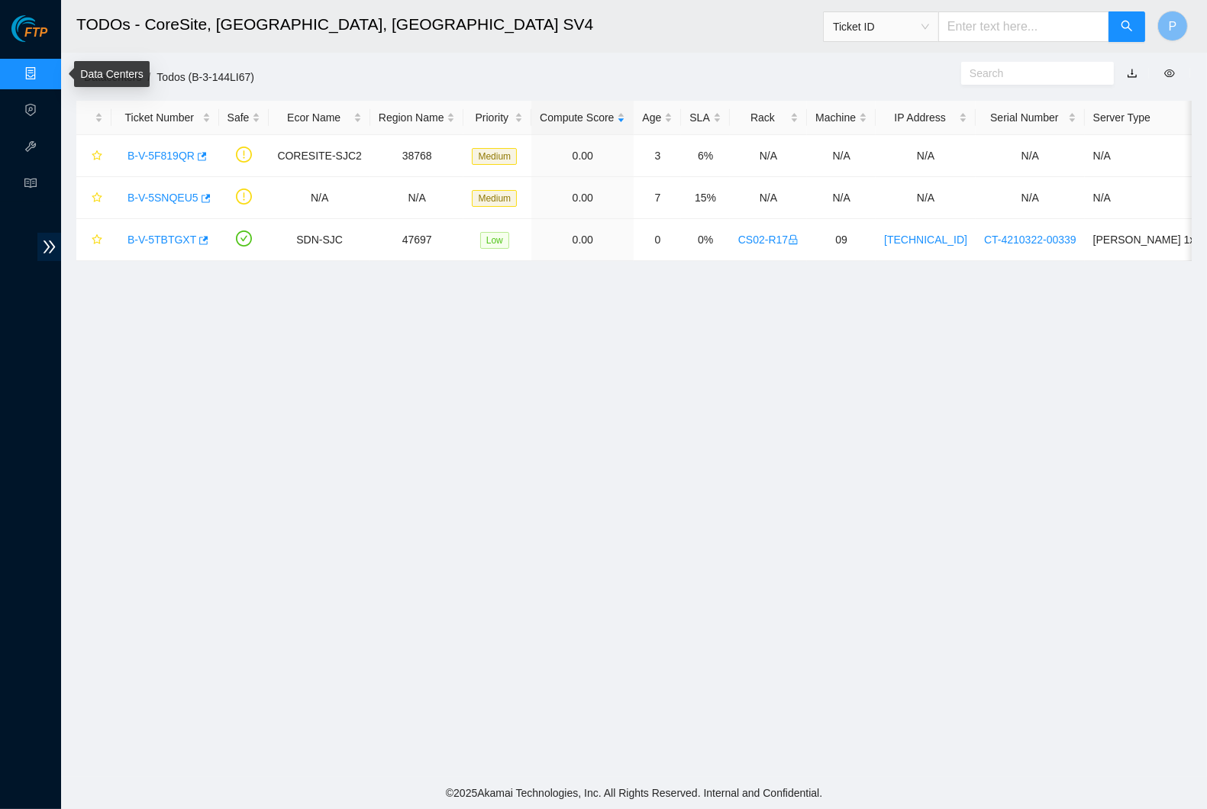
click at [44, 74] on link "Data Centers" at bounding box center [75, 74] width 63 height 12
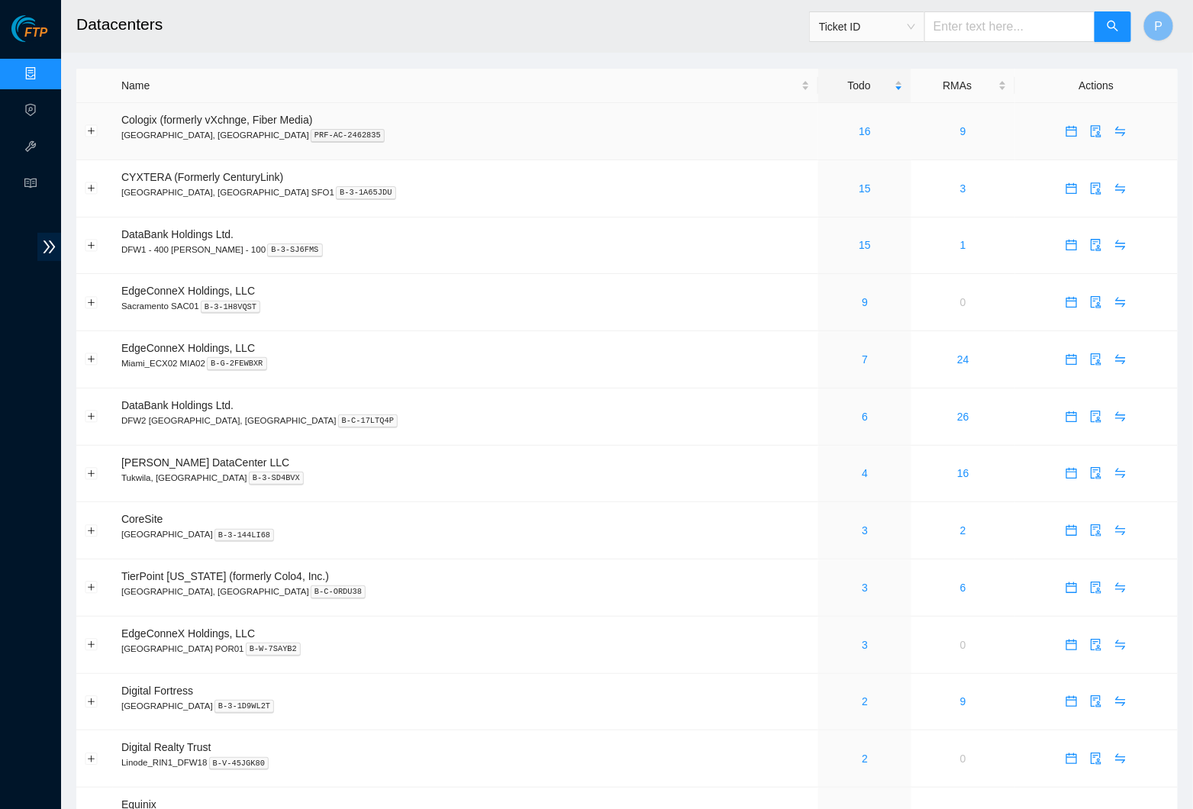
click at [827, 128] on div "16" at bounding box center [865, 131] width 76 height 17
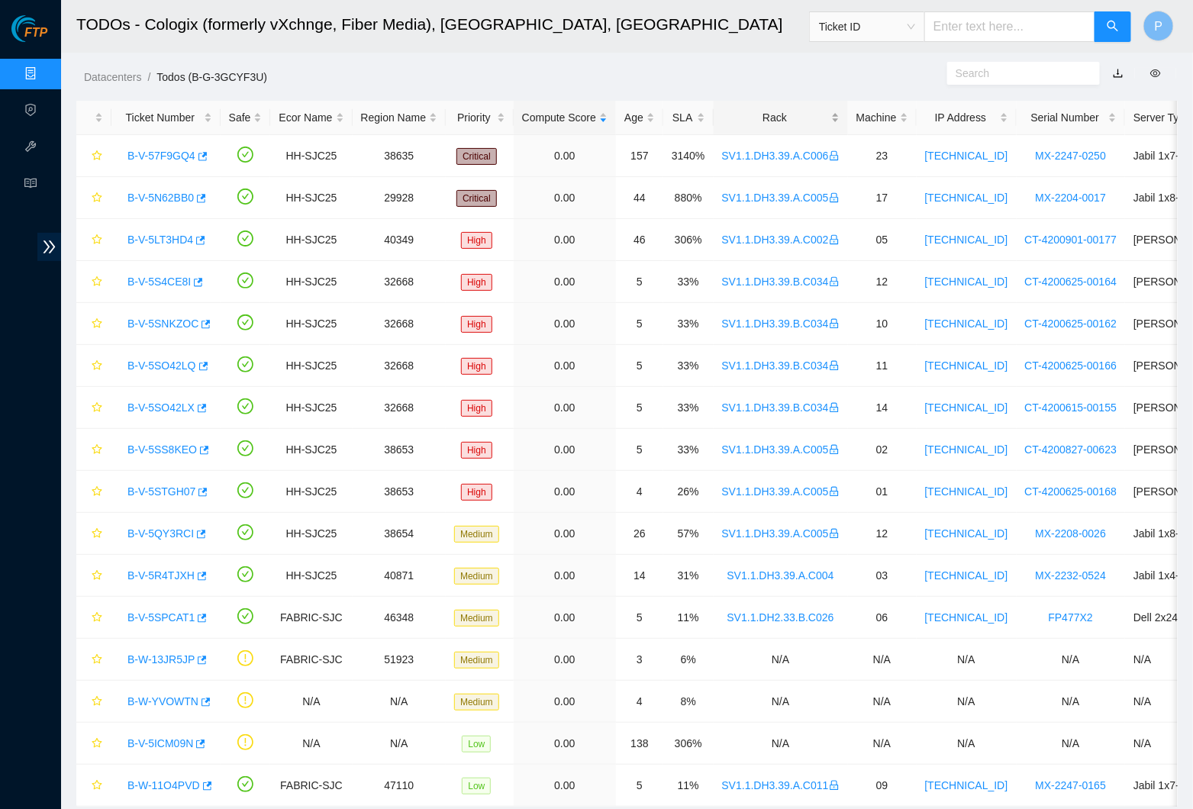
click at [796, 109] on div "Rack" at bounding box center [781, 117] width 118 height 17
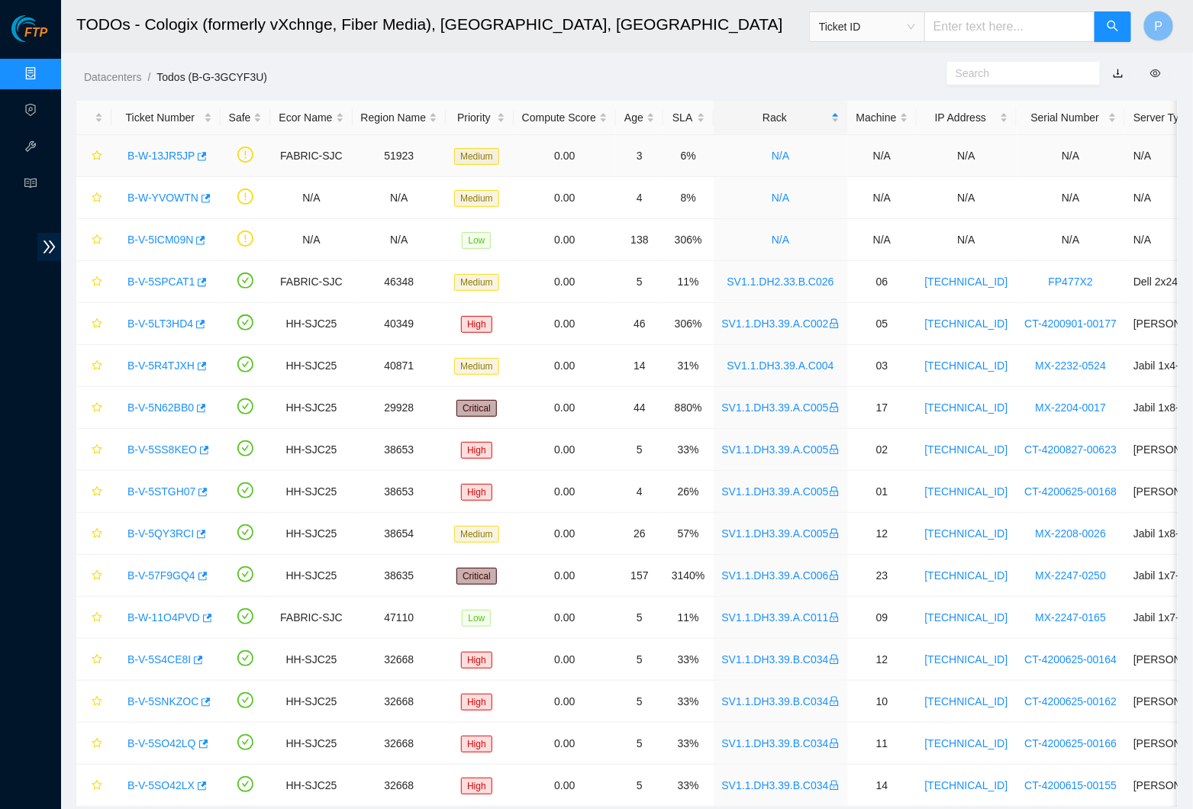
click at [149, 150] on link "B-W-13JR5JP" at bounding box center [161, 156] width 67 height 12
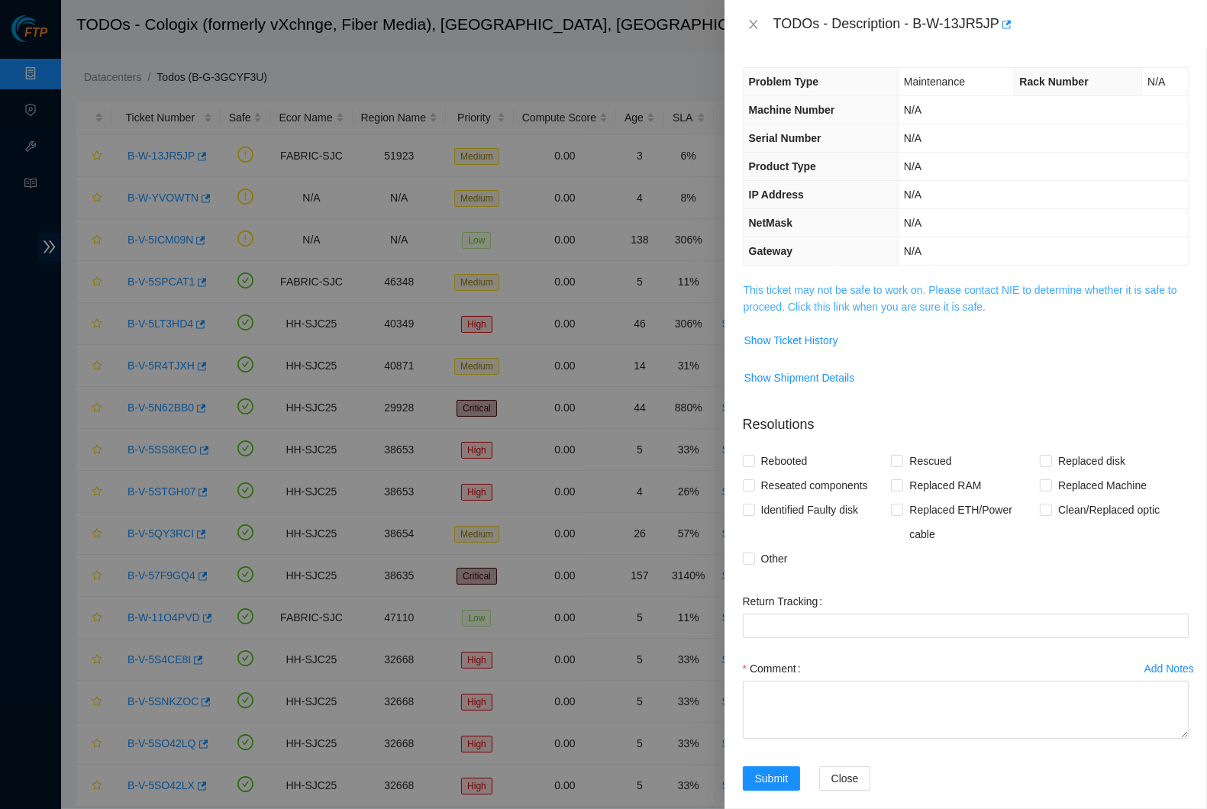
click at [885, 294] on link "This ticket may not be safe to work on. Please contact NIE to determine whether…" at bounding box center [961, 298] width 434 height 29
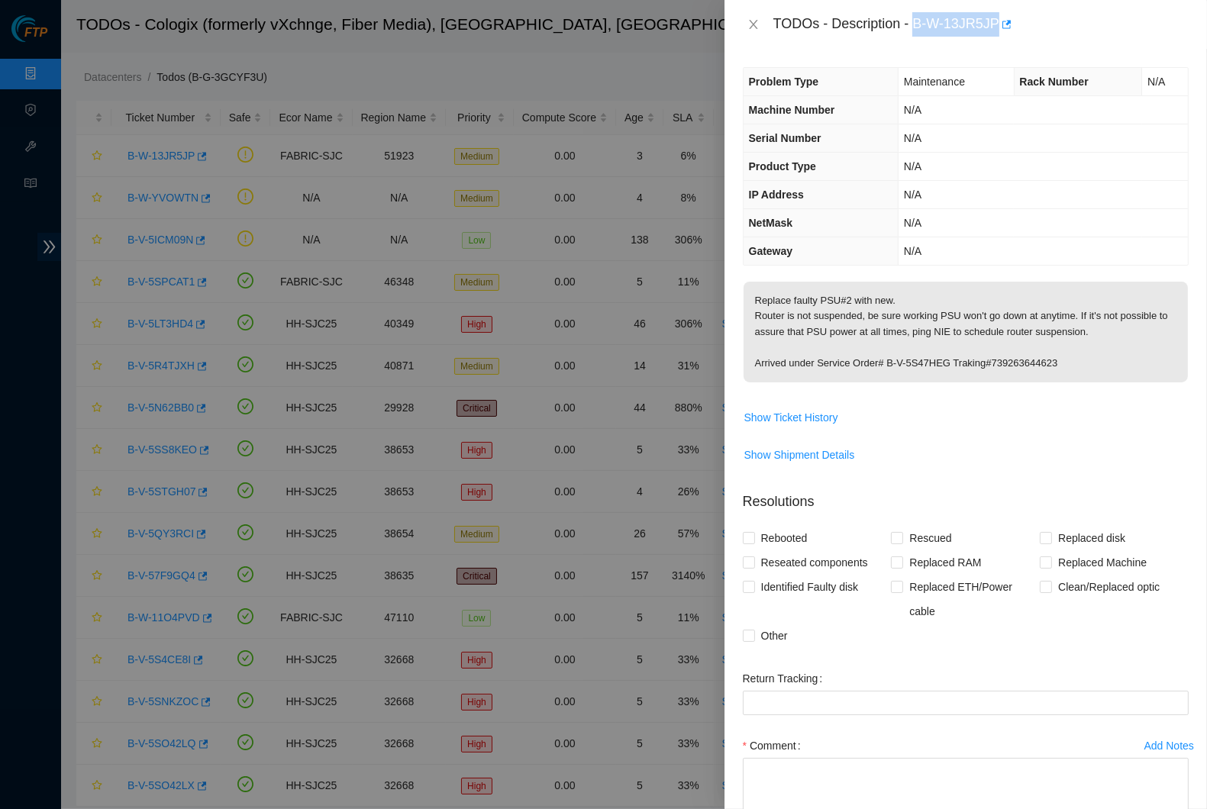
drag, startPoint x: 922, startPoint y: 24, endPoint x: 1009, endPoint y: 23, distance: 86.3
click at [1009, 23] on div "TODOs - Description - B-W-13JR5JP" at bounding box center [980, 24] width 415 height 24
copy div "B-W-13JR5JP"
click at [835, 104] on span "Machine Number" at bounding box center [792, 110] width 86 height 12
click at [759, 24] on icon "close" at bounding box center [754, 24] width 12 height 12
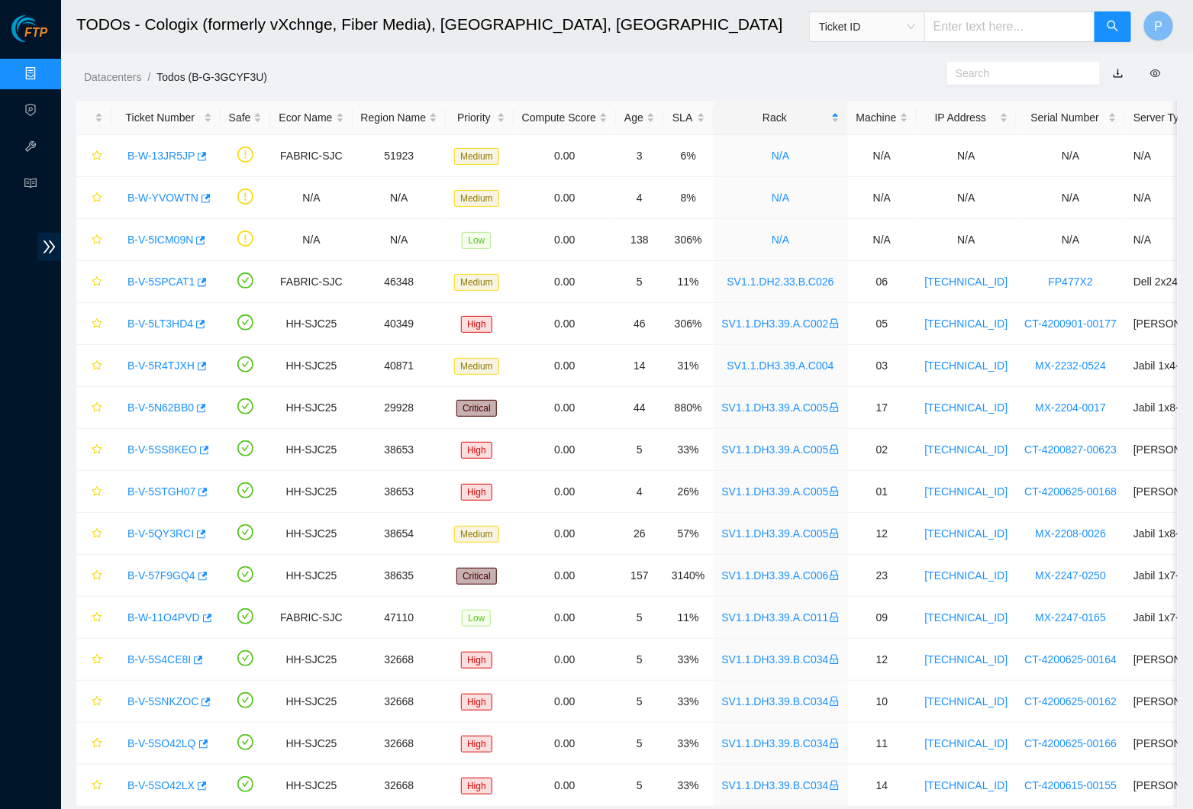
click at [916, 28] on div "Ticket ID" at bounding box center [867, 27] width 115 height 24
click at [893, 166] on div "Tracking Number" at bounding box center [866, 178] width 115 height 24
click at [974, 29] on input "text" at bounding box center [1010, 26] width 171 height 31
type input "411784476006"
click at [1047, 37] on input "411784476006" at bounding box center [1010, 26] width 171 height 31
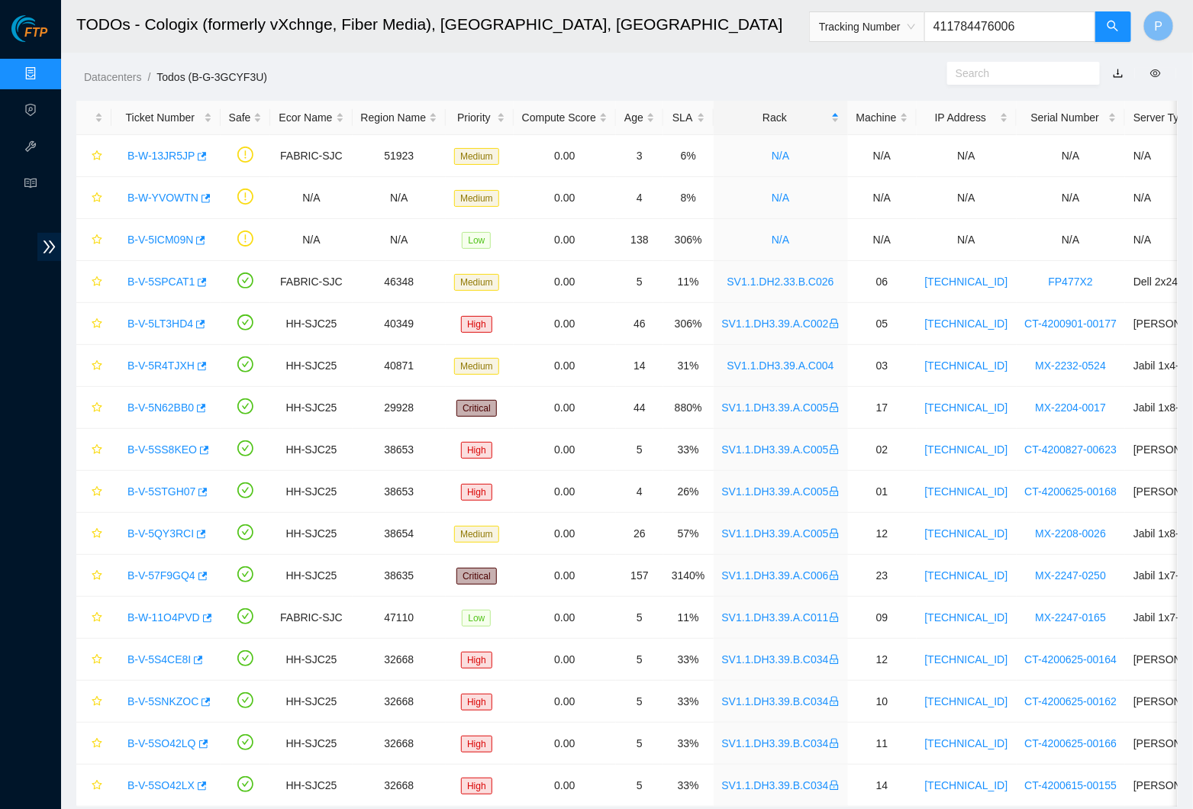
drag, startPoint x: 1032, startPoint y: 24, endPoint x: 920, endPoint y: 24, distance: 112.2
click at [920, 24] on span "Tracking Number 411784476006" at bounding box center [970, 26] width 323 height 31
click at [1116, 18] on button "button" at bounding box center [1113, 26] width 37 height 31
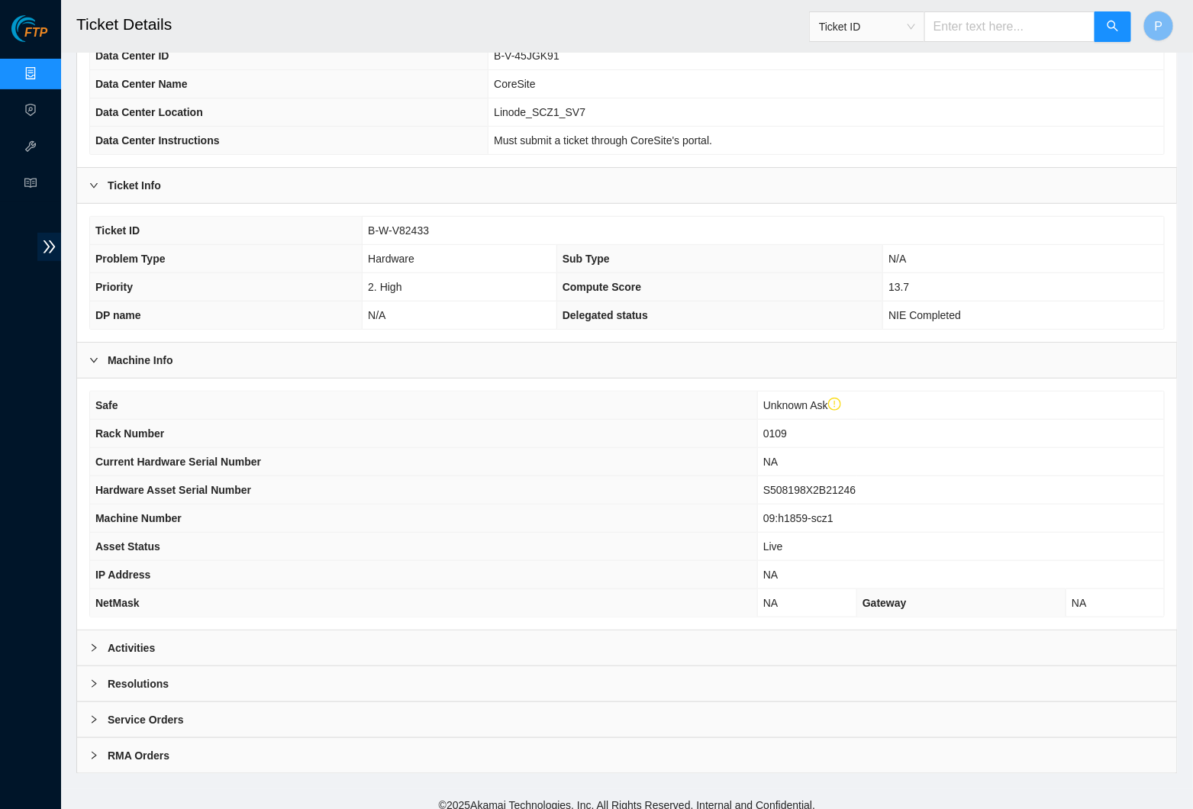
scroll to position [159, 0]
click at [552, 643] on div "Activities" at bounding box center [627, 648] width 1100 height 35
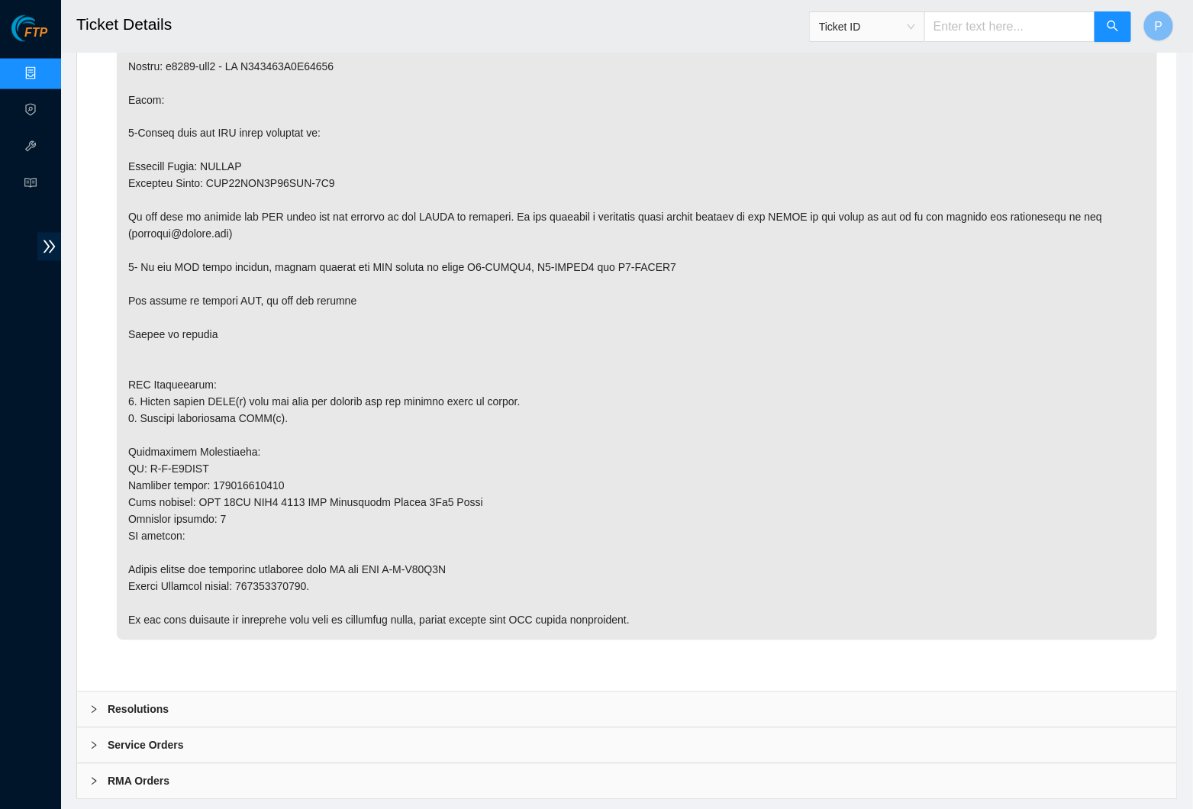
scroll to position [998, 0]
click at [273, 765] on div "RMA Orders" at bounding box center [627, 782] width 1100 height 35
click at [274, 729] on div "Service Orders" at bounding box center [627, 746] width 1100 height 35
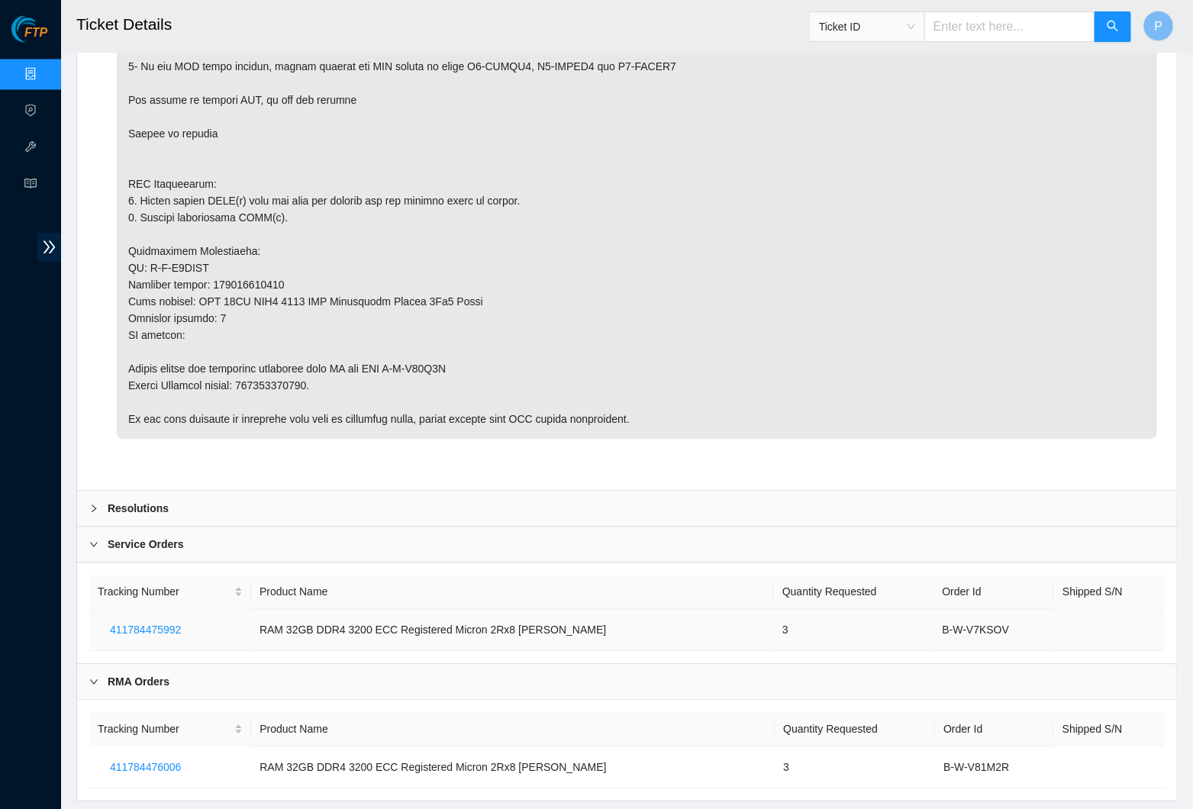
scroll to position [1200, 0]
click at [515, 528] on div "Service Orders" at bounding box center [627, 545] width 1100 height 35
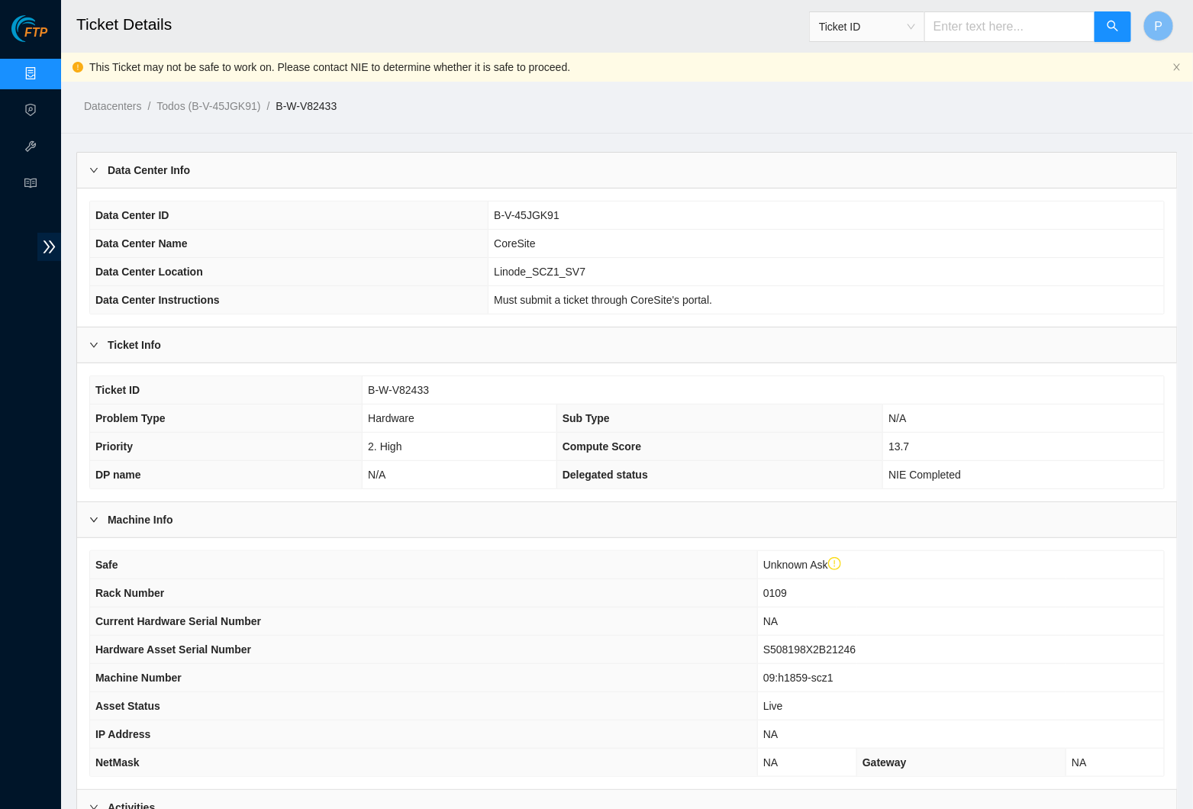
scroll to position [0, 0]
click at [392, 171] on div "Data Center Info" at bounding box center [627, 170] width 1100 height 35
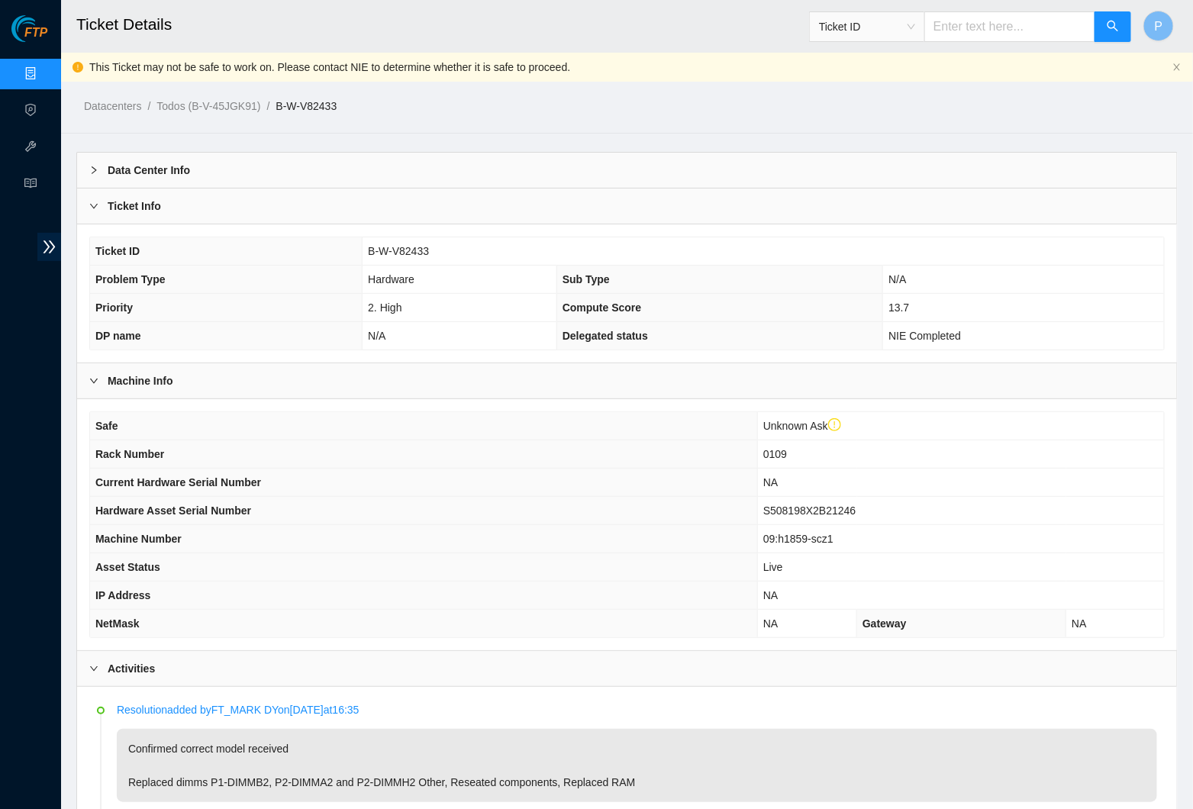
click at [403, 205] on div "Ticket Info" at bounding box center [627, 206] width 1100 height 35
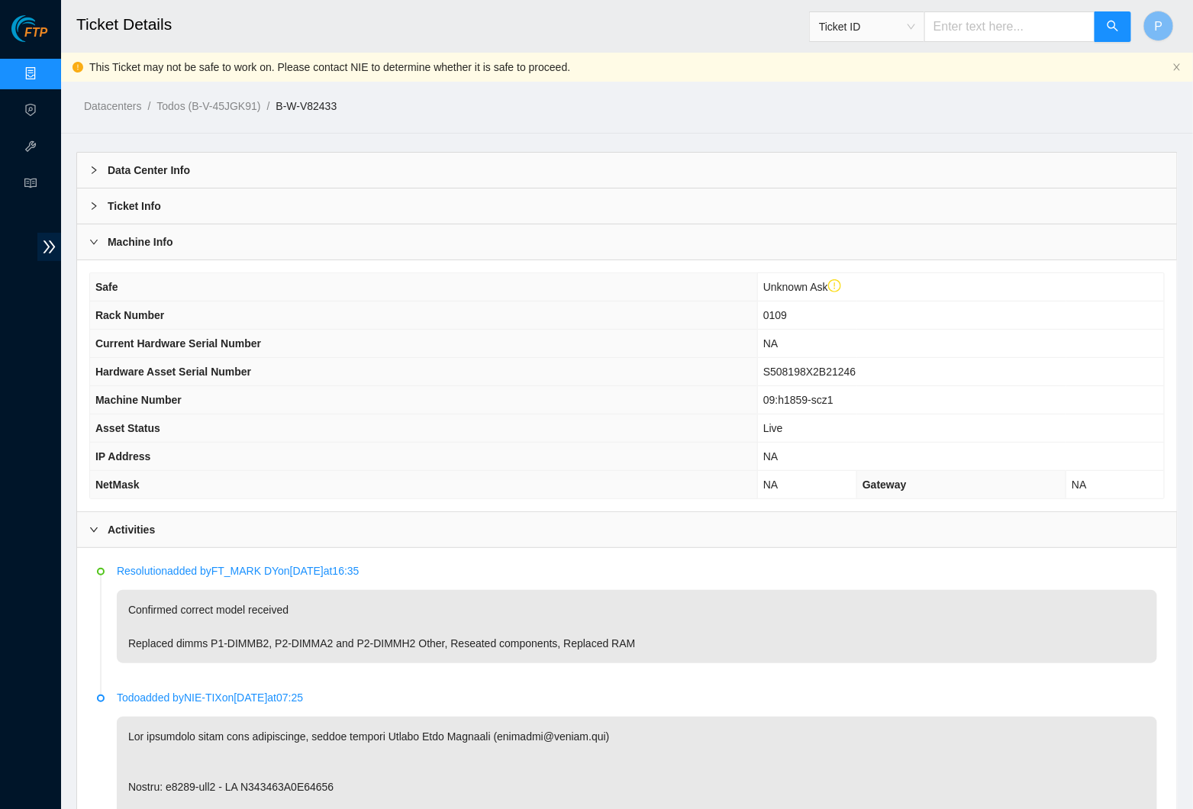
click at [389, 386] on th "Machine Number" at bounding box center [424, 400] width 668 height 28
click at [44, 68] on link "Data Centers" at bounding box center [75, 74] width 63 height 12
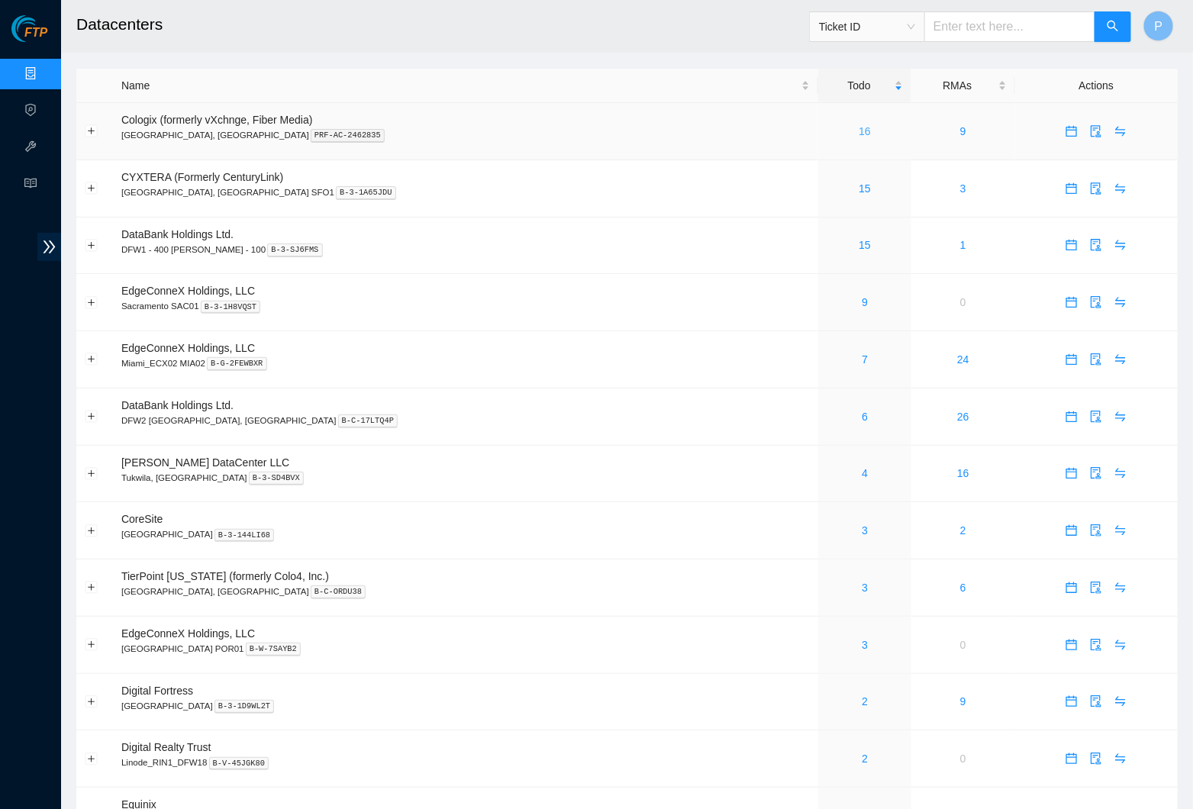
click at [859, 126] on link "16" at bounding box center [865, 131] width 12 height 12
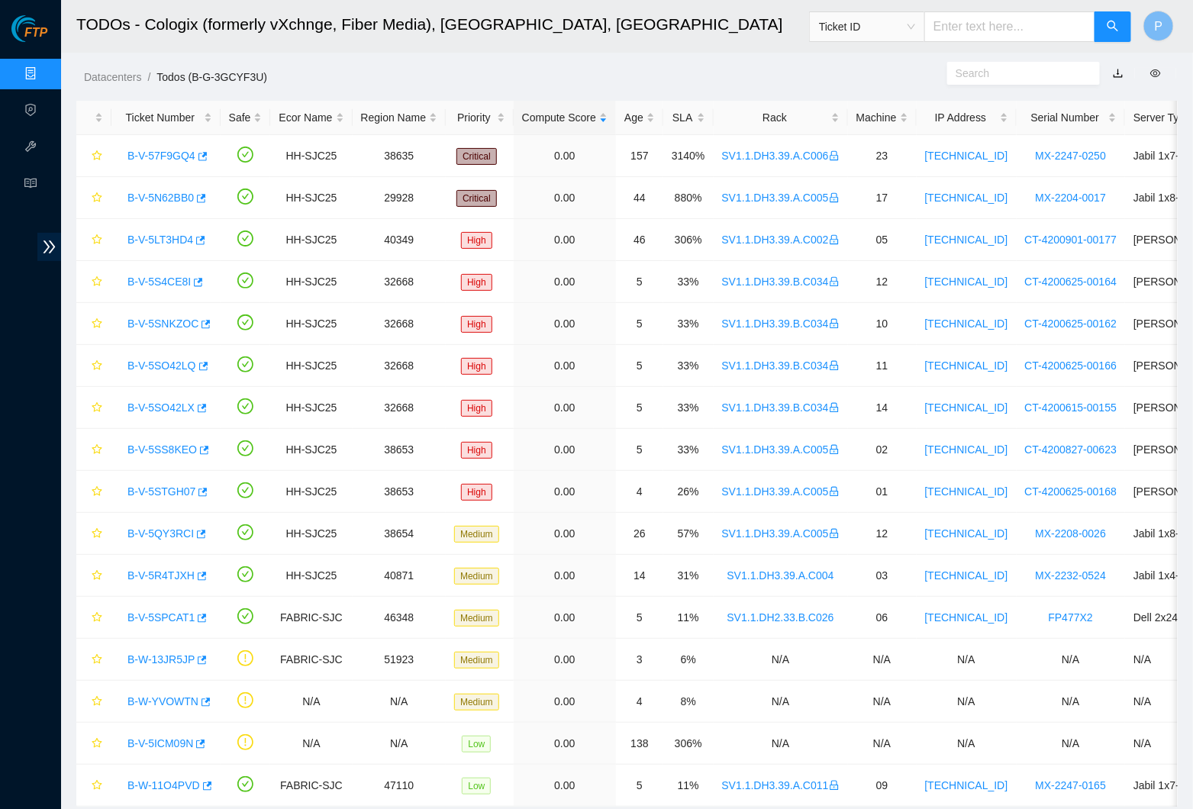
click at [44, 74] on link "Data Centers" at bounding box center [75, 74] width 63 height 12
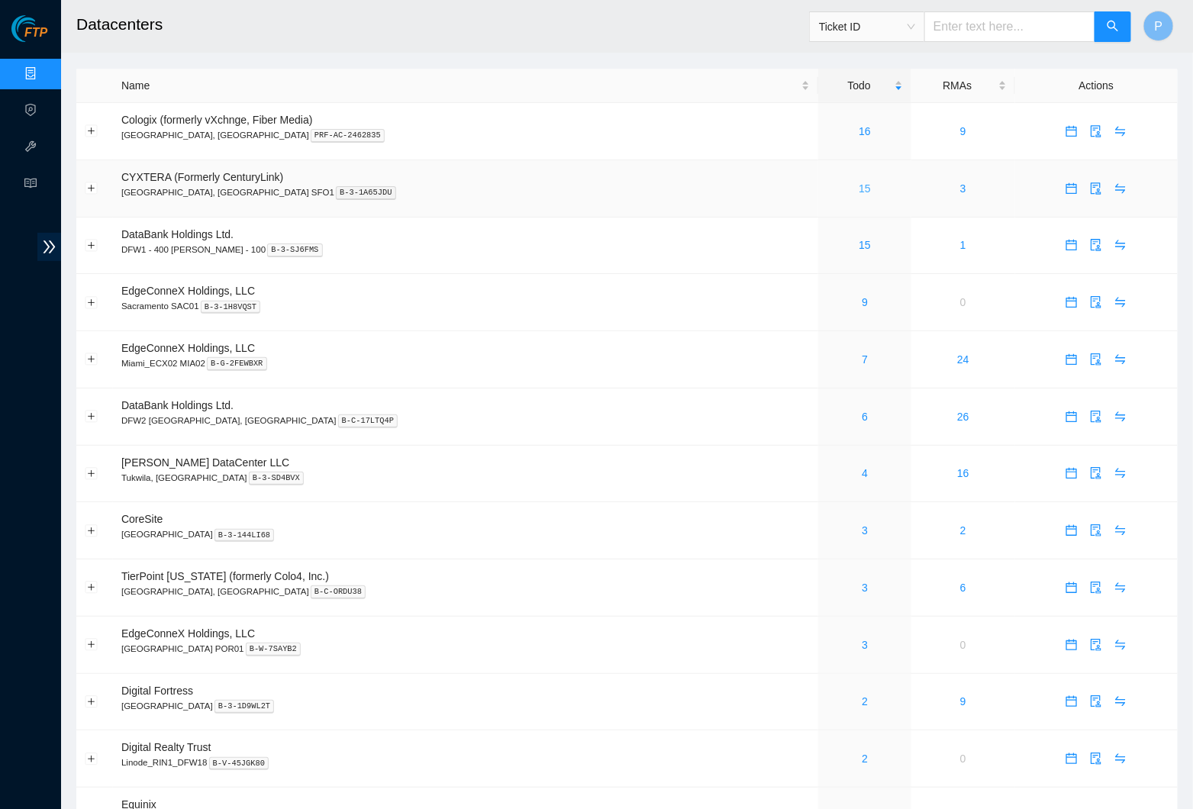
click at [859, 182] on link "15" at bounding box center [865, 188] width 12 height 12
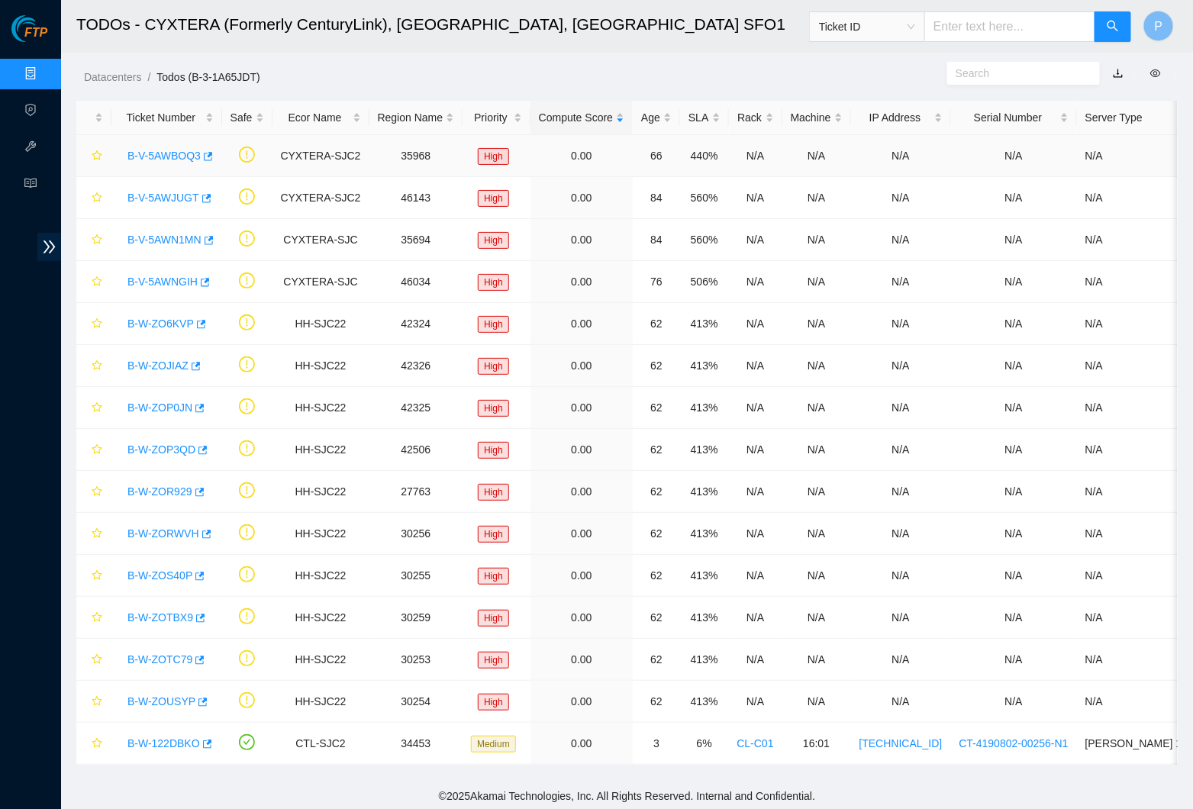
click at [161, 153] on link "B-V-5AWBOQ3" at bounding box center [164, 156] width 73 height 12
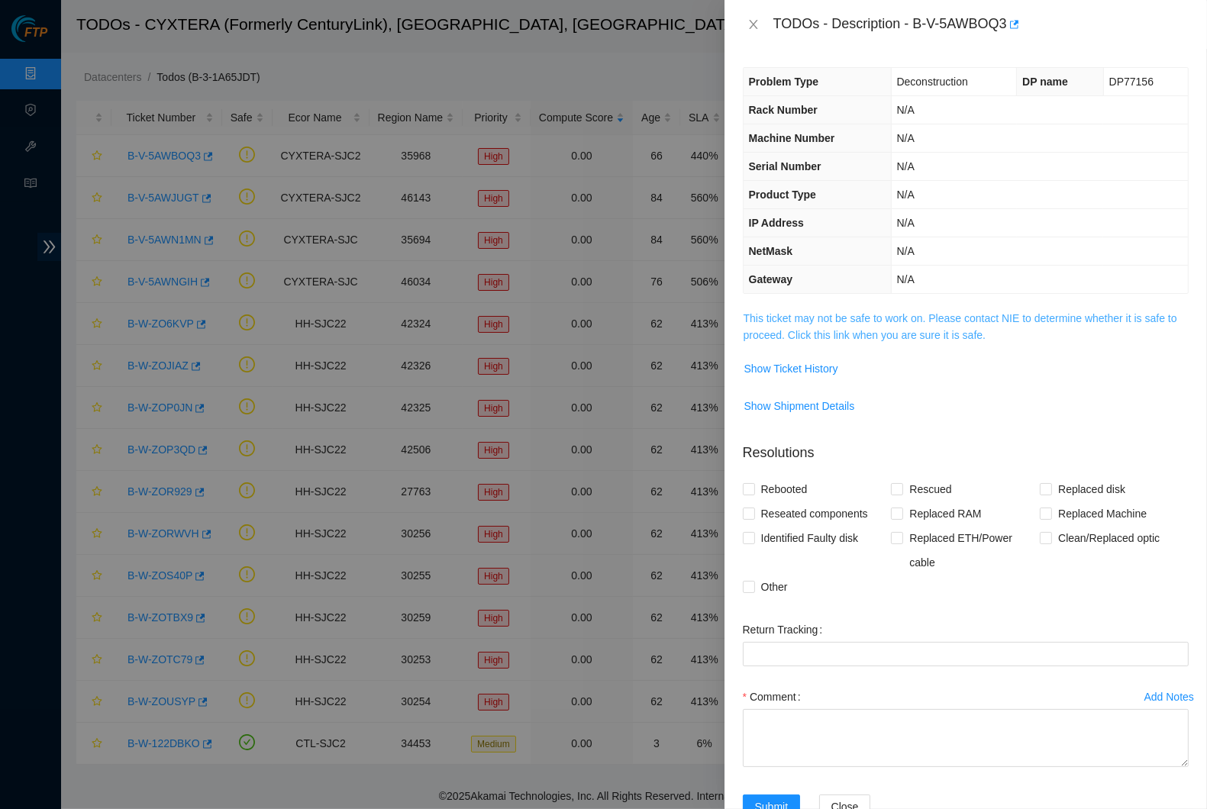
click at [815, 312] on link "This ticket may not be safe to work on. Please contact NIE to determine whether…" at bounding box center [961, 326] width 434 height 29
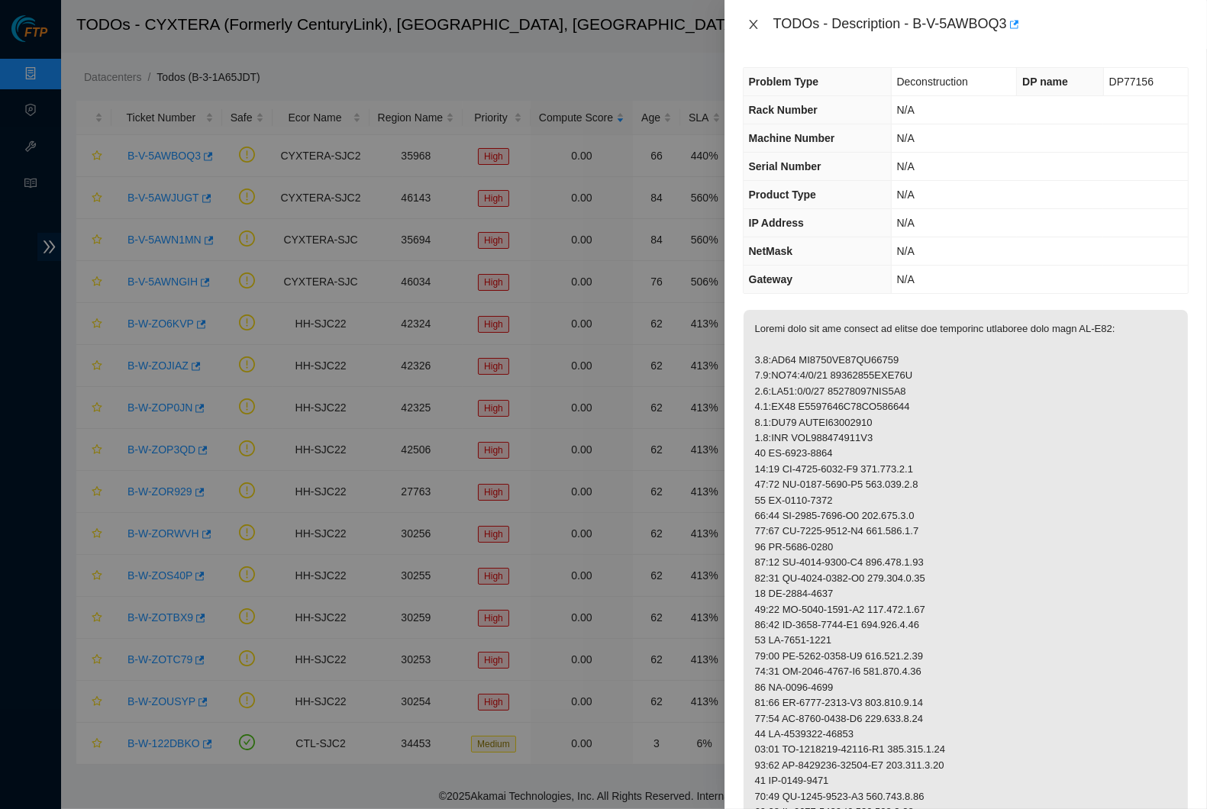
scroll to position [-1, 0]
click at [751, 27] on icon "close" at bounding box center [754, 24] width 12 height 12
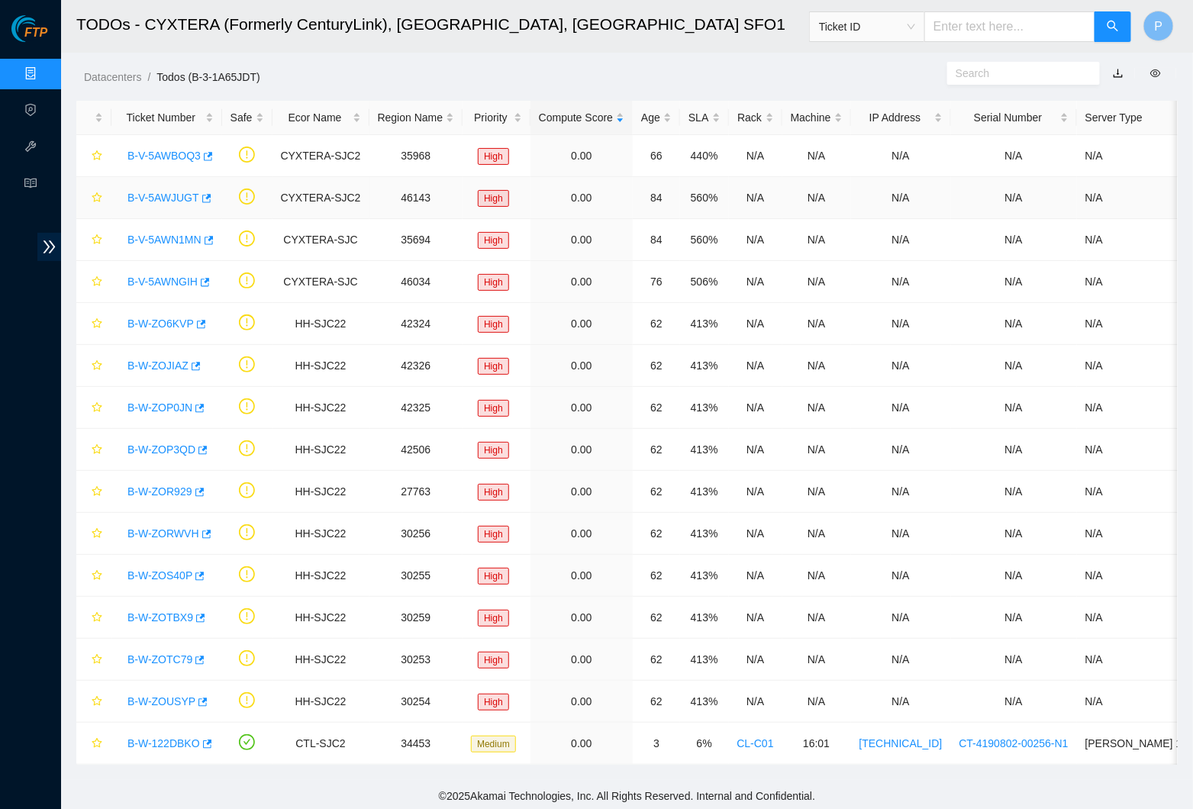
click at [151, 197] on link "B-V-5AWJUGT" at bounding box center [164, 198] width 72 height 12
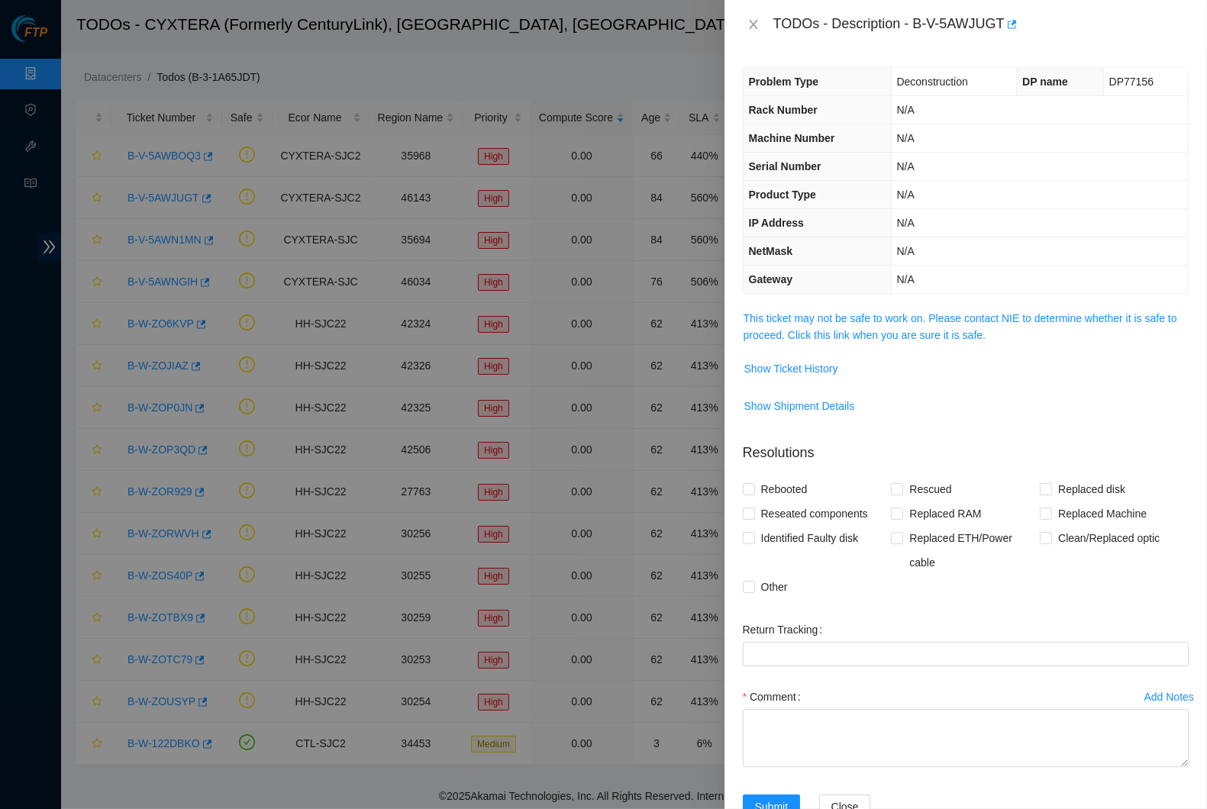
click at [884, 302] on div "Problem Type Deconstruction DP name DP77156 Rack Number N/A Machine Number N/A …" at bounding box center [966, 429] width 483 height 761
click at [879, 312] on link "This ticket may not be safe to work on. Please contact NIE to determine whether…" at bounding box center [961, 326] width 434 height 29
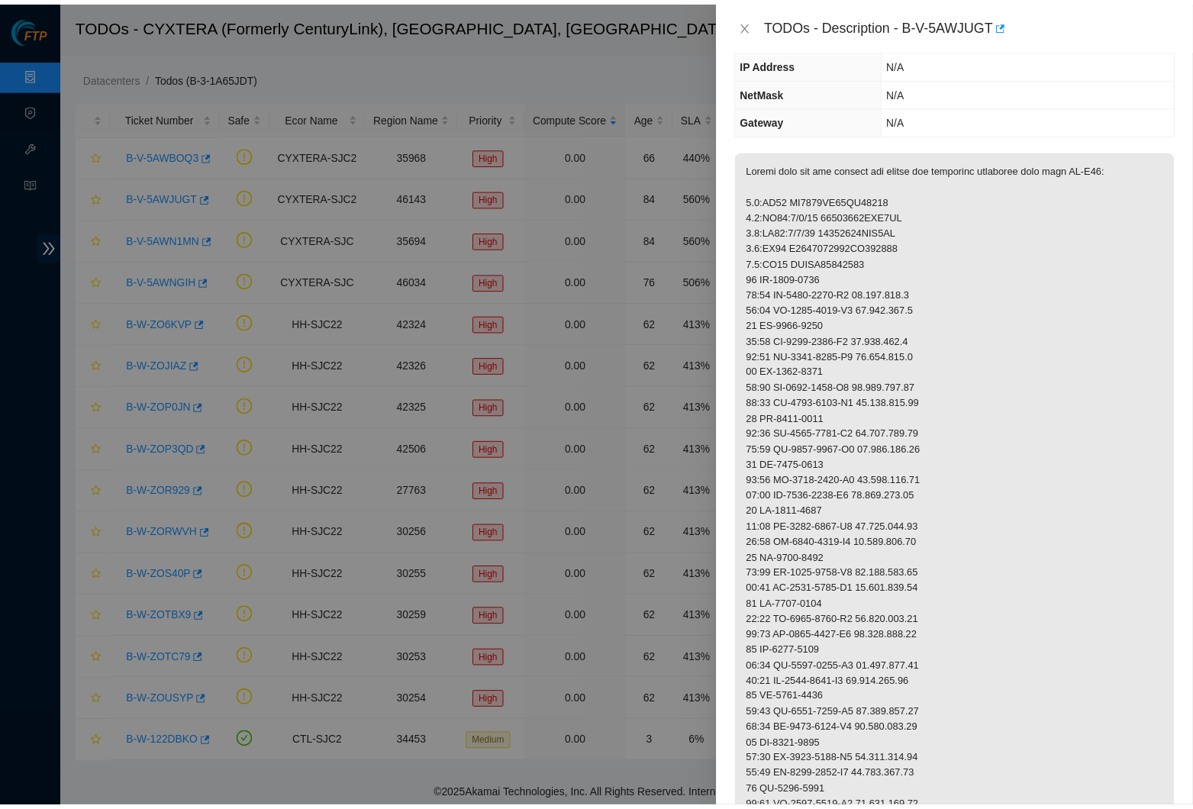
scroll to position [160, 0]
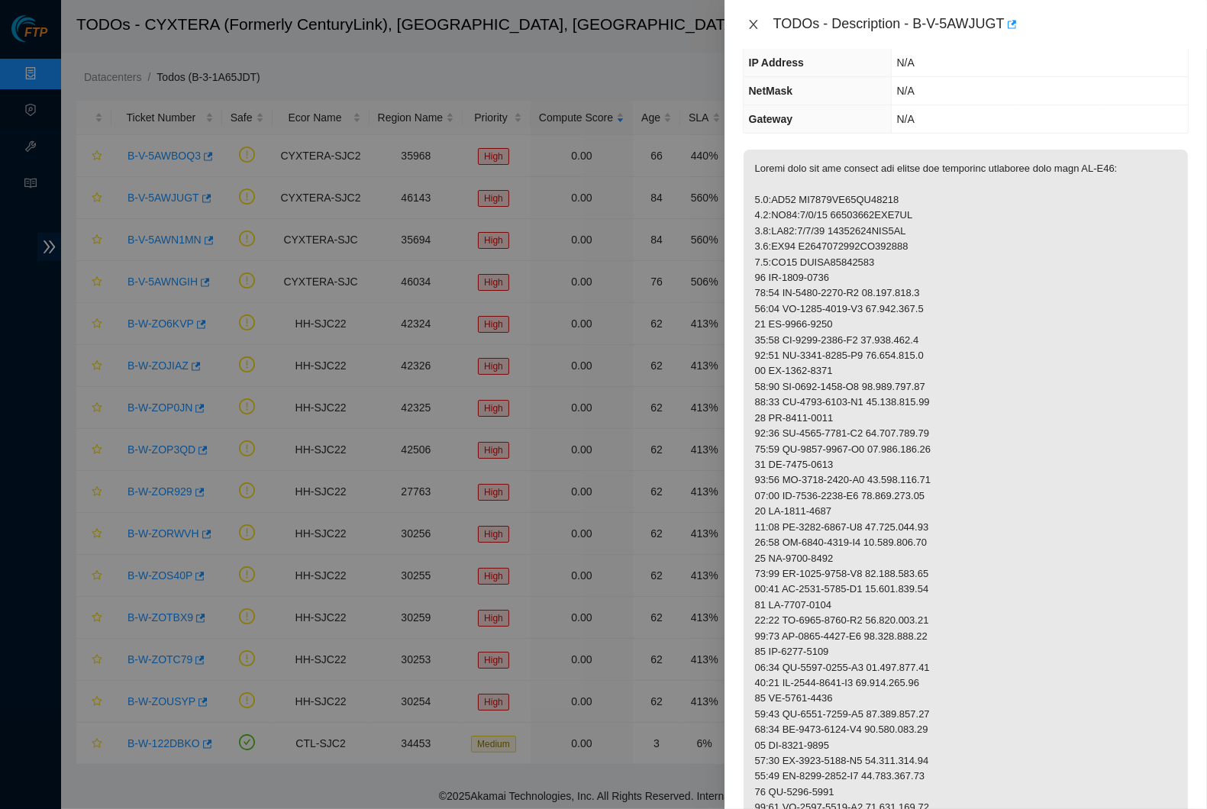
click at [756, 21] on icon "close" at bounding box center [754, 24] width 12 height 12
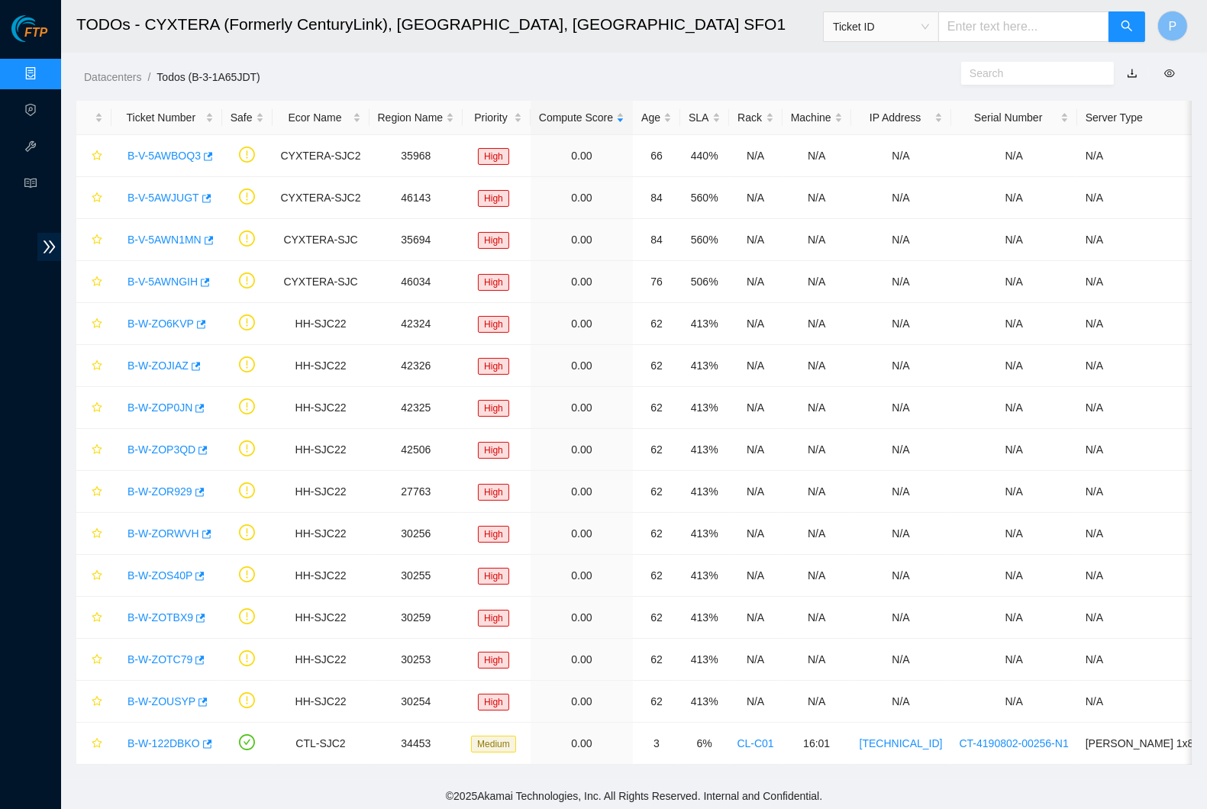
scroll to position [11, 0]
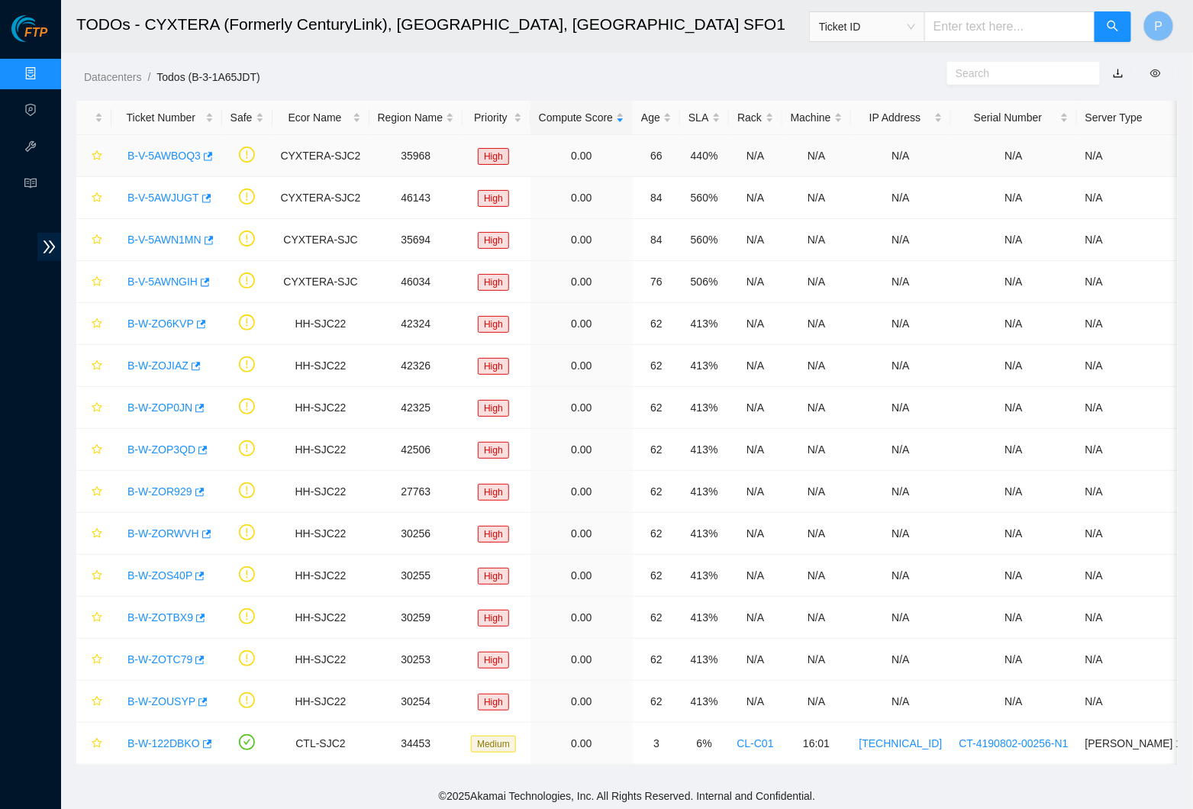
click at [184, 150] on link "B-V-5AWBOQ3" at bounding box center [164, 156] width 73 height 12
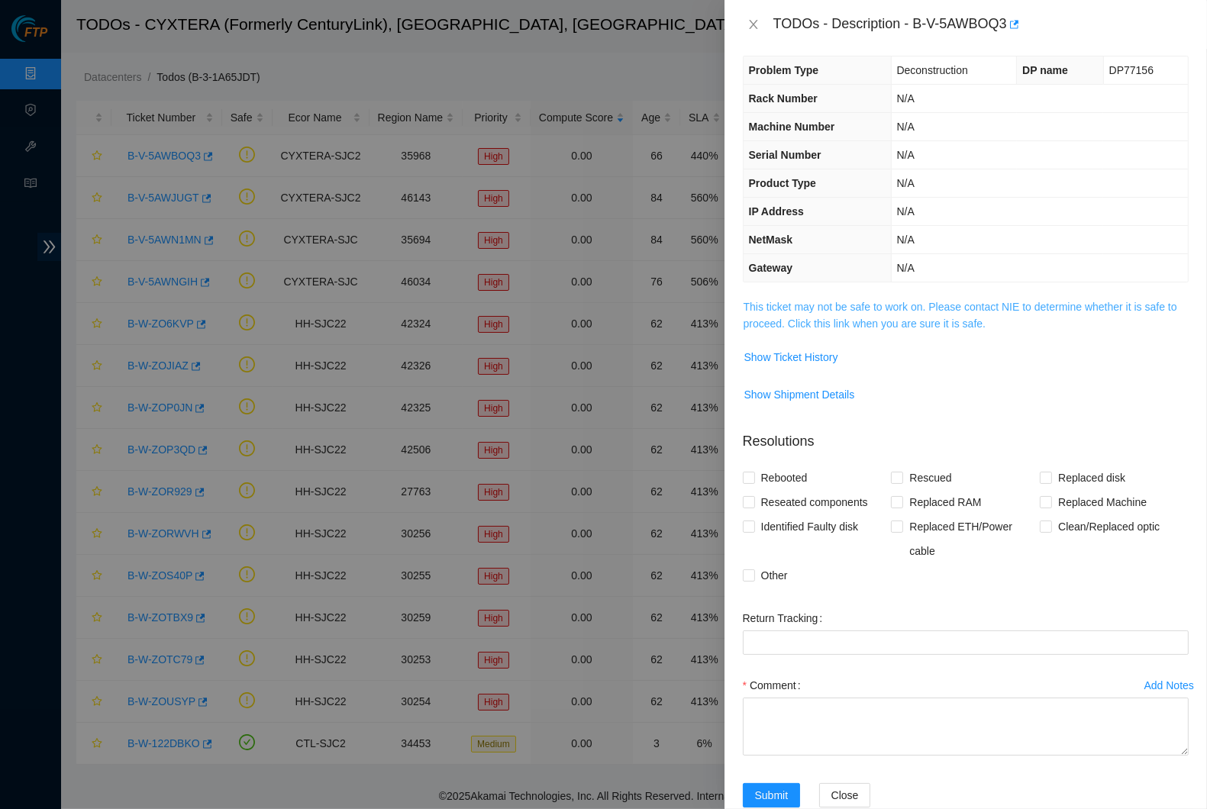
click at [852, 318] on link "This ticket may not be safe to work on. Please contact NIE to determine whether…" at bounding box center [961, 315] width 434 height 29
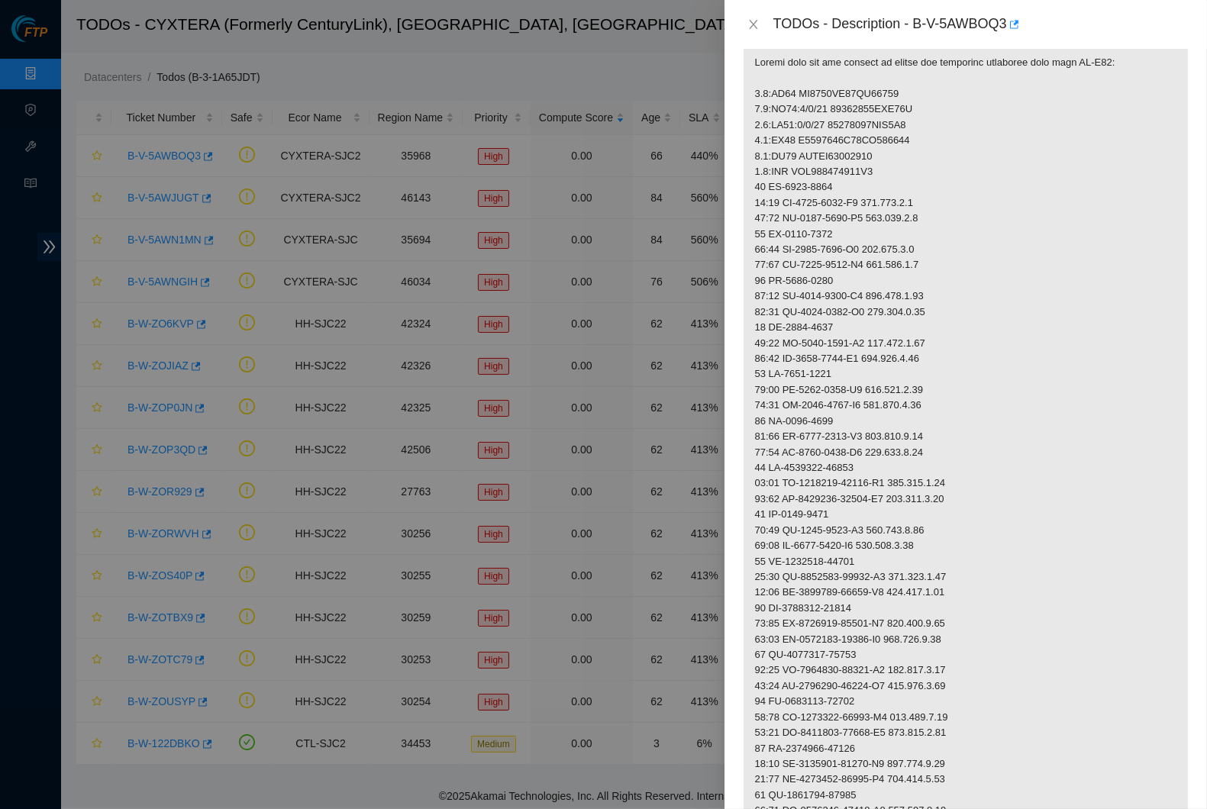
scroll to position [0, 0]
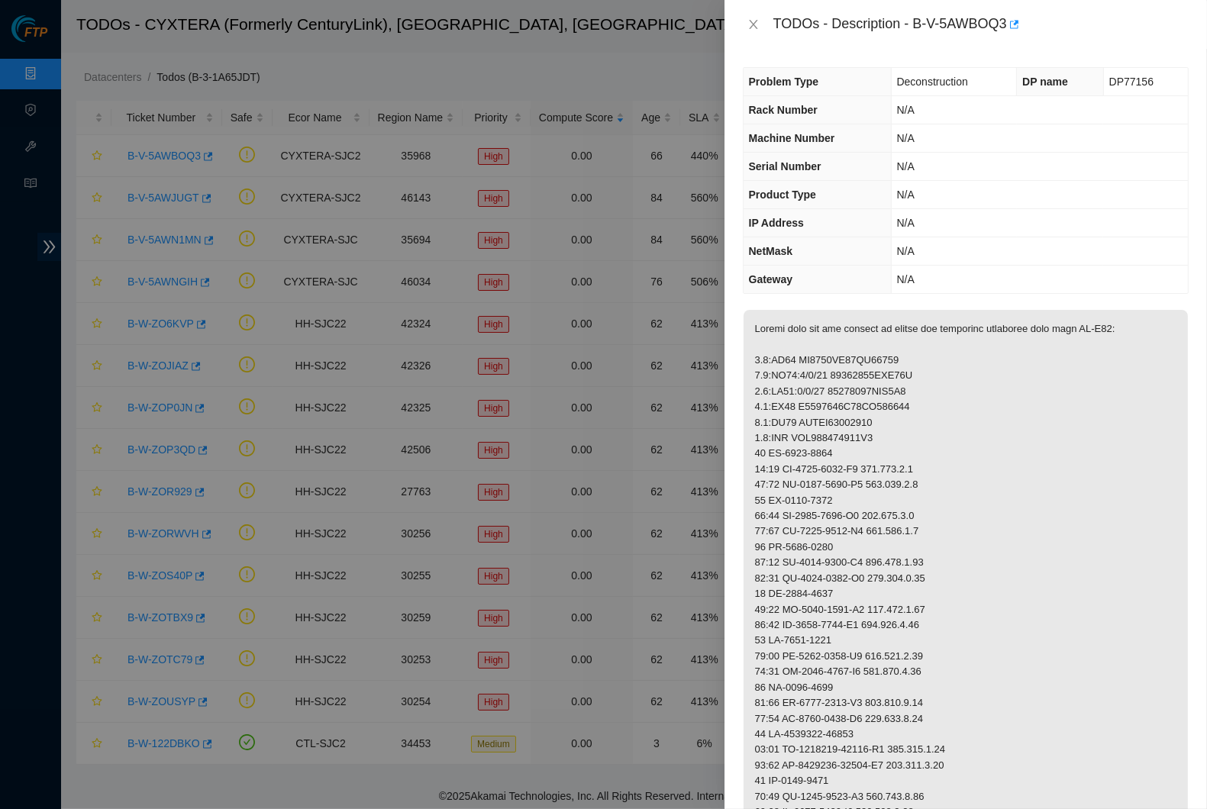
click at [1076, 96] on td "N/A" at bounding box center [1039, 110] width 297 height 28
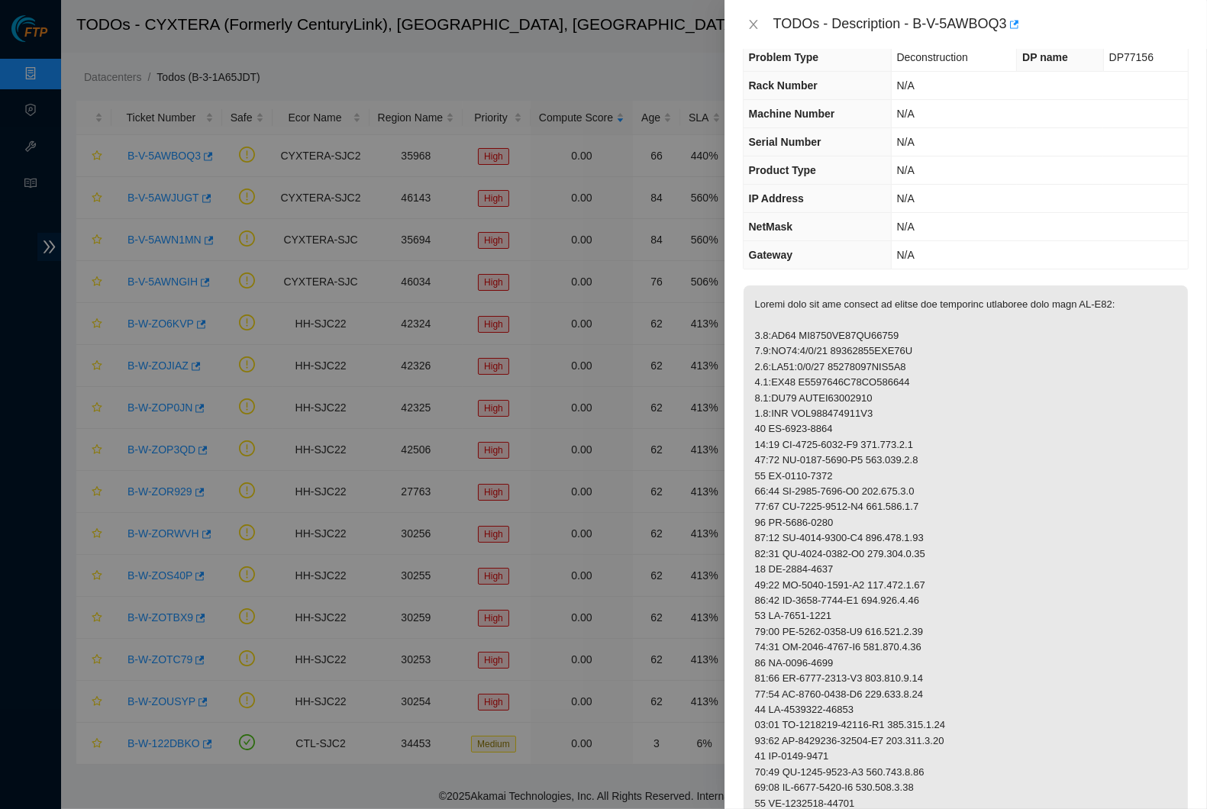
click at [891, 173] on td "N/A" at bounding box center [1039, 171] width 297 height 28
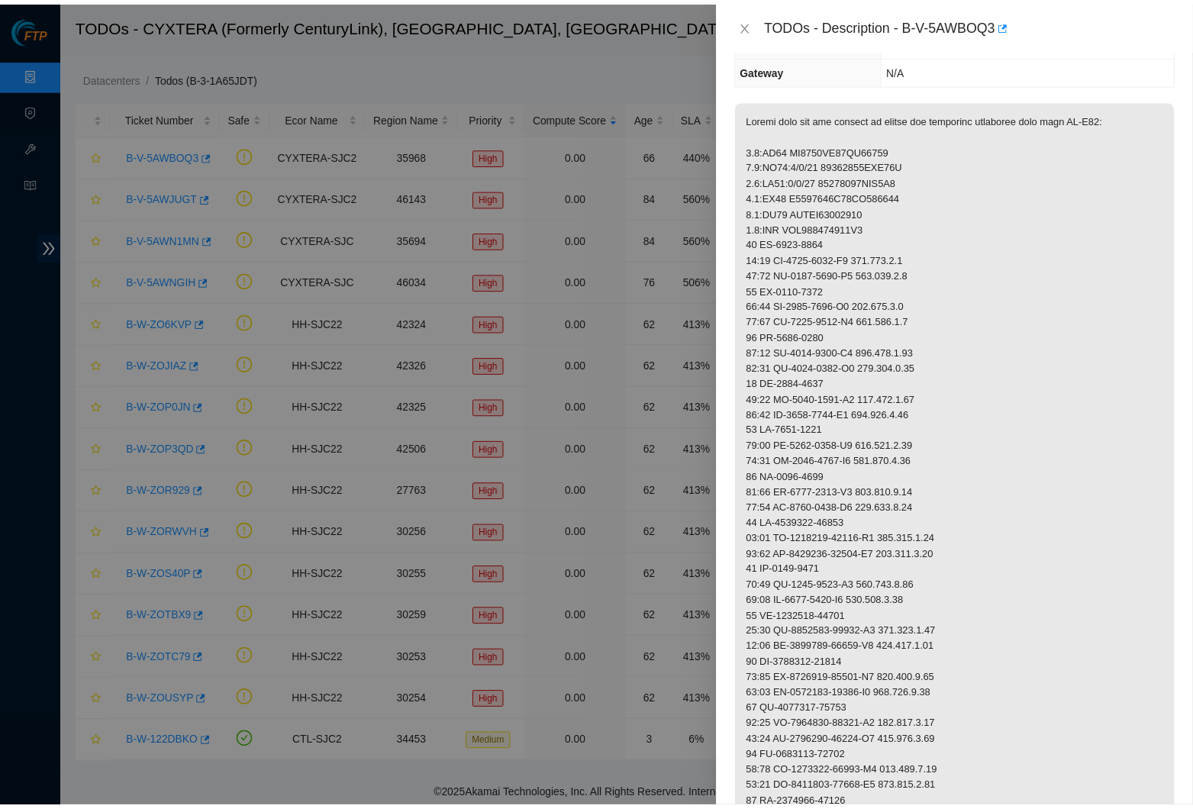
scroll to position [0, 0]
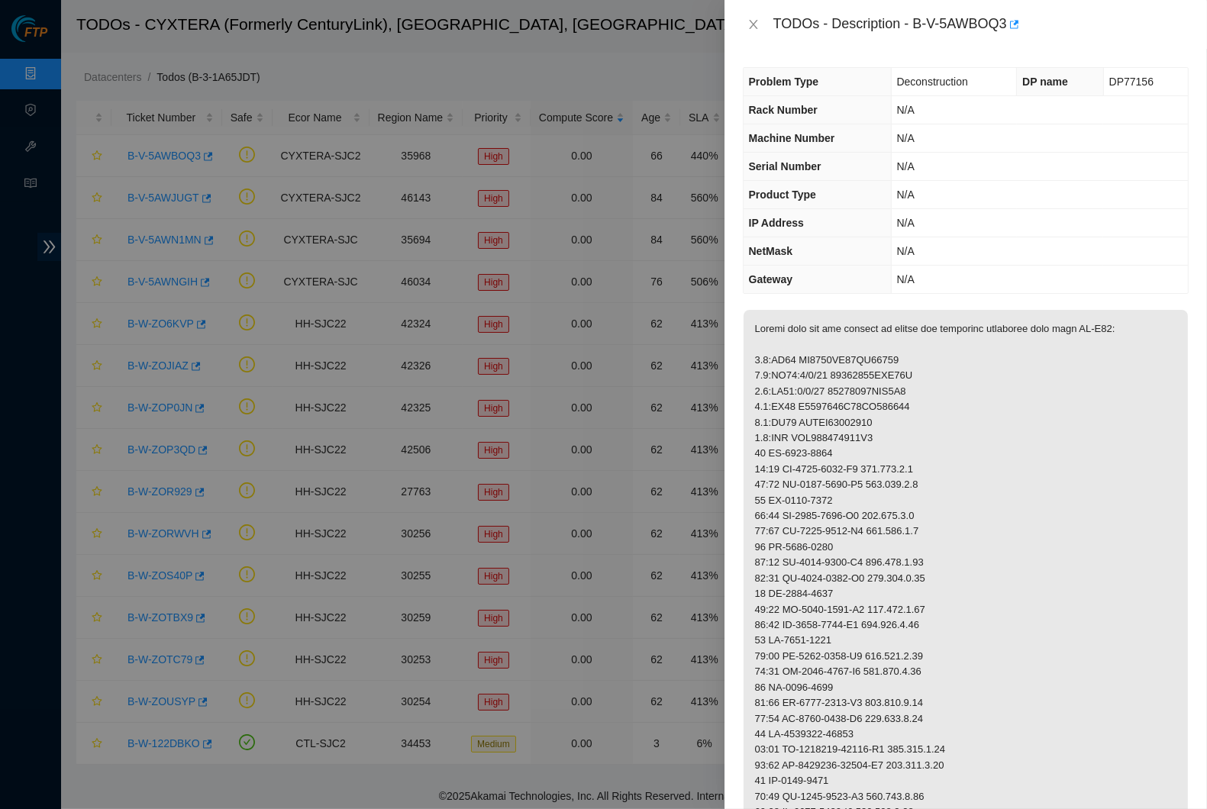
click at [934, 257] on td "N/A" at bounding box center [1039, 251] width 297 height 28
click at [754, 29] on icon "close" at bounding box center [754, 24] width 12 height 12
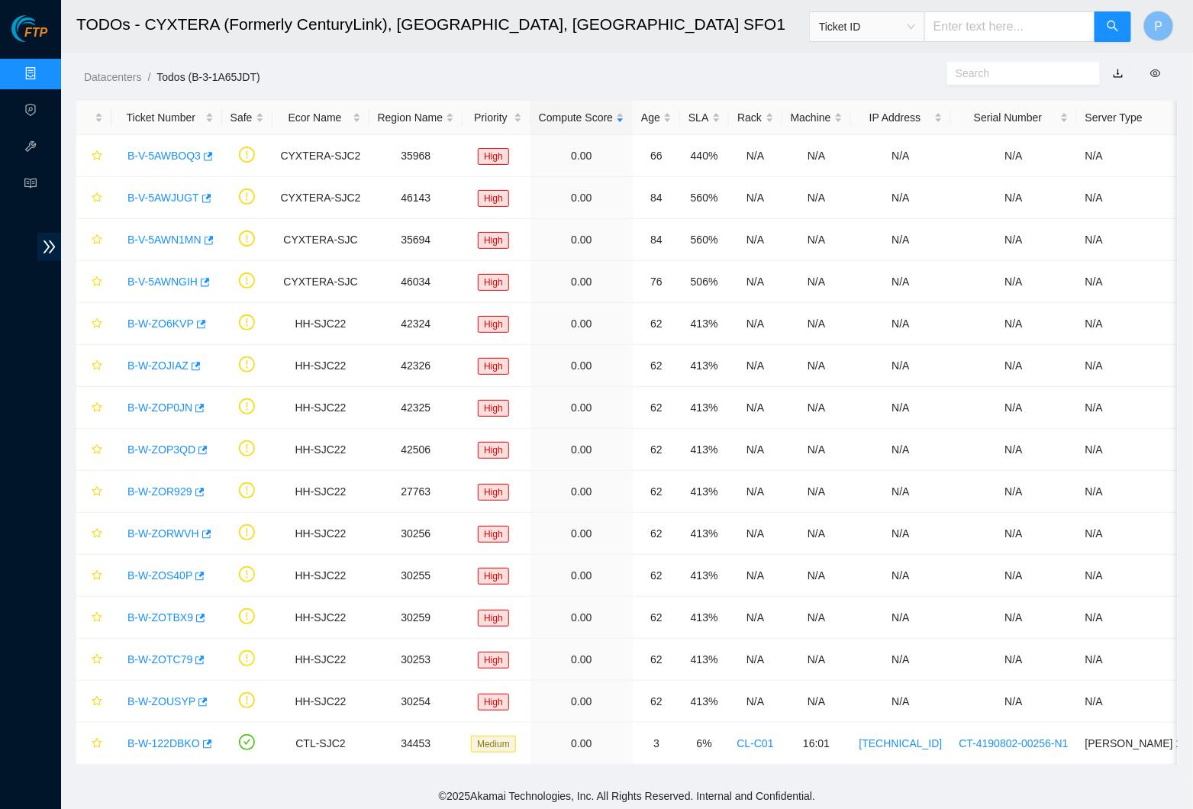
click at [44, 76] on link "Data Centers" at bounding box center [75, 74] width 63 height 12
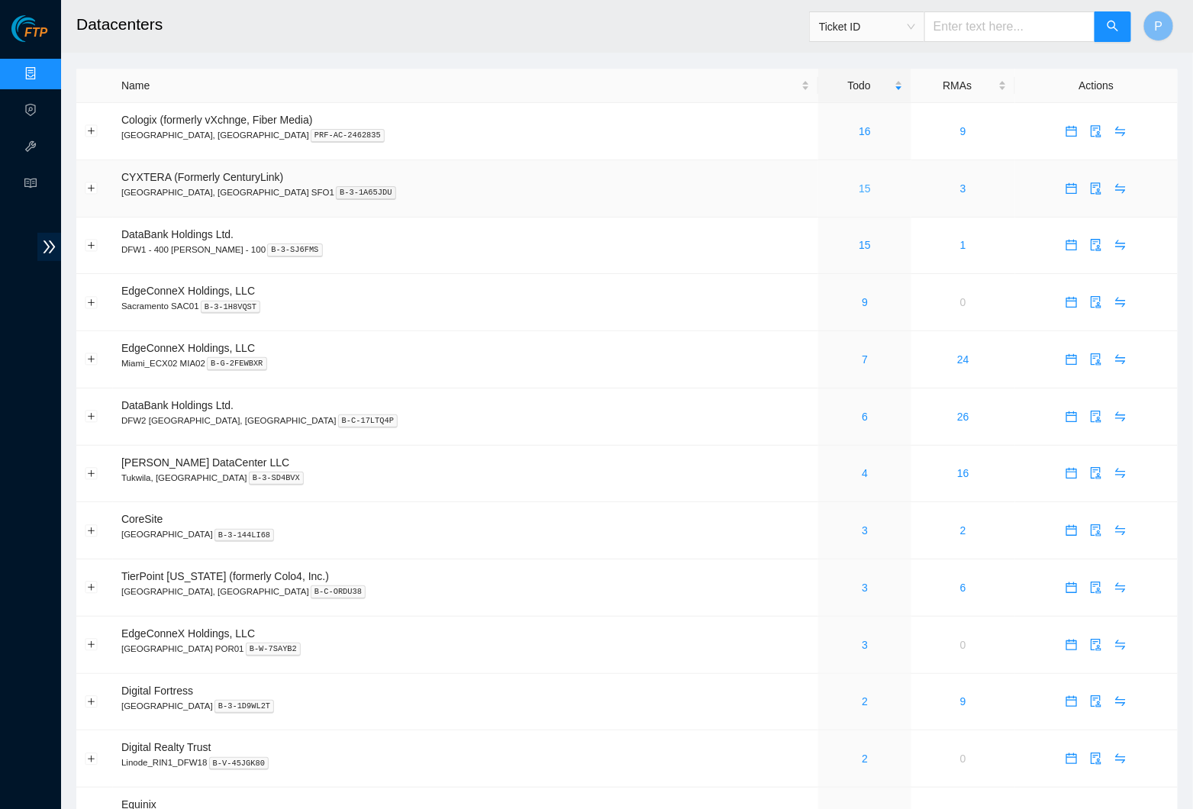
click at [859, 182] on link "15" at bounding box center [865, 188] width 12 height 12
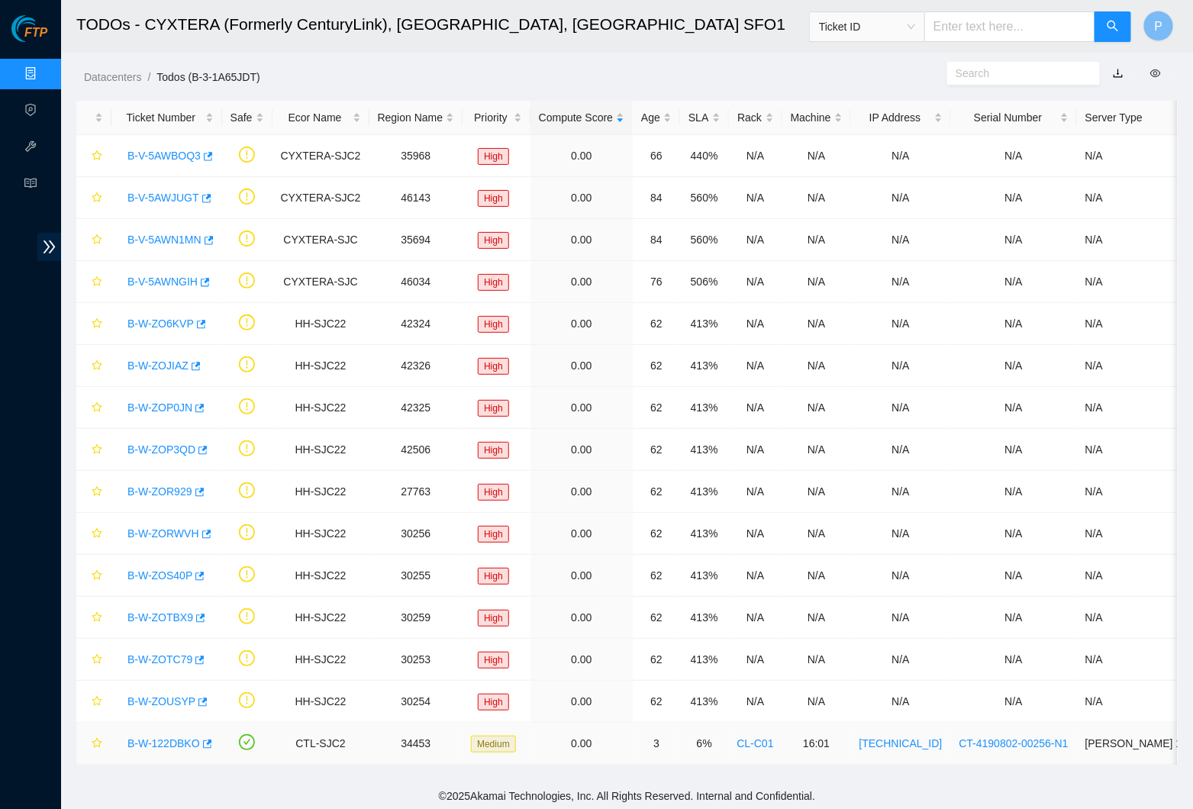
click at [163, 739] on link "B-W-122DBKO" at bounding box center [164, 744] width 73 height 12
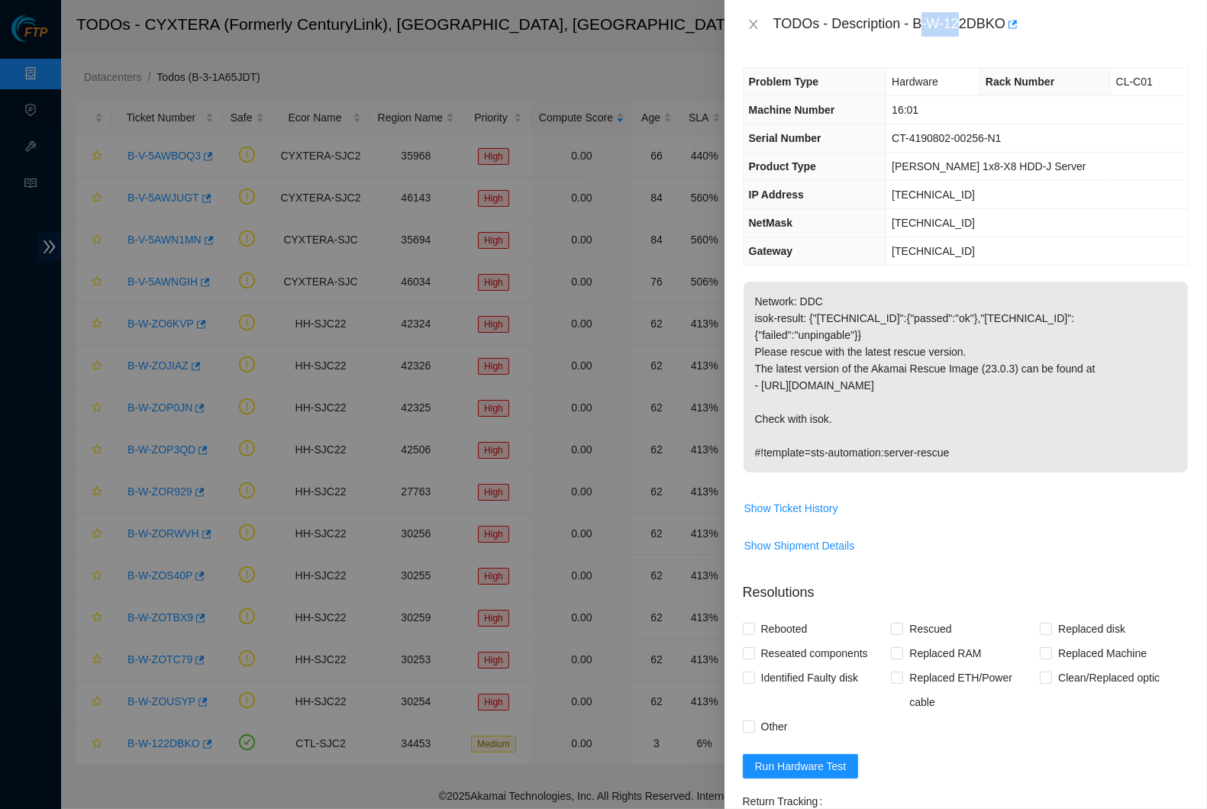
drag, startPoint x: 924, startPoint y: 21, endPoint x: 970, endPoint y: 16, distance: 46.0
click at [970, 16] on div "TODOs - Description - B-W-122DBKO" at bounding box center [980, 24] width 415 height 24
drag, startPoint x: 923, startPoint y: 23, endPoint x: 1012, endPoint y: 22, distance: 88.6
click at [1012, 22] on div "TODOs - Description - B-W-122DBKO" at bounding box center [980, 24] width 415 height 24
copy div "B-W-122DBKO"
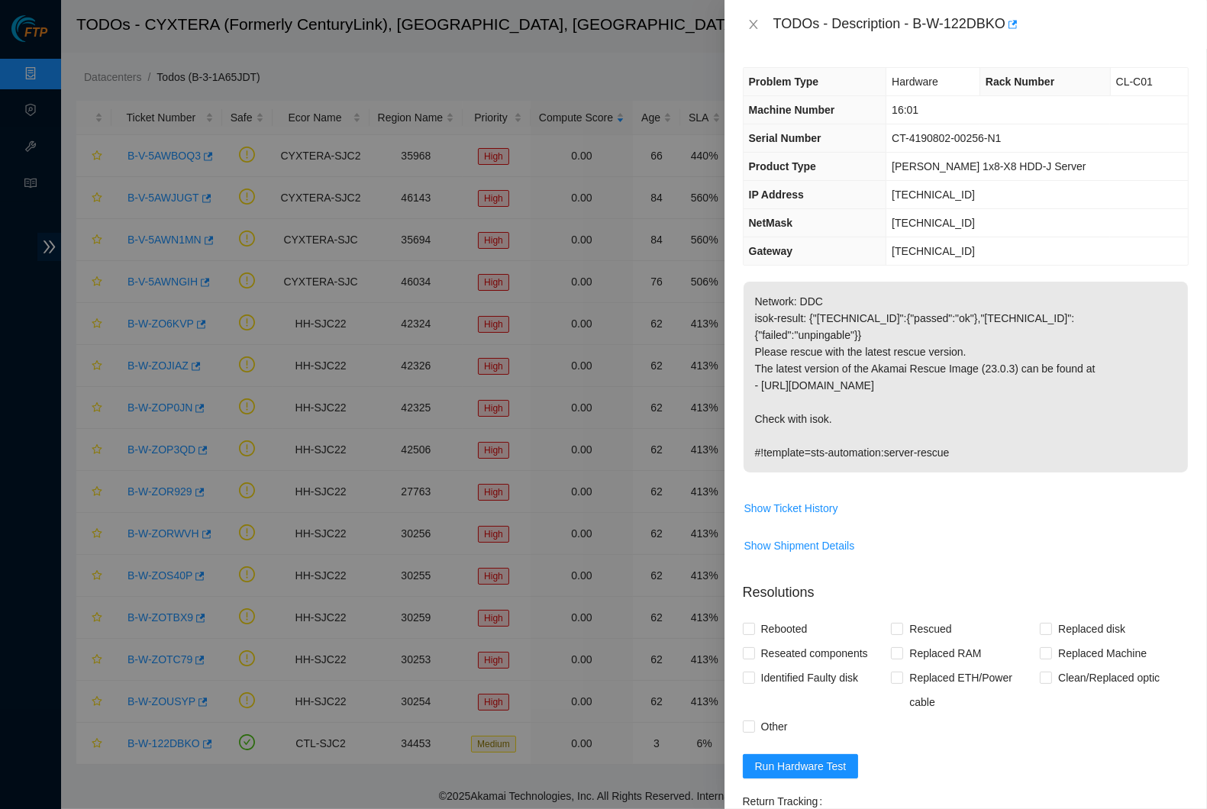
click at [897, 384] on p "Network: DDC isok-result: {"[TECHNICAL_ID]":{"passed":"ok"},"[TECHNICAL_ID]":{"…" at bounding box center [966, 377] width 444 height 191
click at [908, 228] on td "[TECHNICAL_ID]" at bounding box center [1037, 223] width 302 height 28
click at [755, 21] on icon "close" at bounding box center [754, 24] width 12 height 12
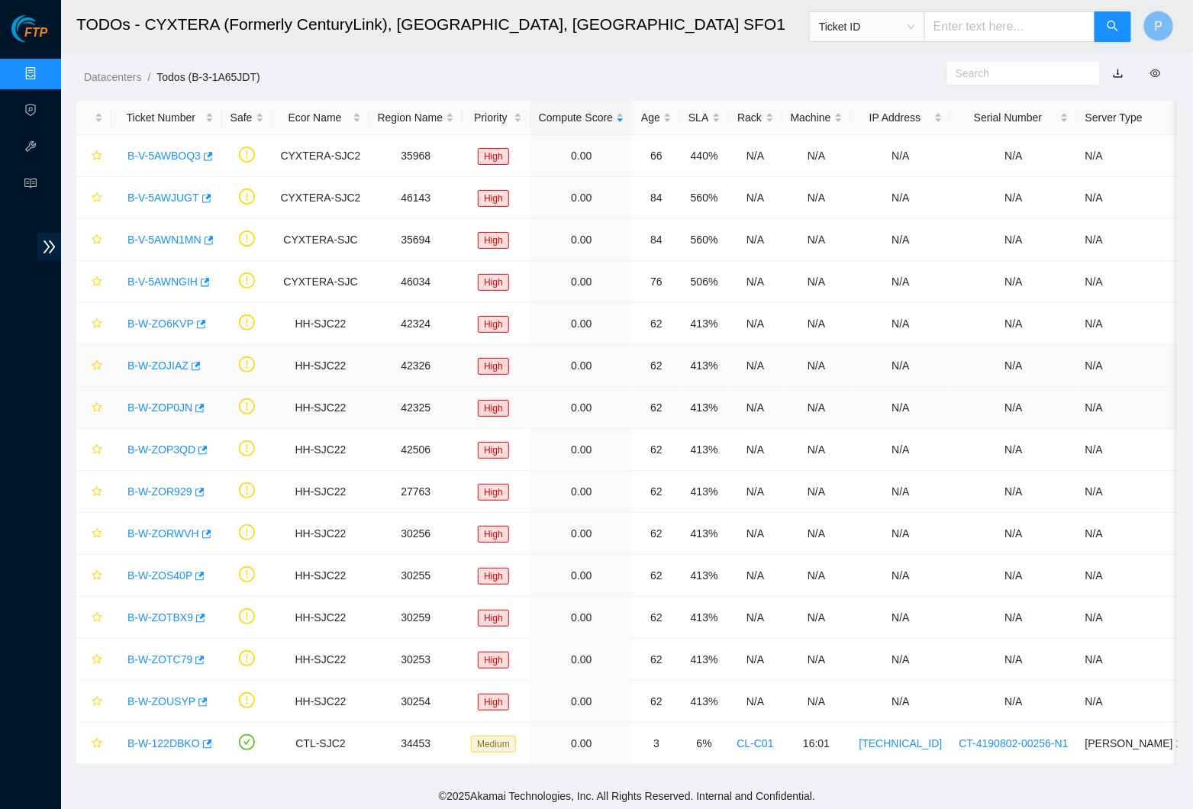
click at [559, 368] on td "0.00" at bounding box center [582, 366] width 102 height 42
click at [44, 77] on link "Data Centers" at bounding box center [75, 74] width 63 height 12
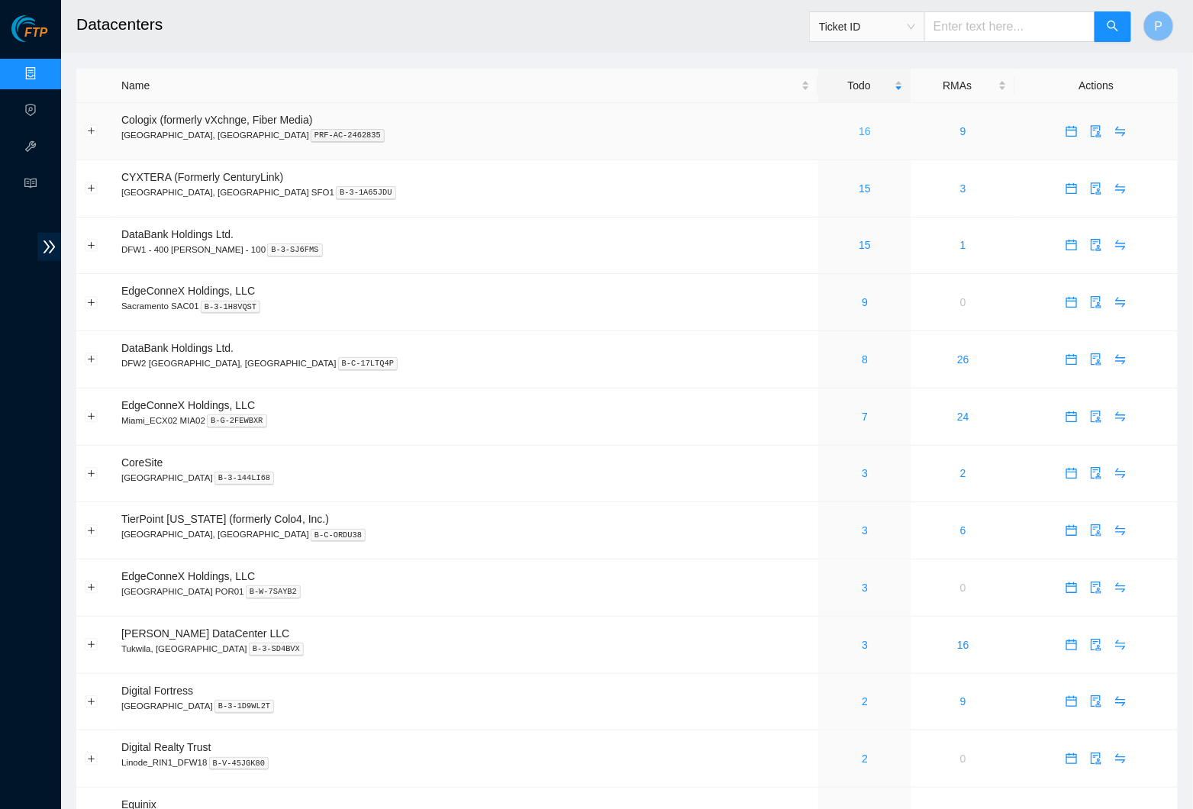
click at [859, 129] on link "16" at bounding box center [865, 131] width 12 height 12
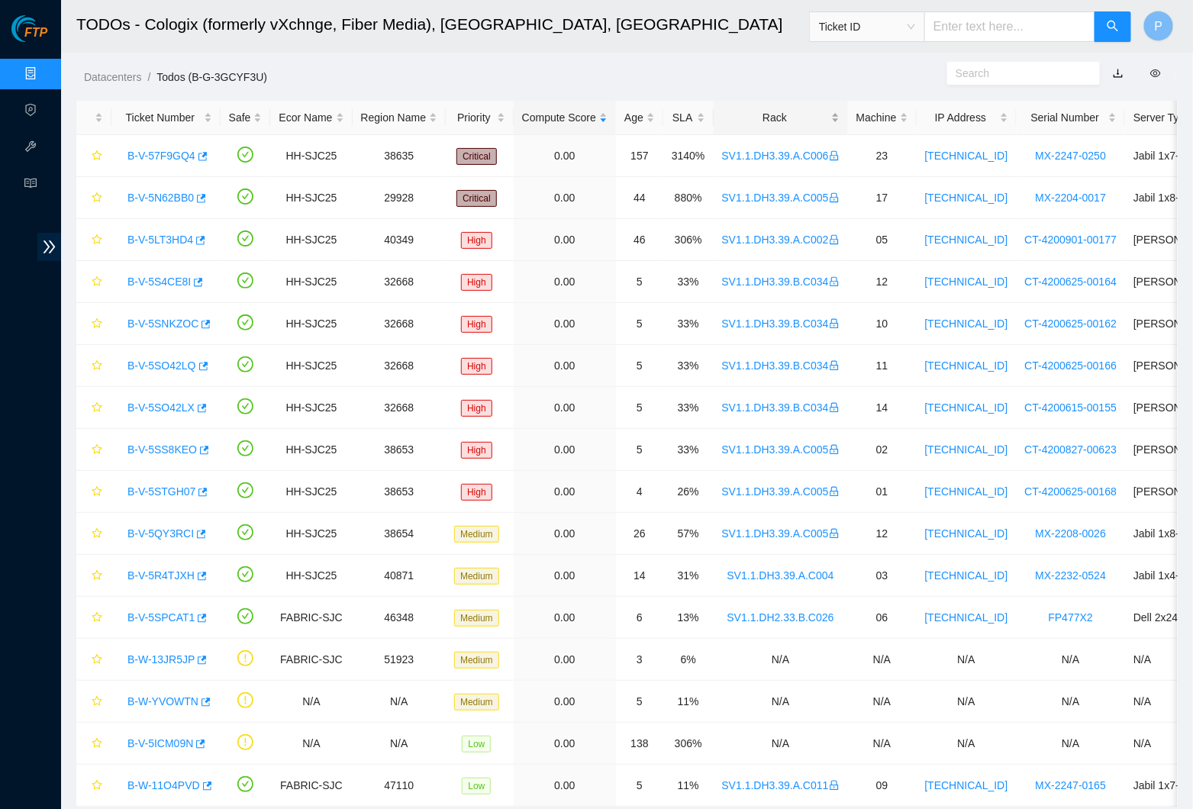
click at [782, 121] on div "Rack" at bounding box center [781, 117] width 118 height 17
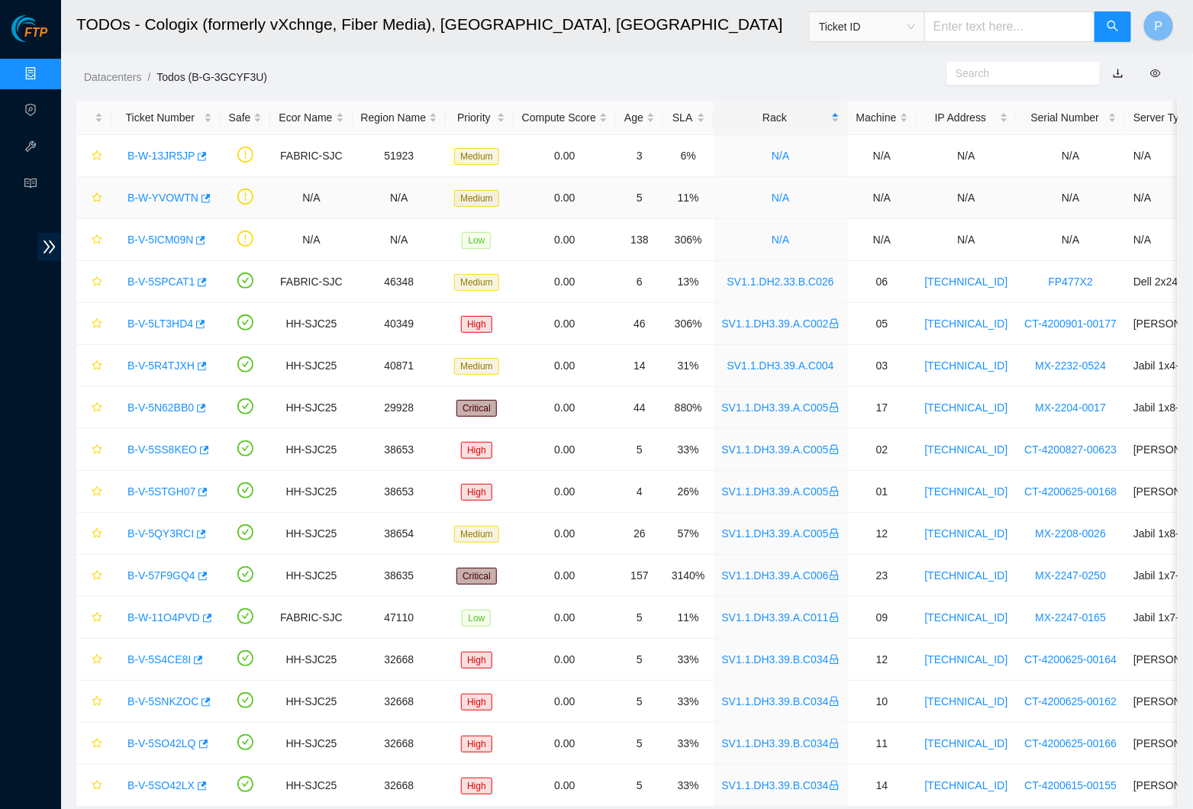
click at [189, 194] on link "B-W-YVOWTN" at bounding box center [163, 198] width 71 height 12
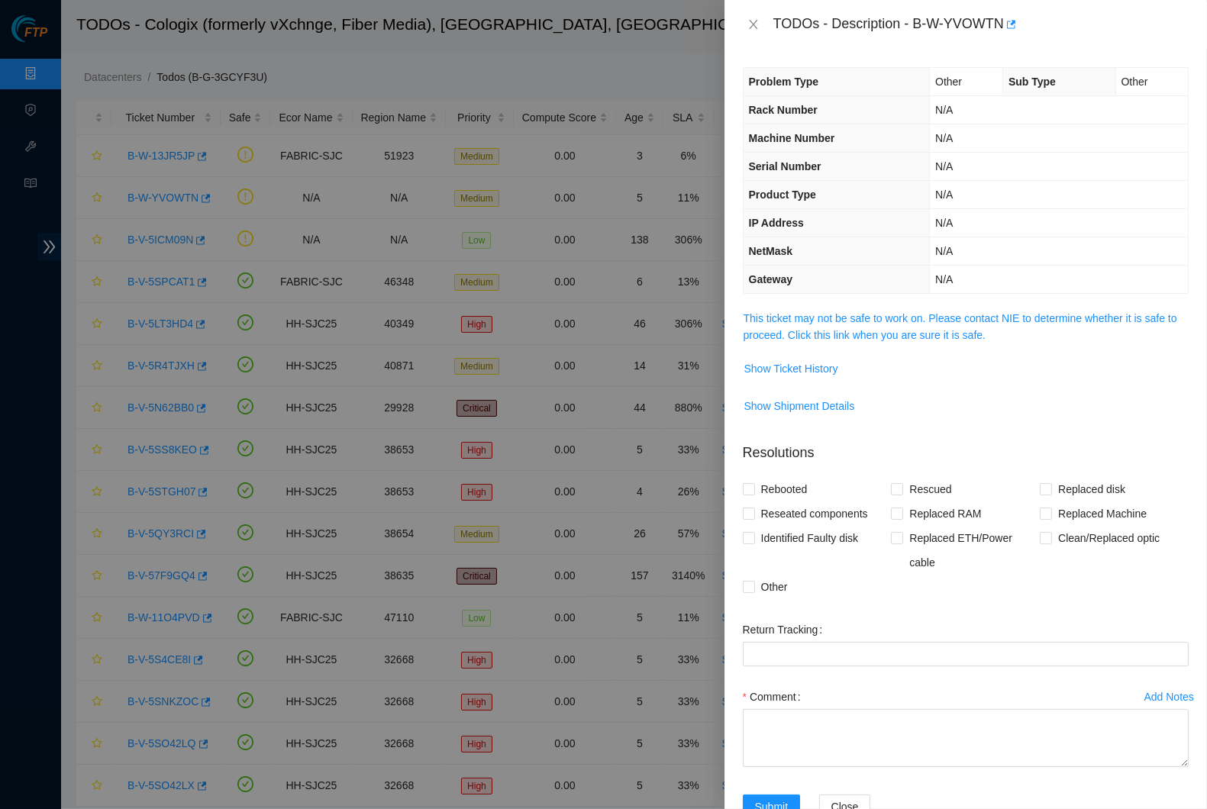
click at [825, 310] on span "This ticket may not be safe to work on. Please contact NIE to determine whether…" at bounding box center [966, 327] width 444 height 34
click at [826, 312] on link "This ticket may not be safe to work on. Please contact NIE to determine whether…" at bounding box center [961, 326] width 434 height 29
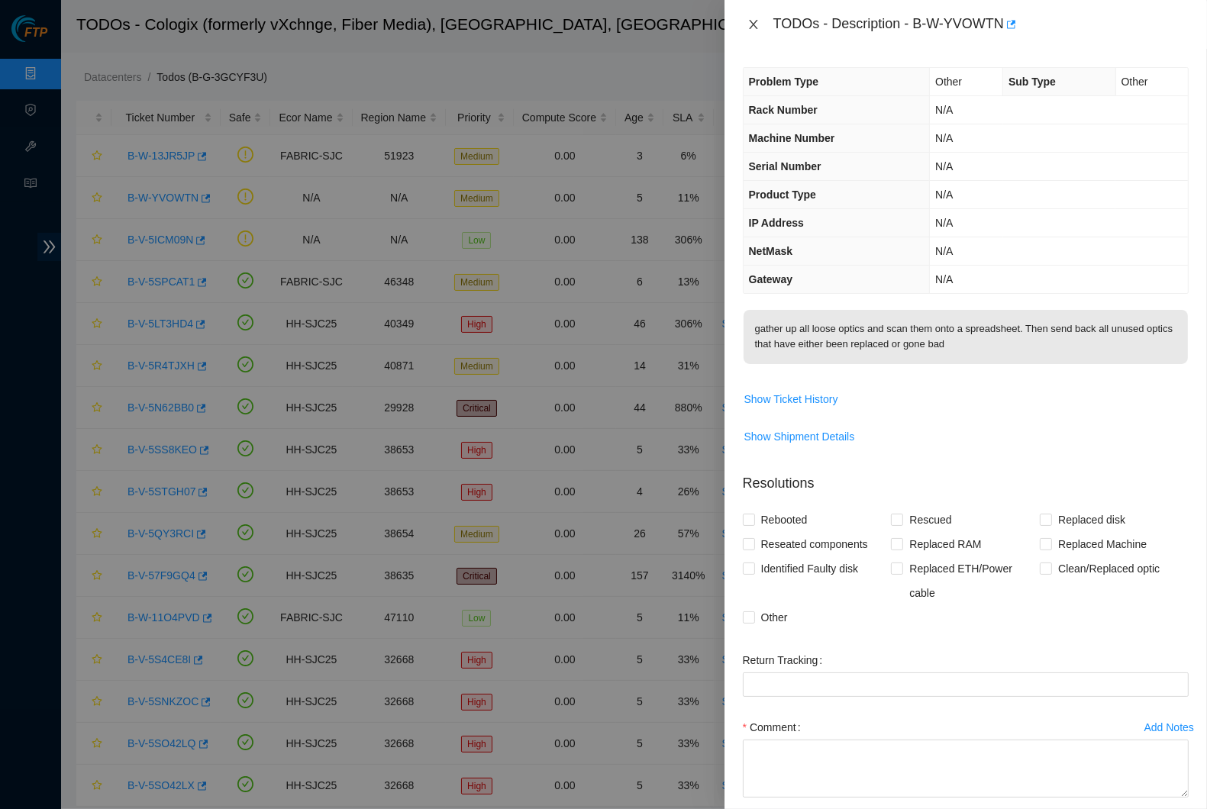
click at [760, 26] on button "Close" at bounding box center [753, 25] width 21 height 15
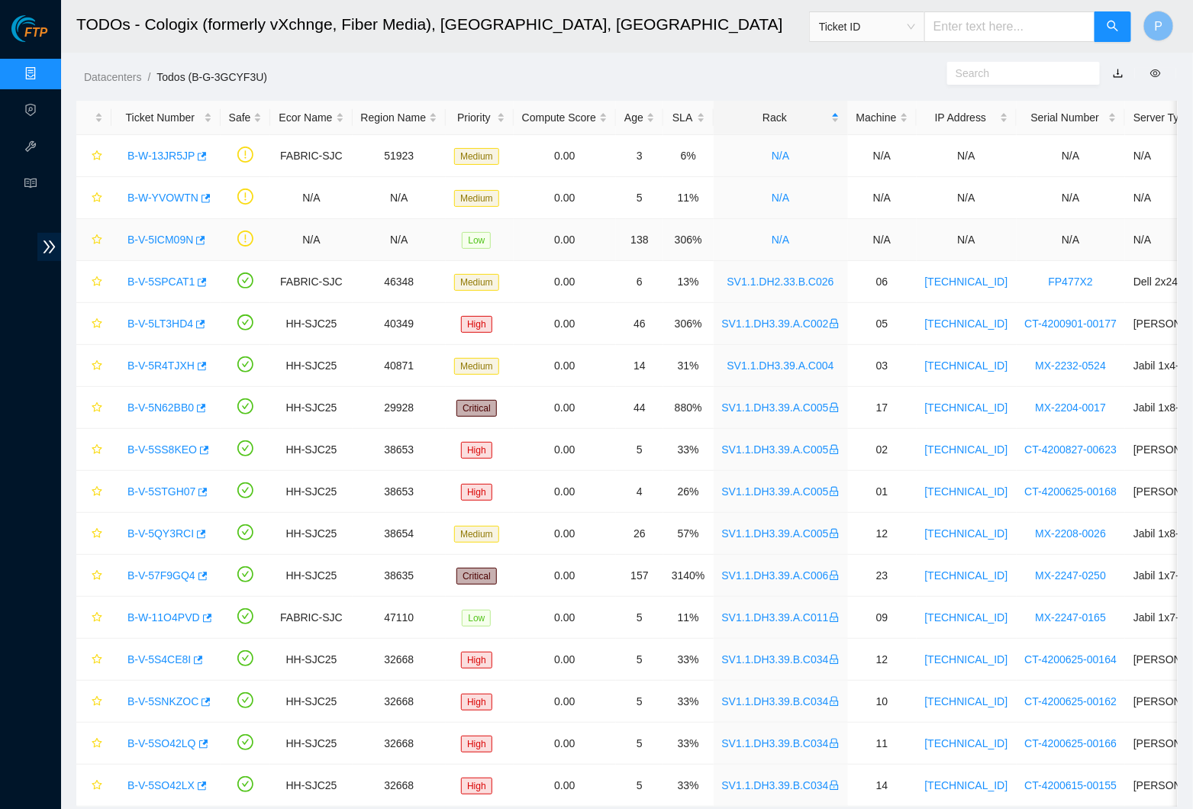
click at [145, 238] on link "B-V-5ICM09N" at bounding box center [161, 240] width 66 height 12
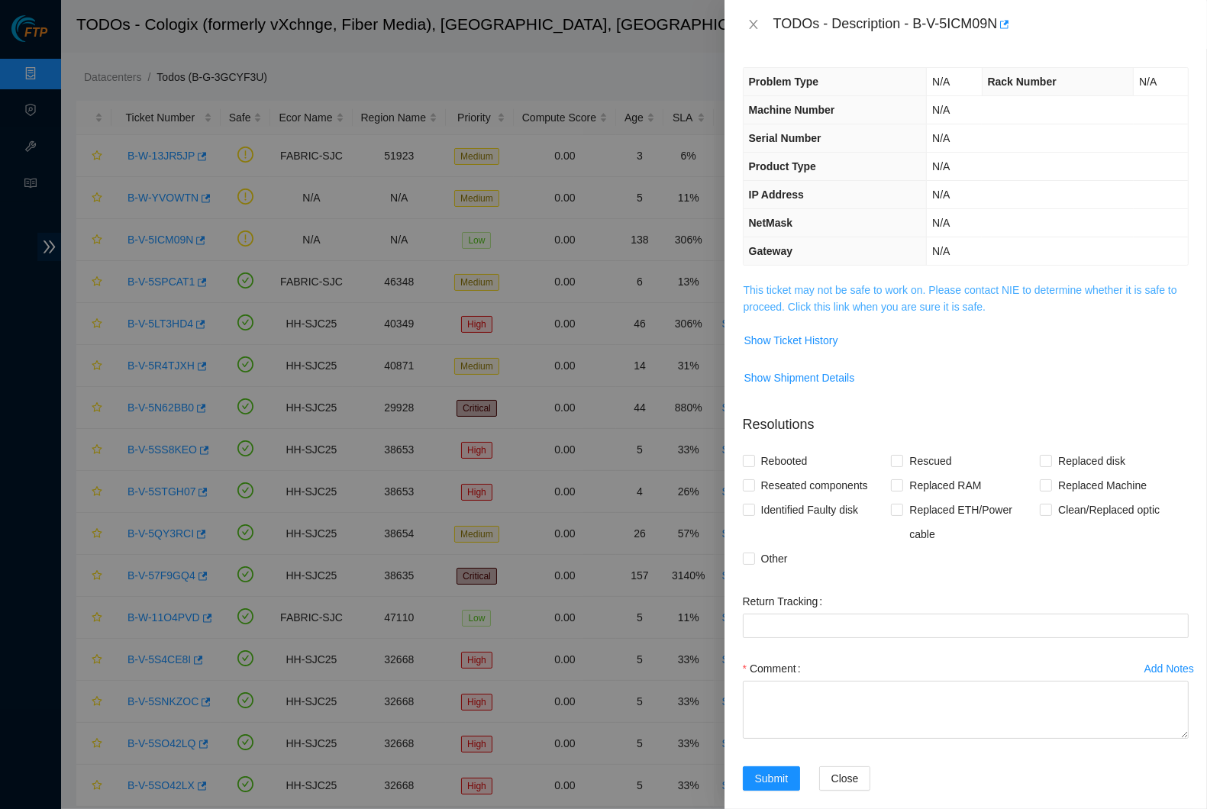
click at [882, 284] on link "This ticket may not be safe to work on. Please contact NIE to determine whether…" at bounding box center [961, 298] width 434 height 29
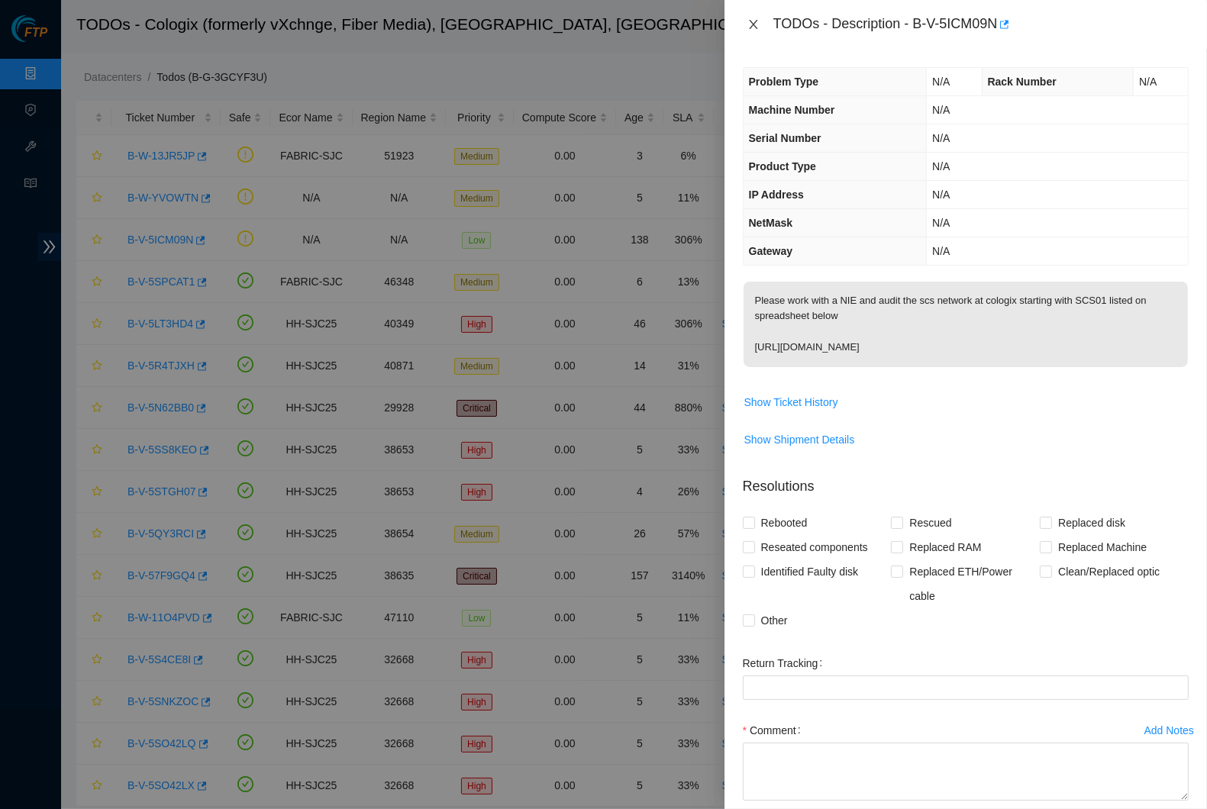
click at [754, 27] on icon "close" at bounding box center [754, 24] width 12 height 12
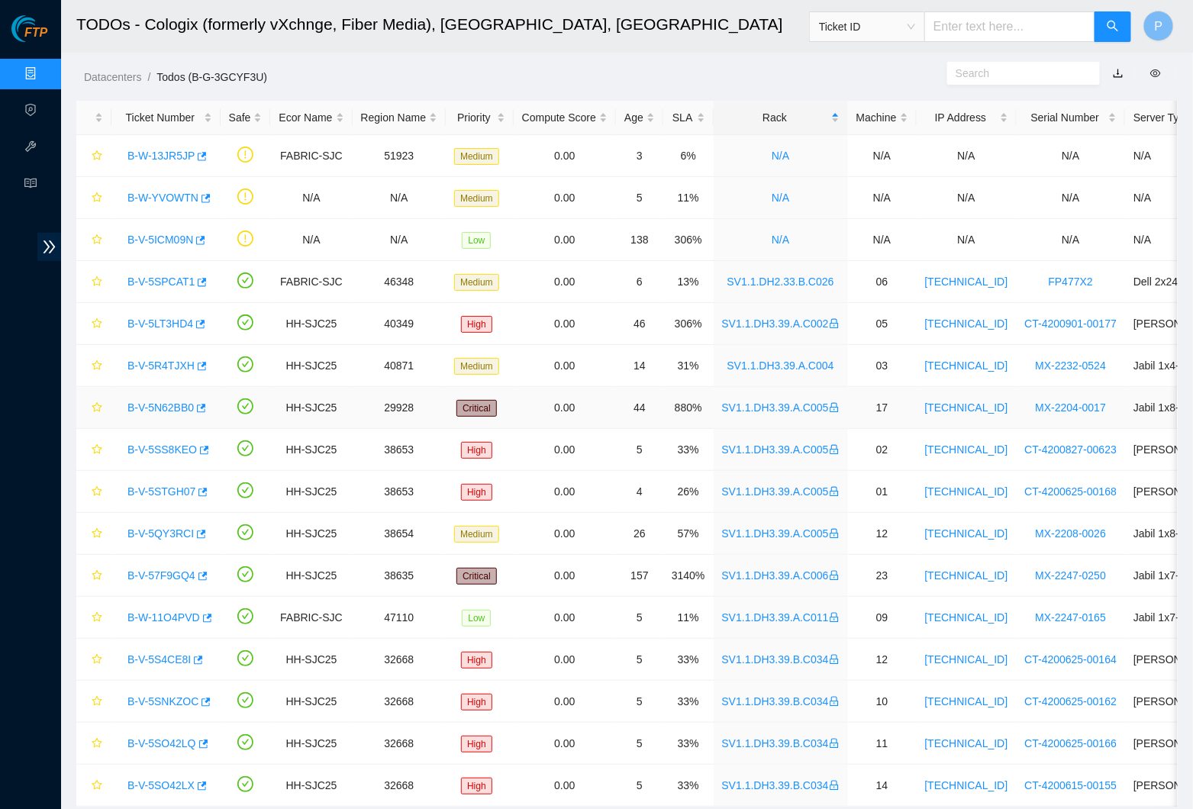
scroll to position [57, 0]
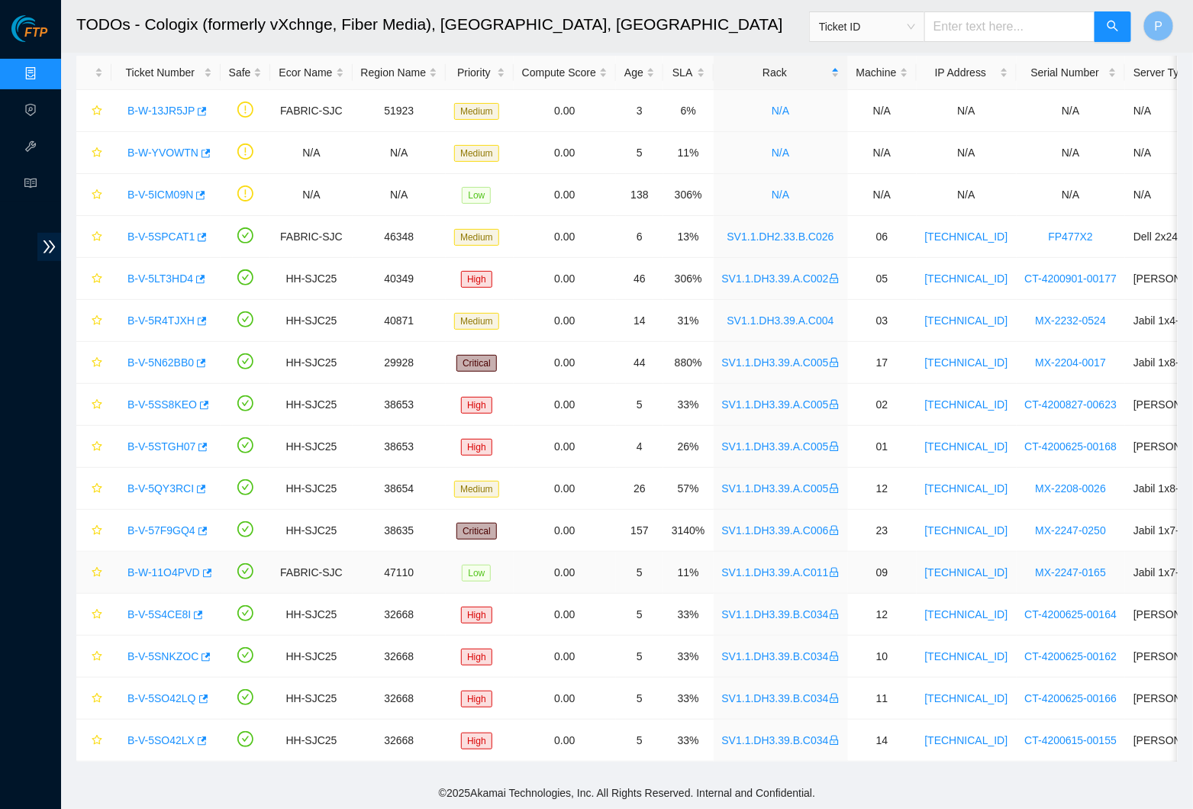
click at [170, 567] on link "B-W-11O4PVD" at bounding box center [164, 573] width 73 height 12
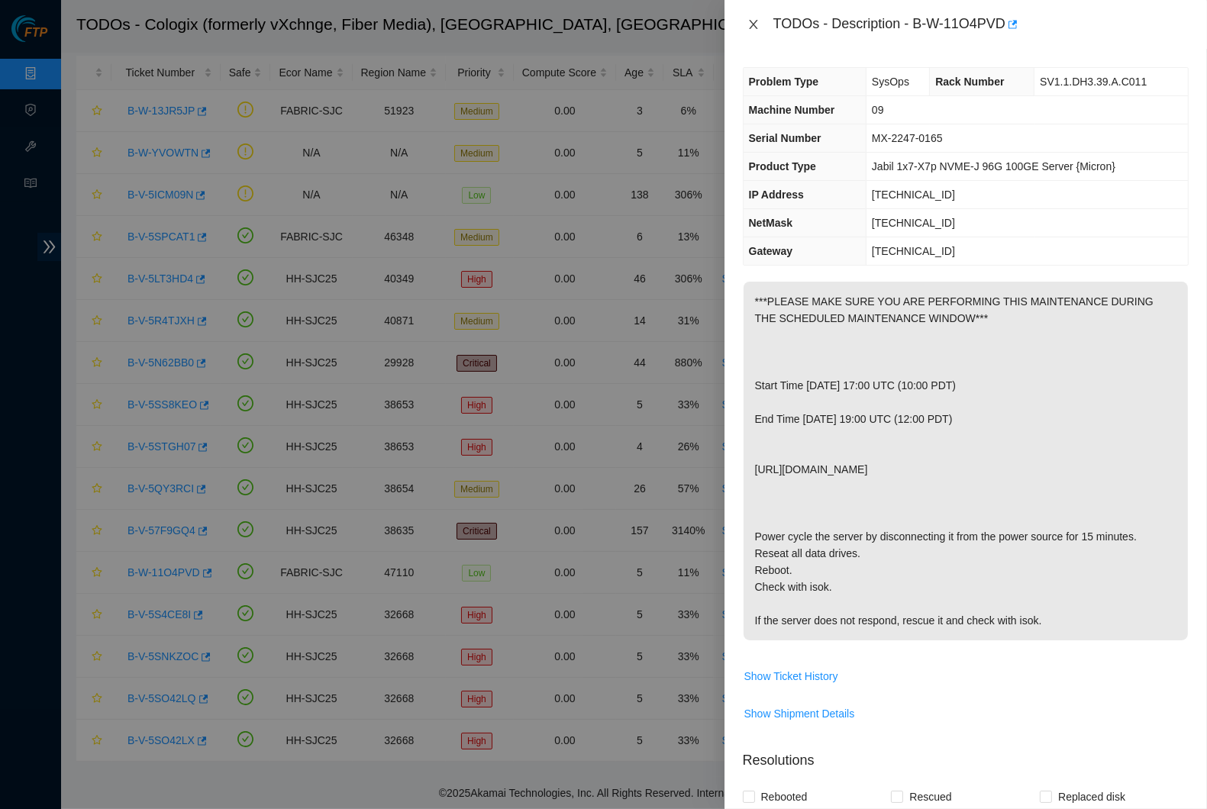
click at [755, 23] on icon "close" at bounding box center [754, 24] width 12 height 12
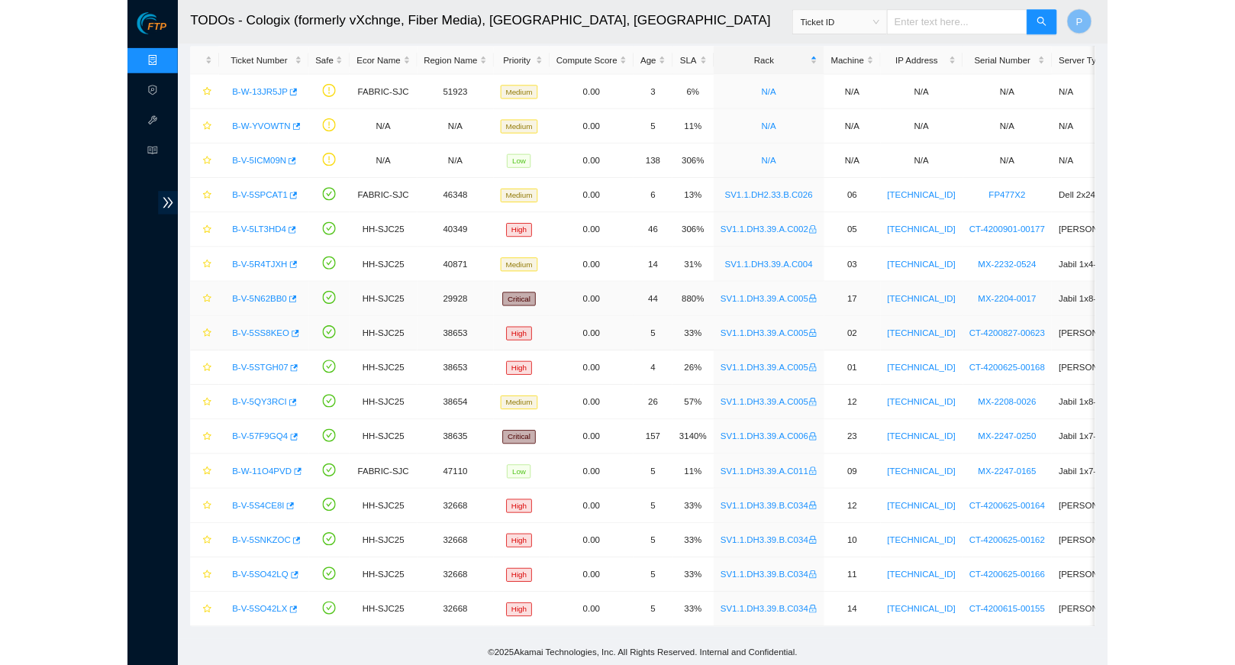
scroll to position [0, 0]
